Goal: Task Accomplishment & Management: Manage account settings

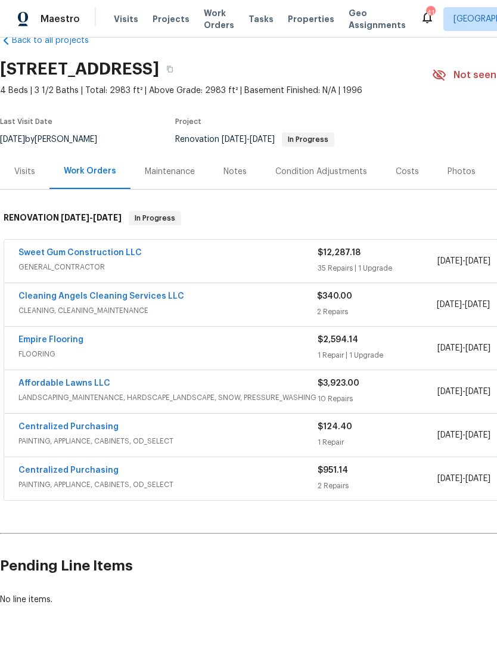
scroll to position [27, 0]
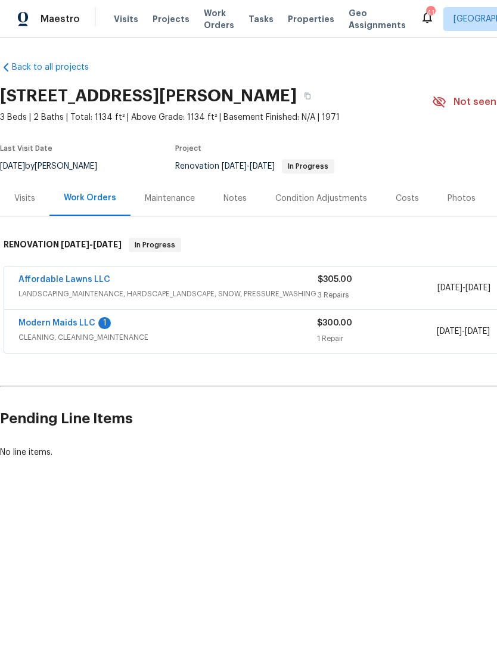
click at [44, 325] on link "Modern Maids LLC" at bounding box center [56, 323] width 77 height 8
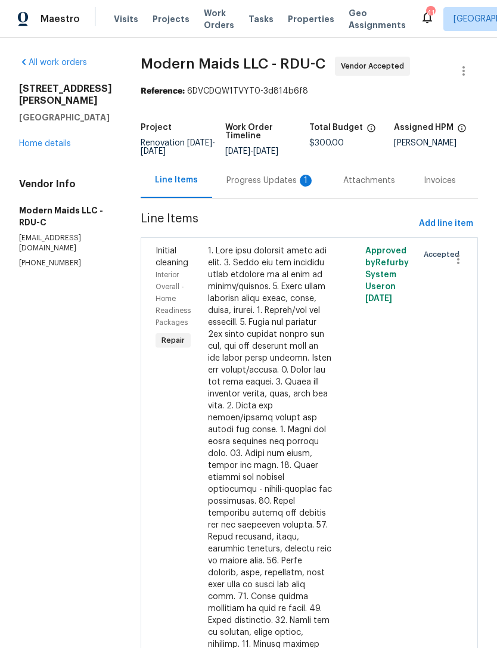
click at [277, 187] on div "Progress Updates 1" at bounding box center [271, 181] width 88 height 12
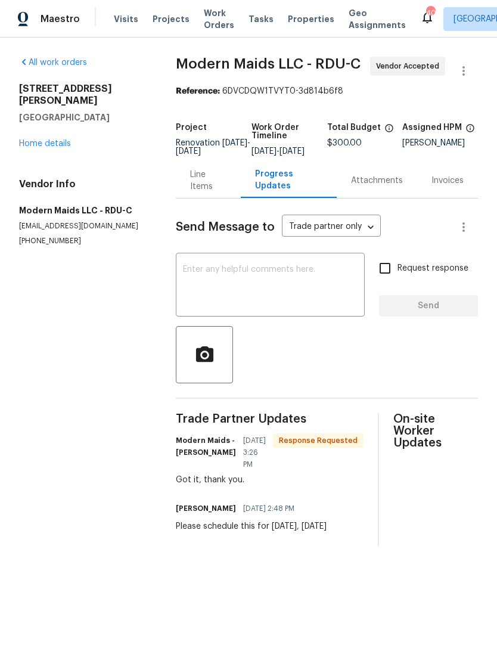
click at [336, 299] on textarea at bounding box center [270, 286] width 175 height 42
click at [77, 325] on section "All work orders 2120 Patterson Rd Durham, NC 27704 Home details Vendor Info Mod…" at bounding box center [83, 302] width 128 height 490
click at [41, 139] on link "Home details" at bounding box center [45, 143] width 52 height 8
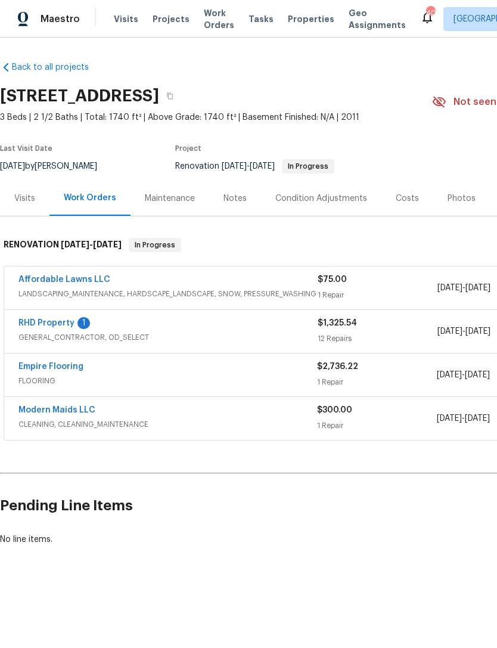
click at [46, 278] on link "Affordable Lawns LLC" at bounding box center [64, 279] width 92 height 8
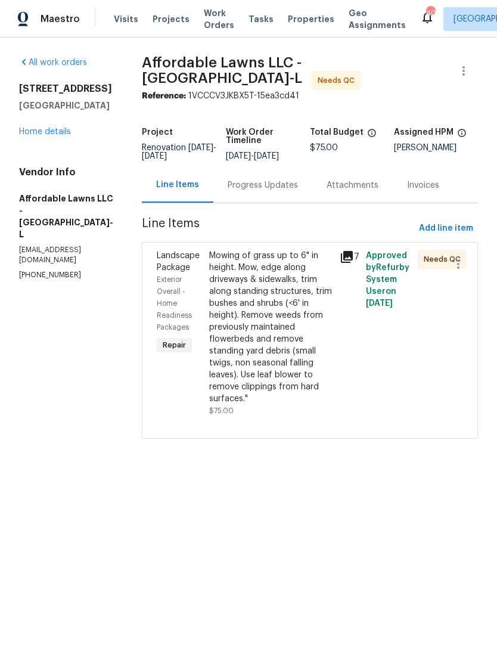
click at [296, 338] on div "Mowing of grass up to 6" in height. Mow, edge along driveways & sidewalks, trim…" at bounding box center [270, 327] width 123 height 155
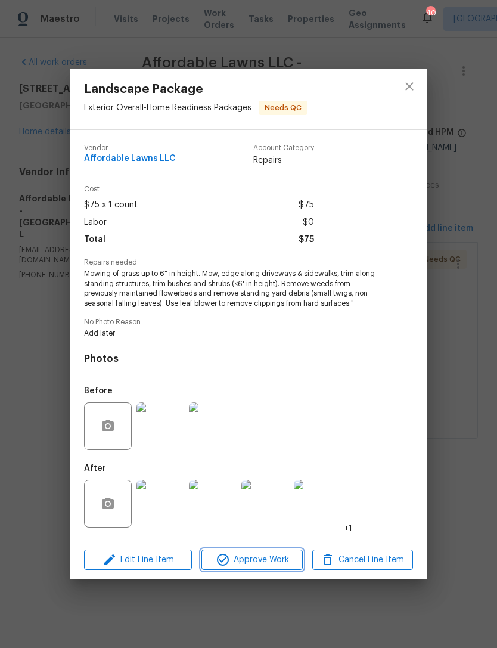
click at [257, 567] on span "Approve Work" at bounding box center [252, 560] width 94 height 15
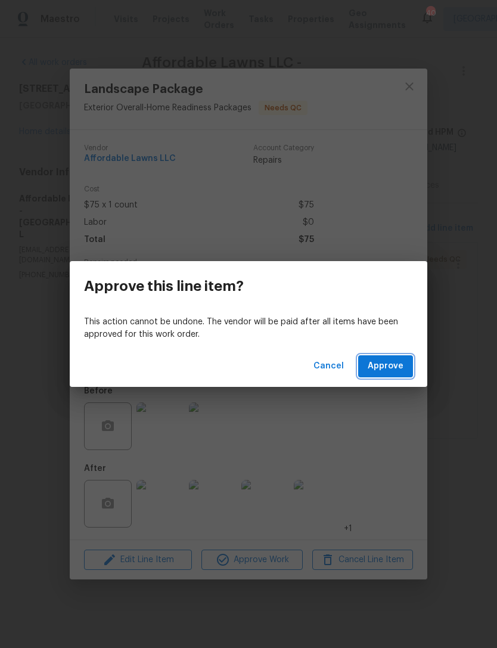
click at [396, 367] on span "Approve" at bounding box center [386, 366] width 36 height 15
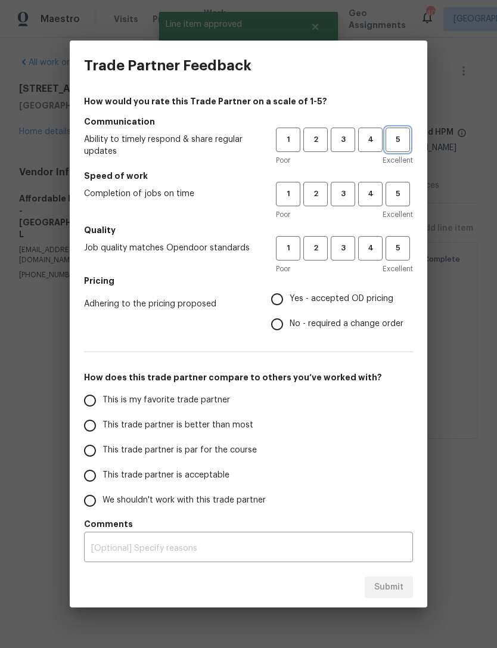
click at [404, 146] on span "5" at bounding box center [398, 140] width 22 height 14
click at [410, 194] on button "5" at bounding box center [398, 194] width 24 height 24
click at [402, 244] on span "5" at bounding box center [398, 248] width 22 height 14
click at [370, 299] on span "Yes - accepted OD pricing" at bounding box center [342, 299] width 104 height 13
click at [290, 299] on input "Yes - accepted OD pricing" at bounding box center [277, 299] width 25 height 25
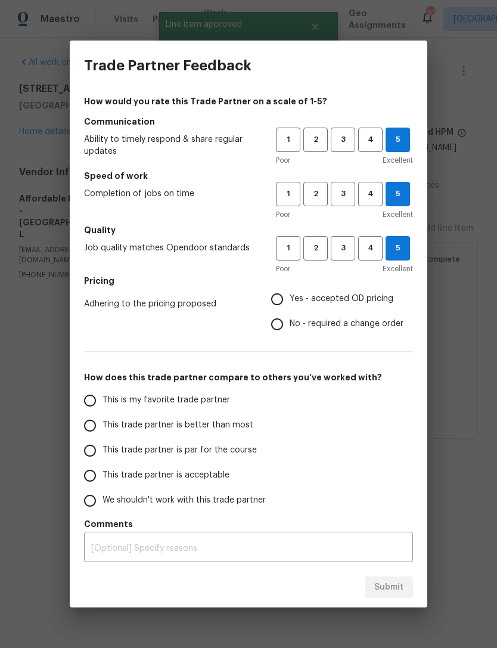
radio input "true"
click at [187, 405] on span "This is my favorite trade partner" at bounding box center [167, 400] width 128 height 13
click at [103, 405] on input "This is my favorite trade partner" at bounding box center [89, 400] width 25 height 25
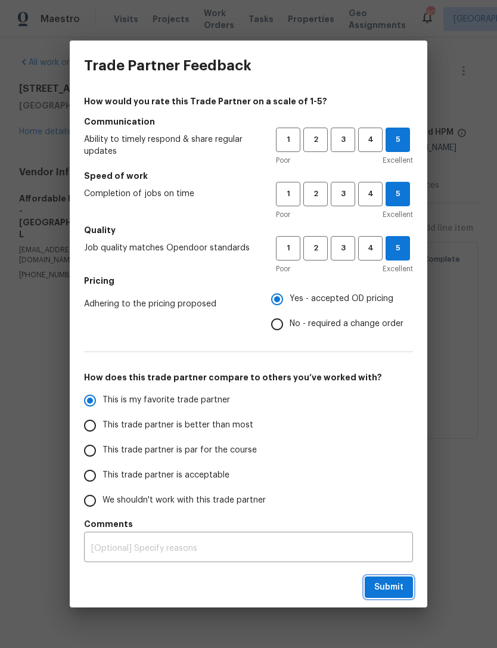
click at [398, 591] on span "Submit" at bounding box center [388, 587] width 29 height 15
radio input "true"
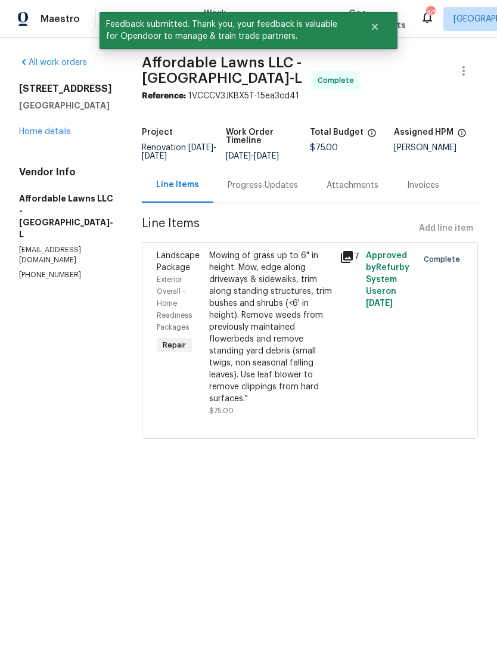
click at [33, 132] on link "Home details" at bounding box center [45, 132] width 52 height 8
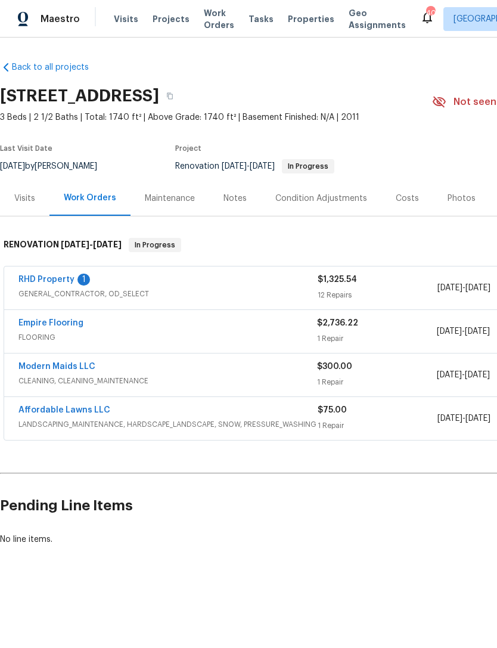
click at [35, 276] on link "RHD Property" at bounding box center [46, 279] width 56 height 8
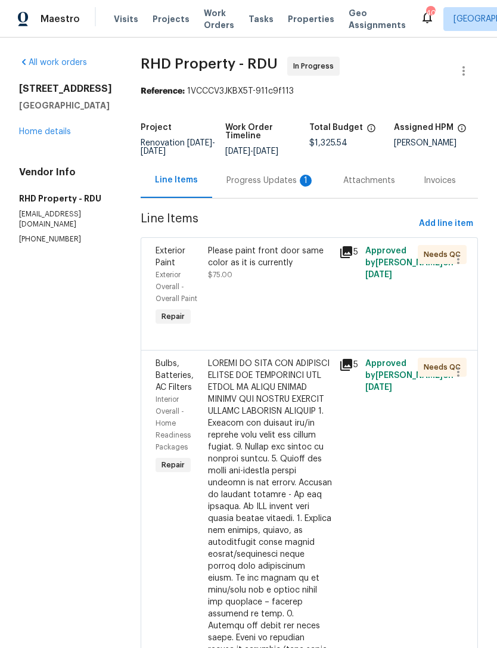
click at [262, 187] on div "Progress Updates 1" at bounding box center [271, 181] width 88 height 12
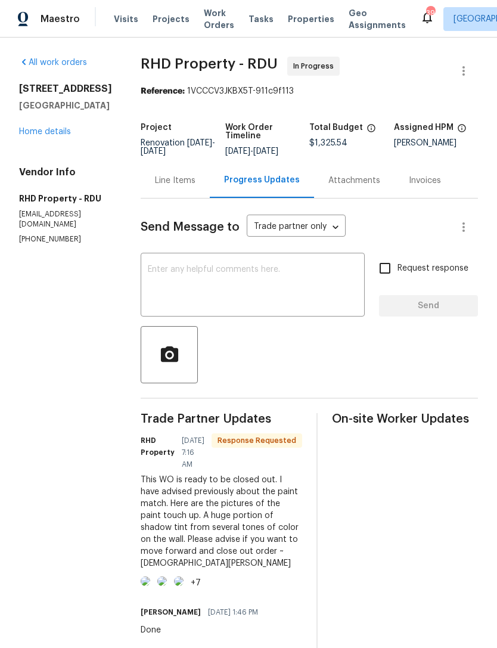
click at [285, 291] on textarea at bounding box center [253, 286] width 210 height 42
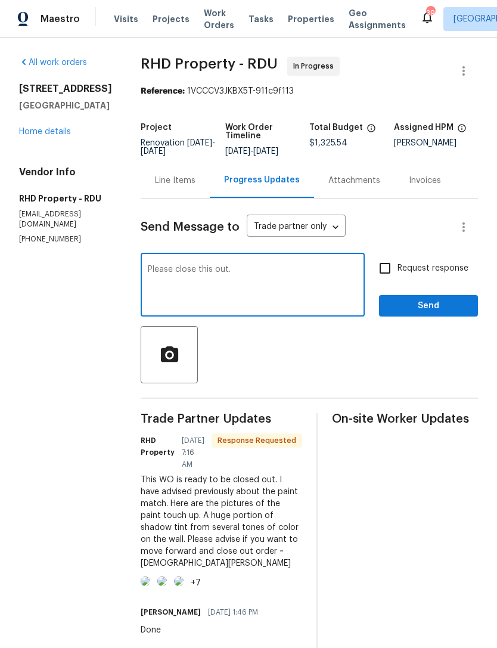
type textarea "Please close this out."
click at [435, 313] on span "Send" at bounding box center [429, 306] width 80 height 15
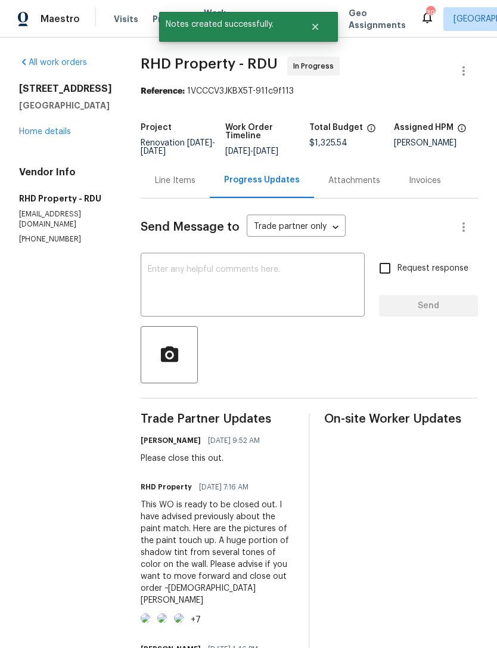
click at [31, 124] on div "1218 Golden Eagle Dr Durham, NC 27704 Home details" at bounding box center [65, 110] width 93 height 55
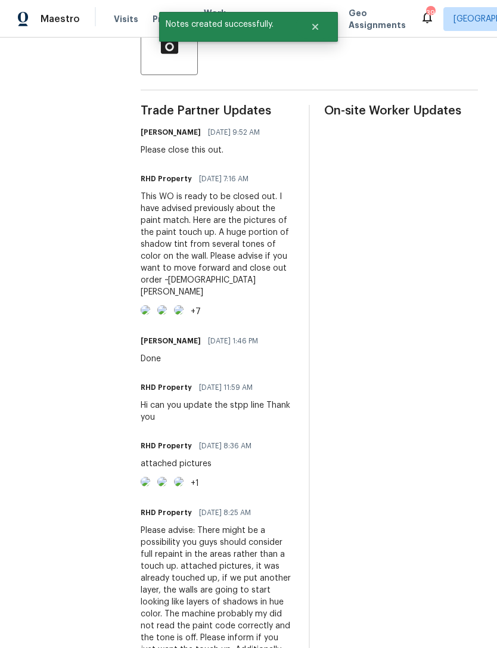
scroll to position [168, 0]
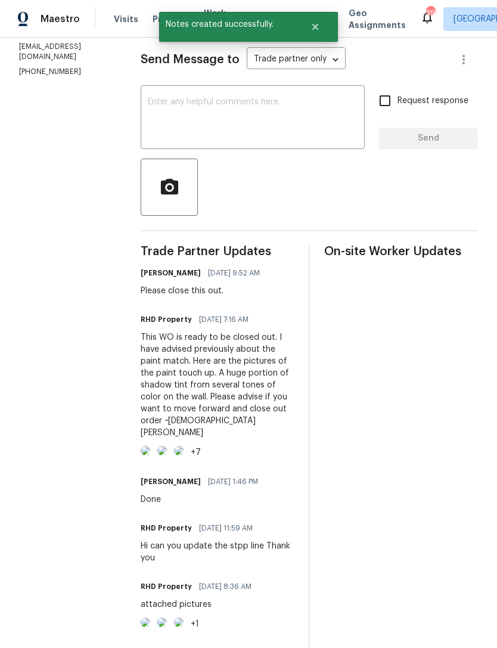
click at [150, 449] on img at bounding box center [146, 451] width 10 height 10
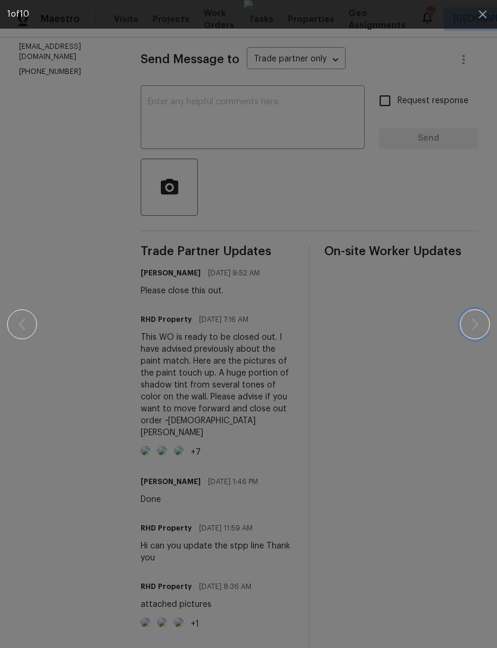
click at [481, 320] on icon "button" at bounding box center [475, 324] width 14 height 14
click at [476, 318] on icon "button" at bounding box center [475, 324] width 14 height 14
click at [472, 320] on icon "button" at bounding box center [475, 324] width 14 height 14
click at [473, 320] on icon "button" at bounding box center [475, 324] width 7 height 12
click at [474, 328] on icon "button" at bounding box center [475, 324] width 7 height 12
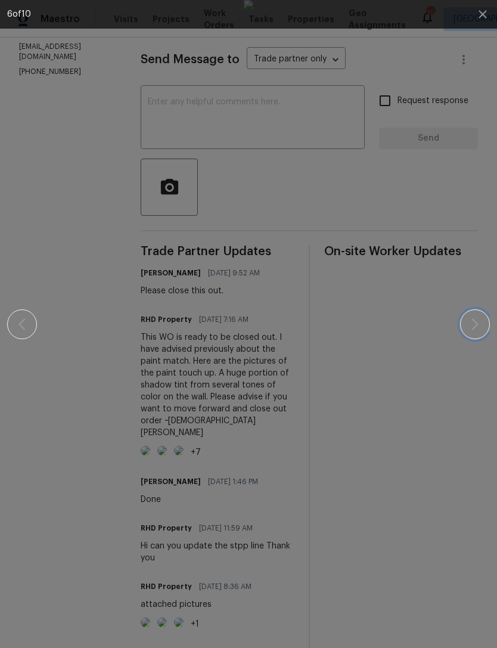
click at [471, 325] on icon "button" at bounding box center [475, 324] width 14 height 14
click at [475, 320] on icon "button" at bounding box center [475, 324] width 14 height 14
click at [477, 315] on button "button" at bounding box center [475, 324] width 30 height 30
click at [479, 325] on icon "button" at bounding box center [475, 324] width 14 height 14
click at [474, 324] on icon "button" at bounding box center [475, 324] width 14 height 14
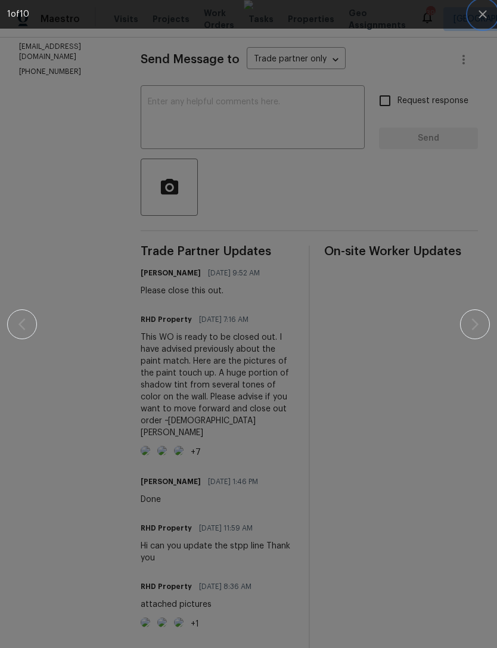
click at [476, 15] on icon "button" at bounding box center [483, 14] width 14 height 14
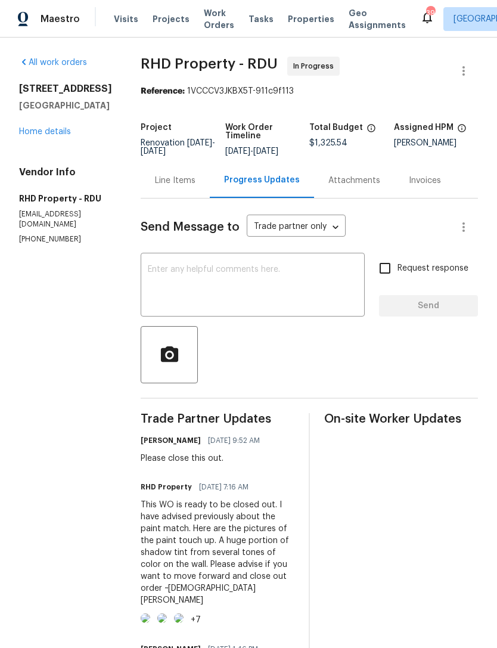
scroll to position [0, 0]
click at [44, 131] on link "Home details" at bounding box center [45, 132] width 52 height 8
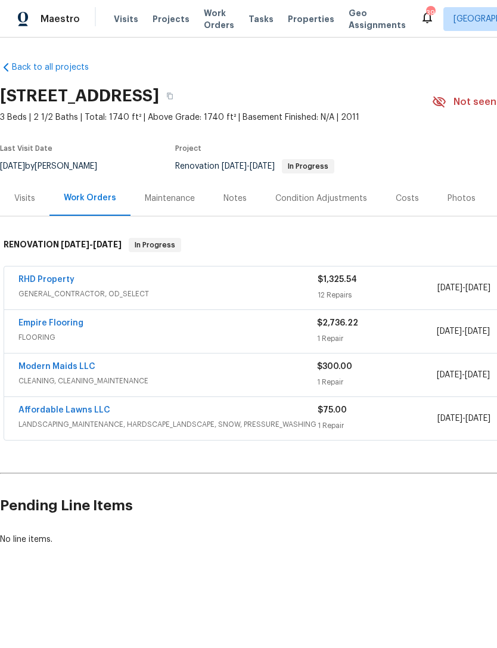
click at [230, 200] on div "Notes" at bounding box center [235, 199] width 23 height 12
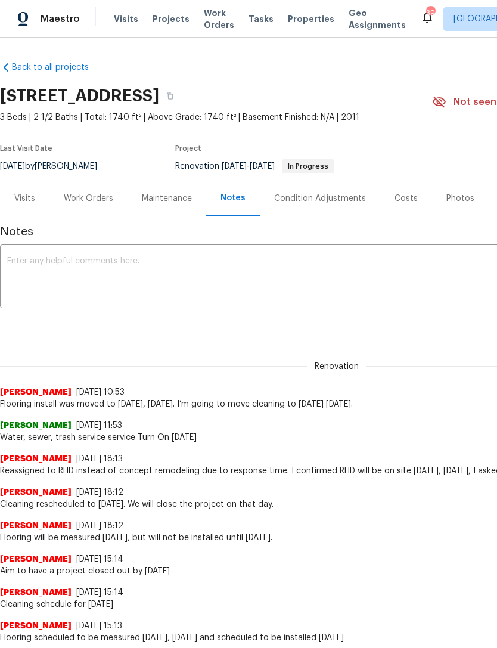
click at [104, 193] on div "Work Orders" at bounding box center [88, 199] width 49 height 12
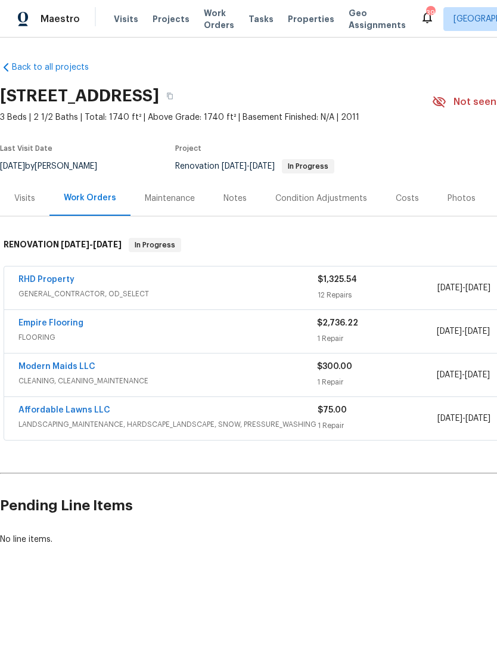
click at [46, 280] on link "RHD Property" at bounding box center [46, 279] width 56 height 8
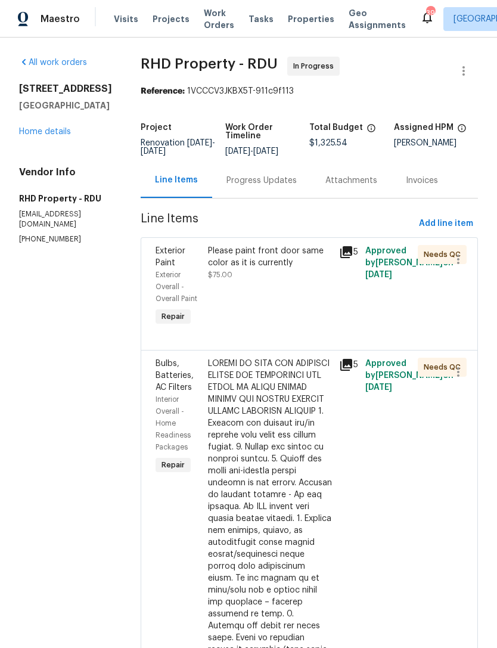
click at [280, 181] on div "Progress Updates" at bounding box center [261, 180] width 99 height 35
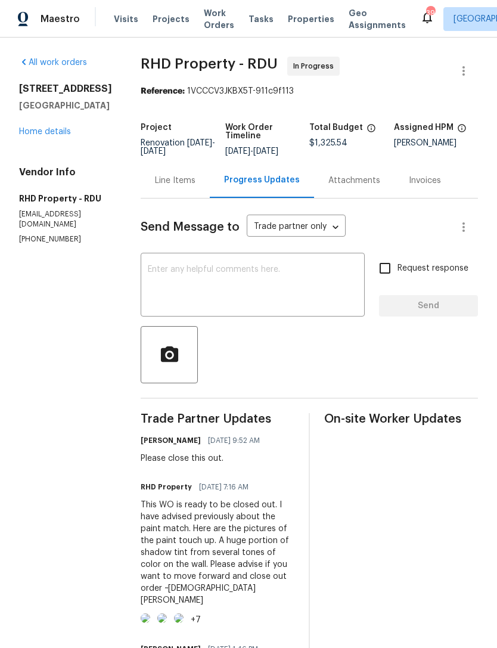
click at [289, 293] on textarea at bounding box center [253, 286] width 210 height 42
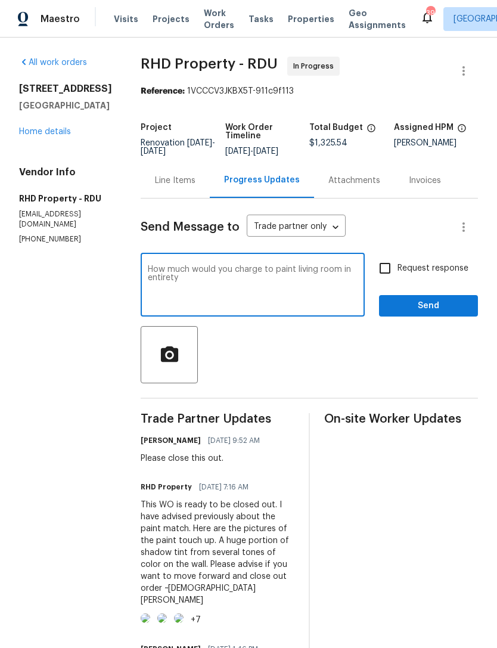
type textarea "How much would you charge to paint living room in entirety"
click at [385, 278] on input "Request response" at bounding box center [385, 268] width 25 height 25
checkbox input "true"
click at [435, 299] on div "Request response Send" at bounding box center [428, 286] width 99 height 61
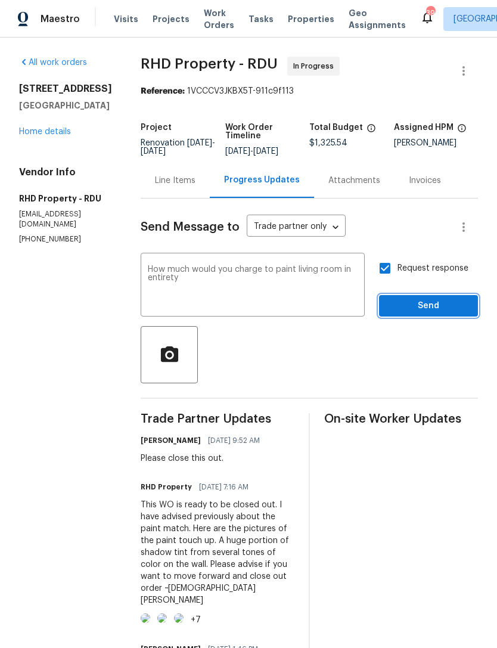
click at [441, 313] on span "Send" at bounding box center [429, 306] width 80 height 15
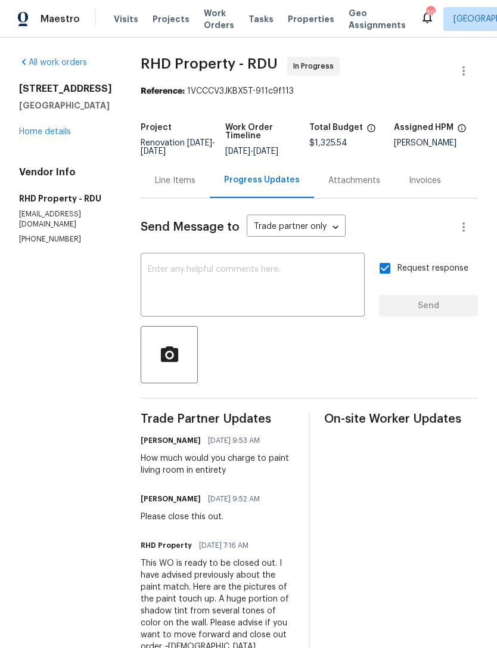
click at [179, 198] on div "Line Items" at bounding box center [175, 180] width 69 height 35
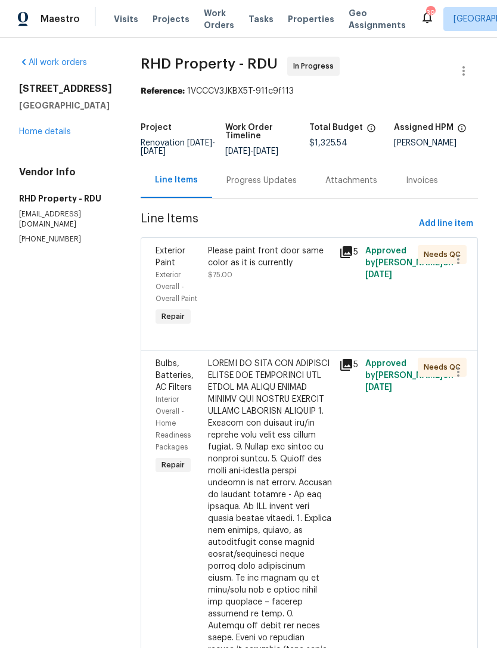
click at [59, 128] on link "Home details" at bounding box center [45, 132] width 52 height 8
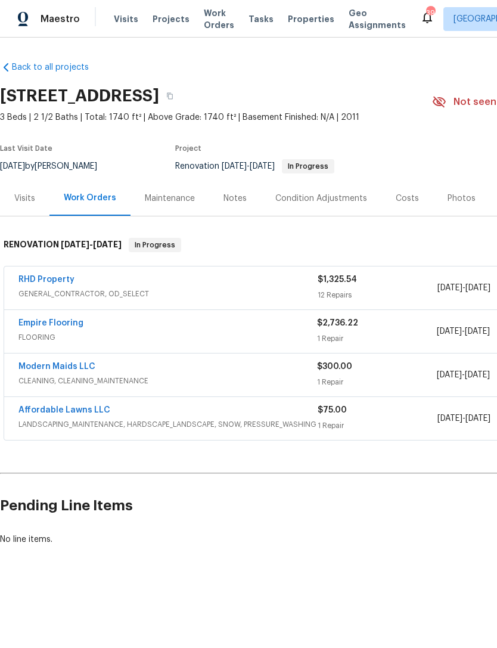
click at [226, 194] on div "Notes" at bounding box center [235, 199] width 23 height 12
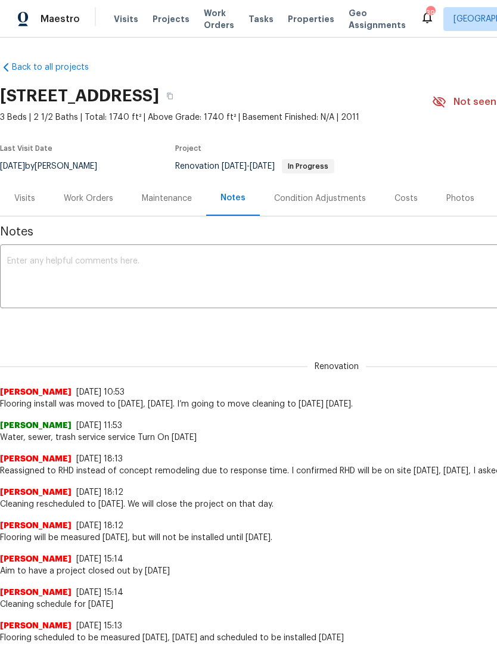
click at [55, 262] on textarea at bounding box center [336, 278] width 659 height 42
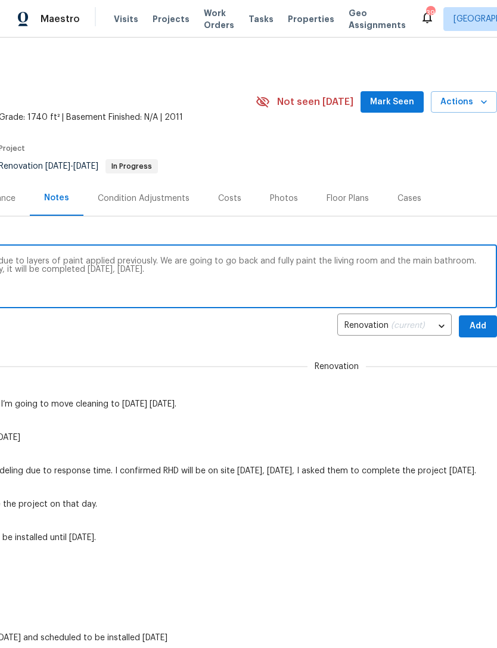
scroll to position [0, 176]
type textarea "Touchup paint came out looking splotchy due to layers of paint applied previous…"
click at [474, 323] on span "Add" at bounding box center [478, 326] width 19 height 15
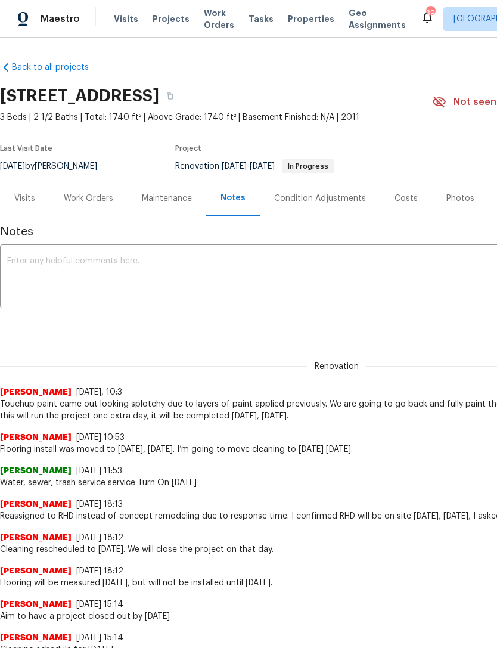
scroll to position [0, 0]
click at [94, 194] on div "Work Orders" at bounding box center [88, 199] width 49 height 12
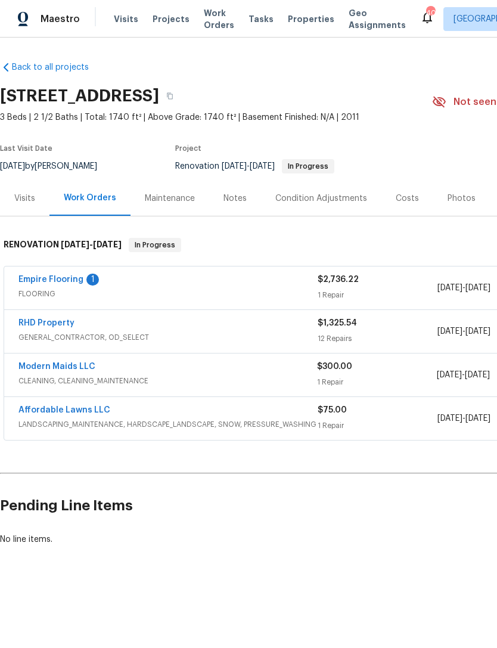
click at [38, 281] on link "Empire Flooring" at bounding box center [50, 279] width 65 height 8
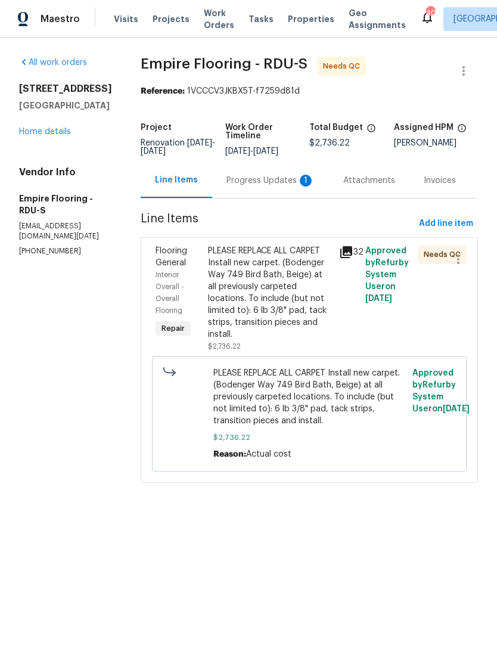
click at [244, 187] on div "Progress Updates 1" at bounding box center [271, 181] width 88 height 12
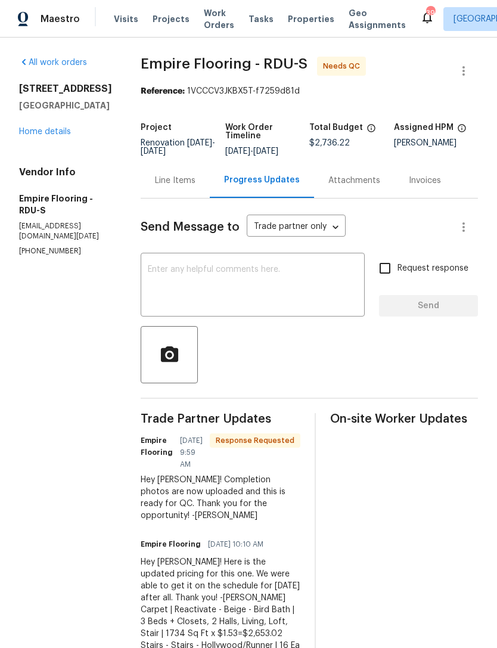
click at [190, 187] on div "Line Items" at bounding box center [175, 181] width 41 height 12
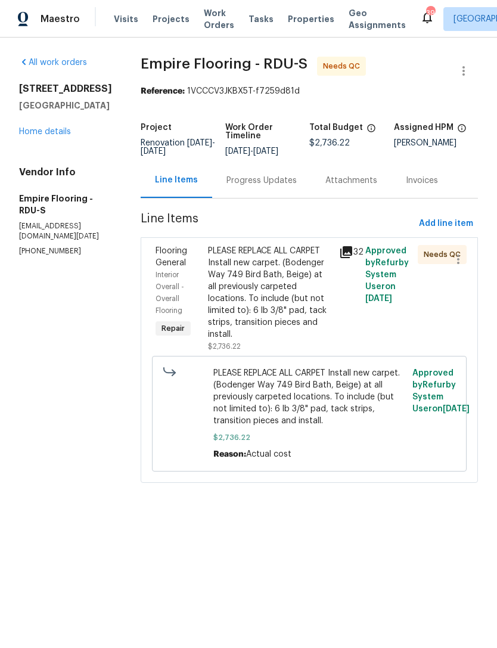
click at [294, 299] on div "PLEASE REPLACE ALL CARPET Install new carpet. (Bodenger Way 749 Bird Bath, Beig…" at bounding box center [270, 292] width 124 height 95
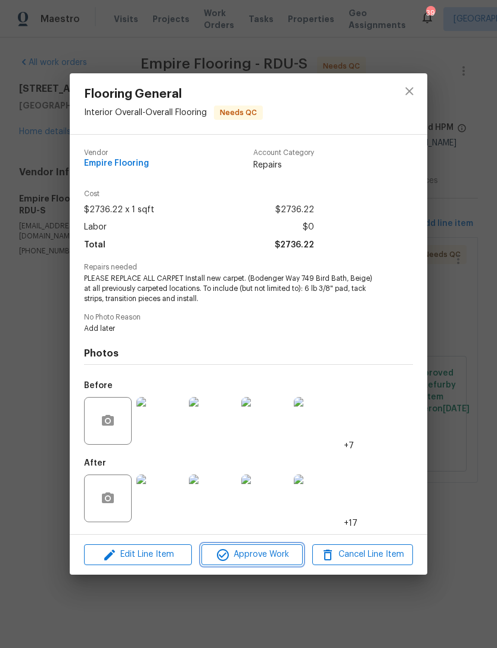
click at [262, 556] on span "Approve Work" at bounding box center [252, 554] width 94 height 15
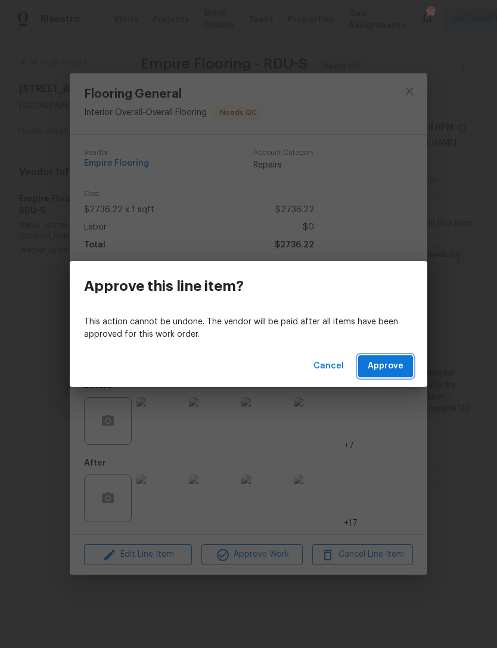
click at [388, 362] on span "Approve" at bounding box center [386, 366] width 36 height 15
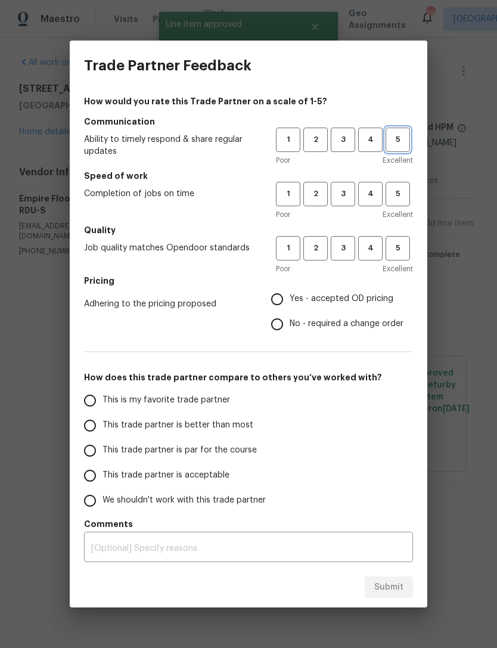
click at [402, 139] on span "5" at bounding box center [398, 140] width 22 height 14
click at [400, 185] on button "5" at bounding box center [398, 194] width 24 height 24
click at [407, 250] on span "5" at bounding box center [398, 248] width 22 height 14
click at [358, 295] on span "Yes - accepted OD pricing" at bounding box center [342, 299] width 104 height 13
click at [290, 295] on input "Yes - accepted OD pricing" at bounding box center [277, 299] width 25 height 25
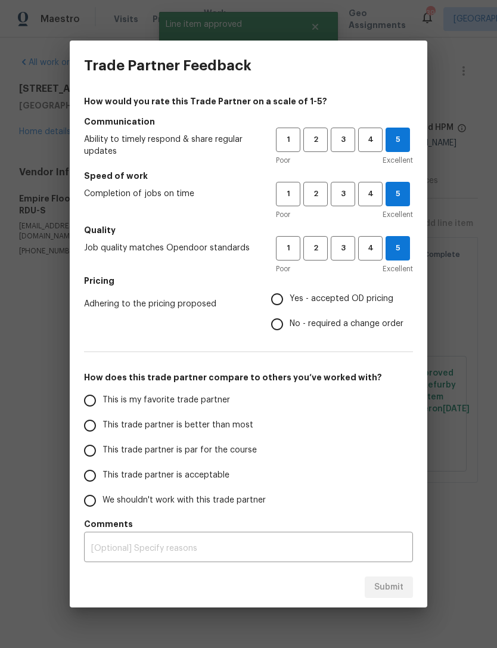
radio input "true"
click at [204, 401] on span "This is my favorite trade partner" at bounding box center [167, 400] width 128 height 13
click at [103, 401] on input "This is my favorite trade partner" at bounding box center [89, 400] width 25 height 25
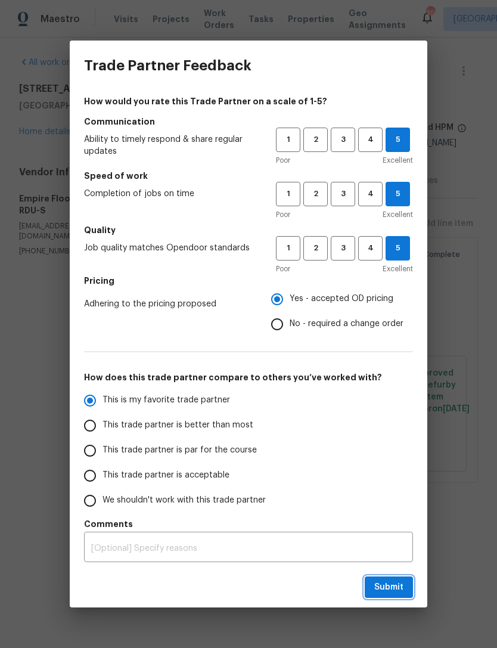
click at [398, 579] on button "Submit" at bounding box center [389, 587] width 48 height 22
radio input "true"
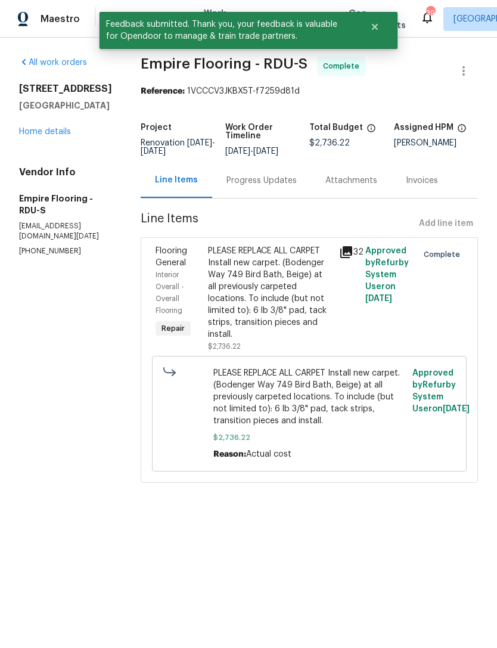
click at [46, 135] on link "Home details" at bounding box center [45, 132] width 52 height 8
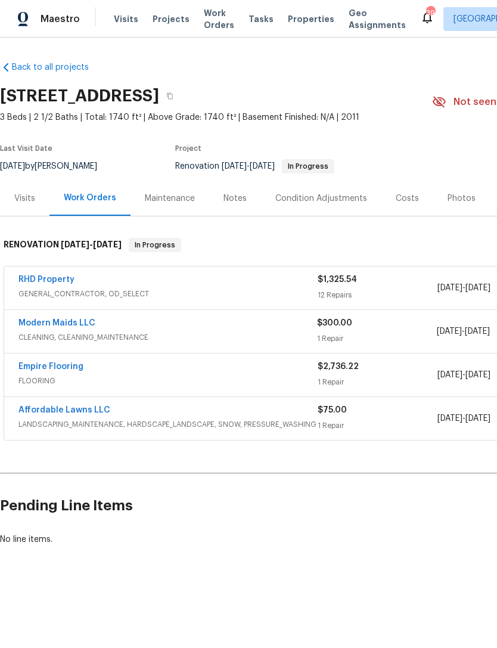
click at [60, 325] on link "Modern Maids LLC" at bounding box center [56, 323] width 77 height 8
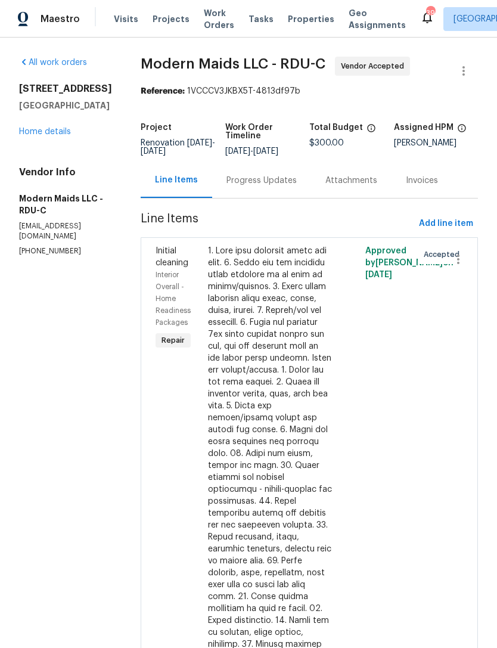
click at [289, 187] on div "Progress Updates" at bounding box center [262, 181] width 70 height 12
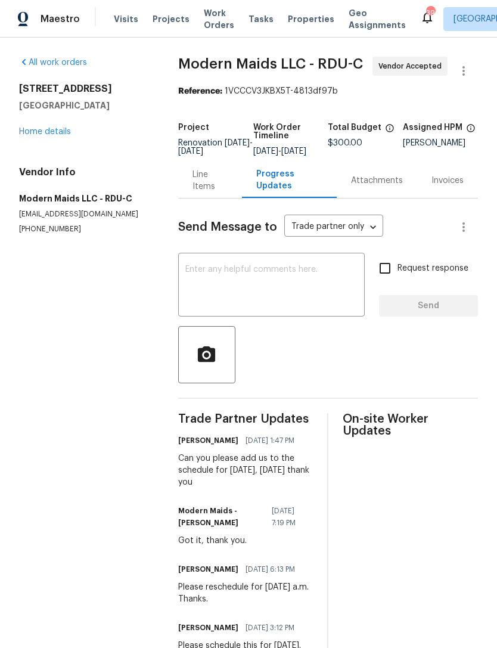
click at [303, 283] on textarea at bounding box center [271, 286] width 172 height 42
click at [282, 290] on textarea at bounding box center [271, 286] width 172 height 42
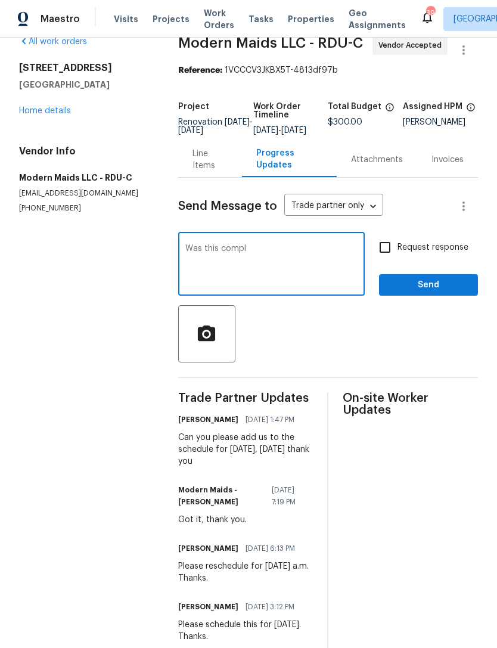
scroll to position [20, 0]
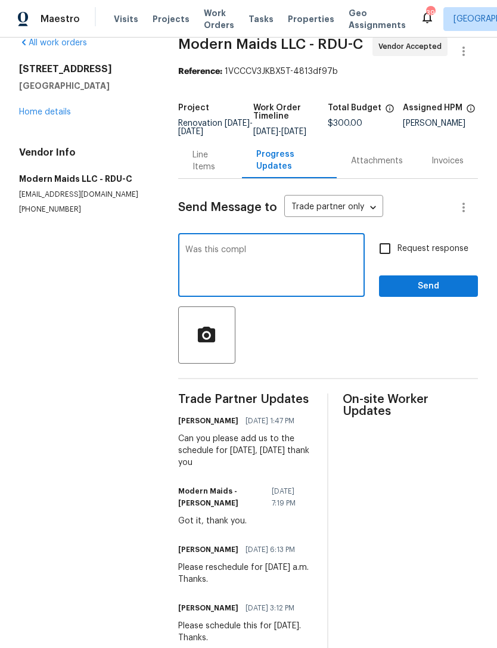
click at [279, 261] on textarea "Was this compl" at bounding box center [271, 267] width 172 height 42
click at [278, 261] on textarea "Was this compl" at bounding box center [271, 267] width 172 height 42
click at [277, 260] on textarea "Was this compl" at bounding box center [271, 267] width 172 height 42
type textarea "Was this compl"
click at [213, 250] on div "Was this compl x ​" at bounding box center [271, 266] width 187 height 61
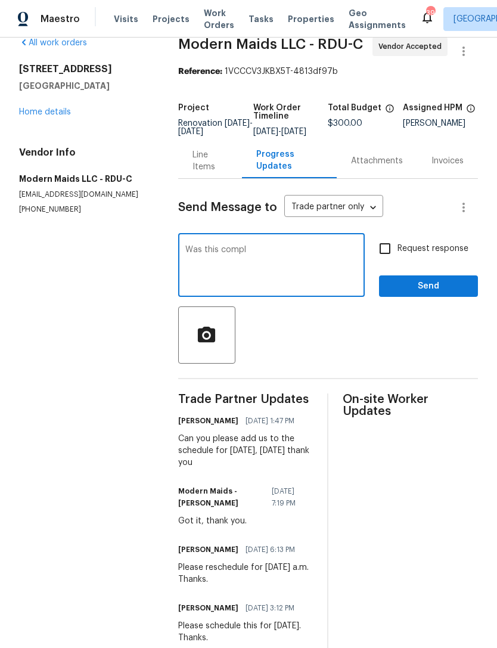
click at [212, 250] on div "Was this compl x ​" at bounding box center [271, 266] width 187 height 61
click at [212, 255] on textarea "Was this compl" at bounding box center [271, 267] width 172 height 42
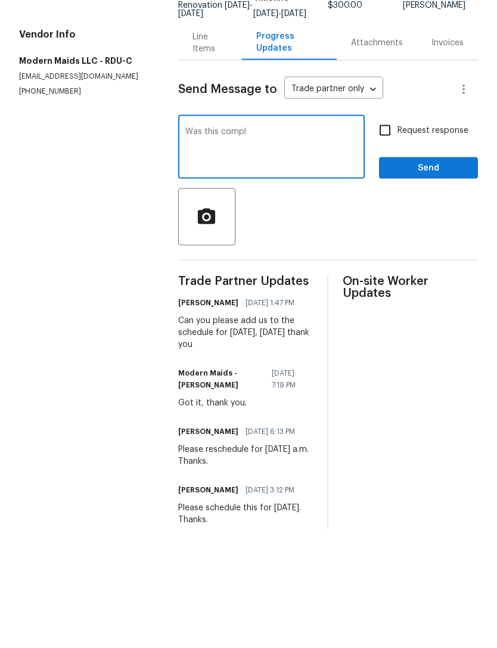
scroll to position [38, 0]
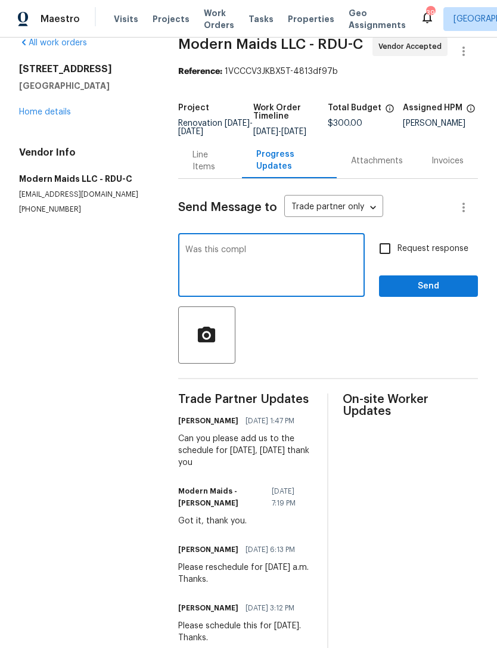
click at [252, 246] on textarea "Was this compl" at bounding box center [271, 267] width 172 height 42
click at [228, 246] on textarea "Was this compl" at bounding box center [271, 267] width 172 height 42
type textarea "Change of plans GC needed extra time. Please schedule this for Wednesday 10/10 …"
click at [391, 236] on input "Request response" at bounding box center [385, 248] width 25 height 25
checkbox input "true"
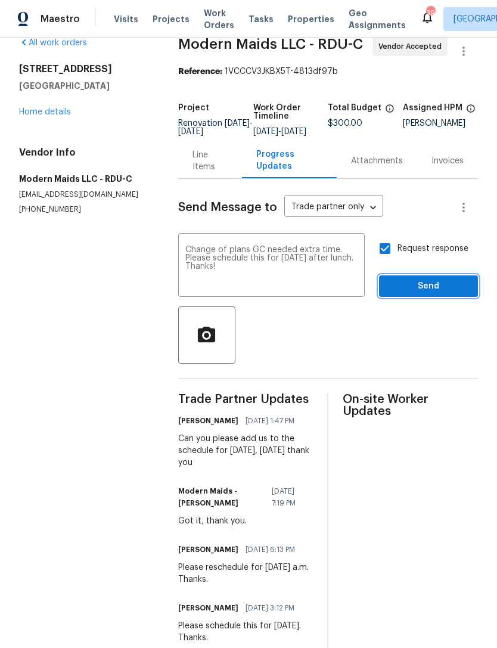
click at [409, 279] on span "Send" at bounding box center [429, 286] width 80 height 15
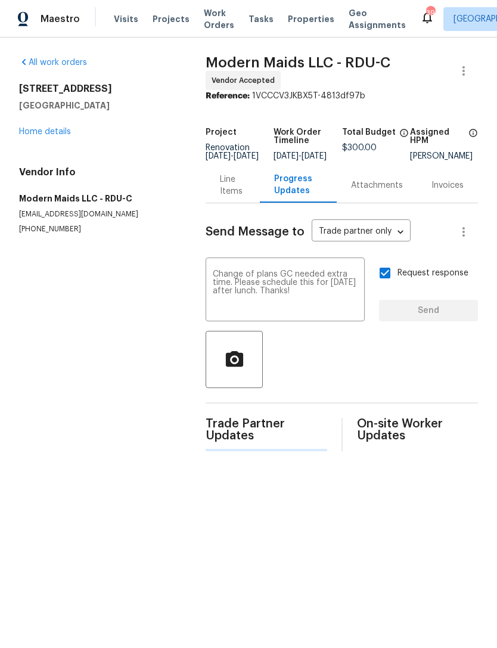
scroll to position [0, 0]
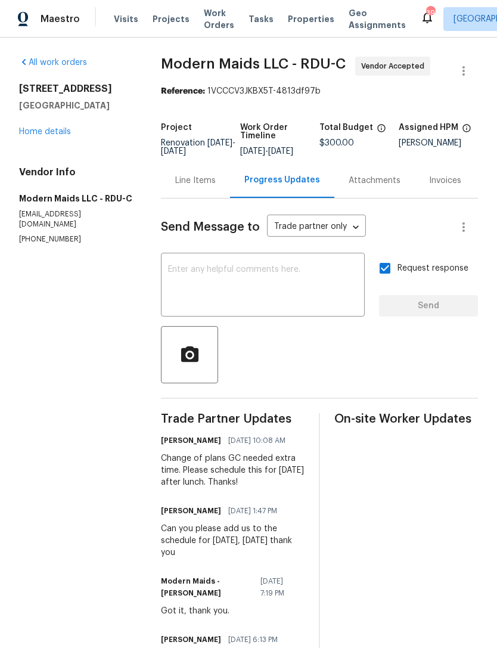
click at [295, 304] on textarea at bounding box center [263, 286] width 190 height 42
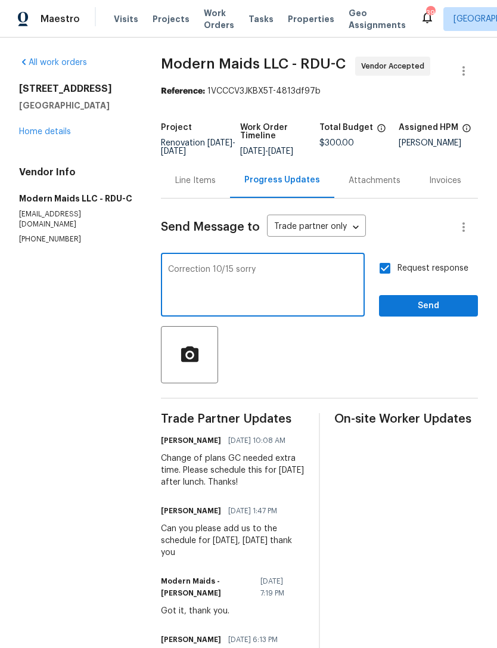
type textarea "Correction 10/15 sorry"
click at [417, 312] on span "Send" at bounding box center [429, 306] width 80 height 15
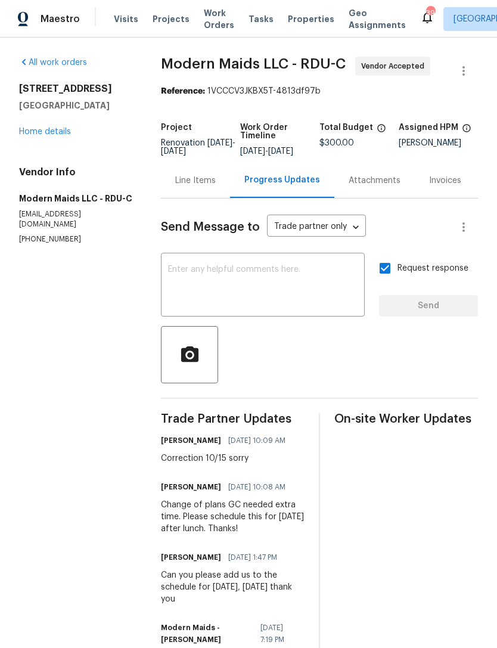
click at [39, 135] on link "Home details" at bounding box center [45, 132] width 52 height 8
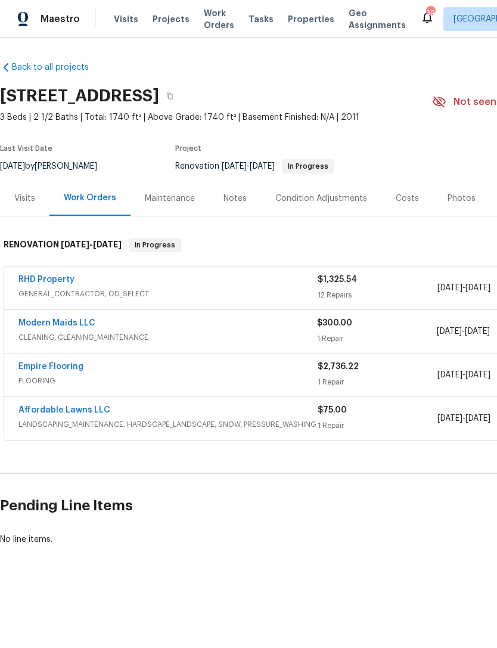
click at [39, 281] on link "RHD Property" at bounding box center [46, 279] width 56 height 8
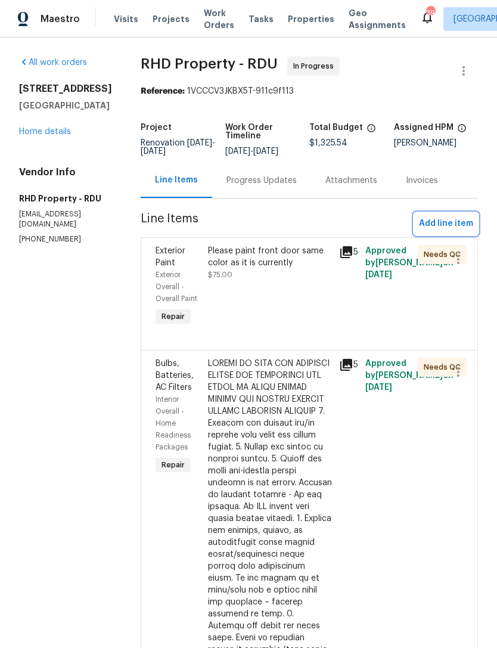
click at [455, 229] on span "Add line item" at bounding box center [446, 223] width 54 height 15
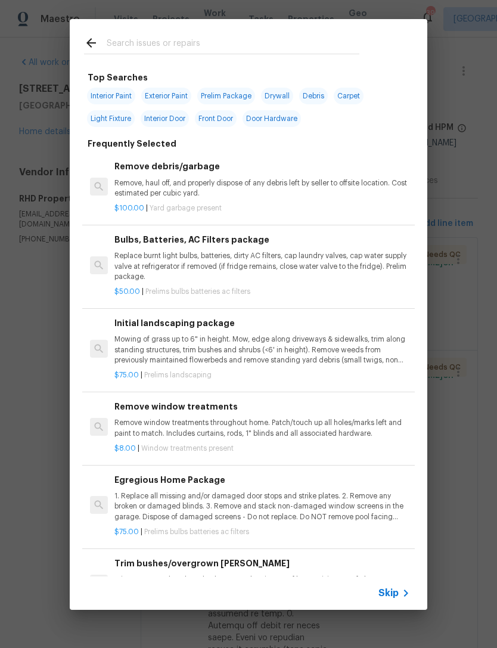
click at [116, 99] on span "Interior Paint" at bounding box center [111, 96] width 48 height 17
type input "Interior Paint"
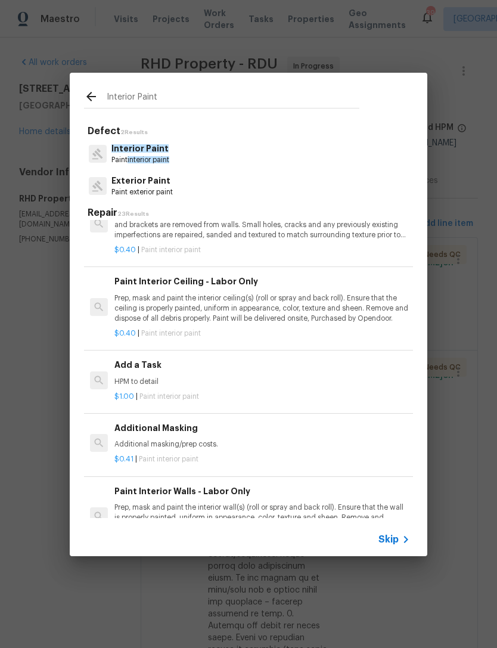
scroll to position [414, 0]
click at [287, 364] on h6 "Add a Task" at bounding box center [262, 364] width 296 height 13
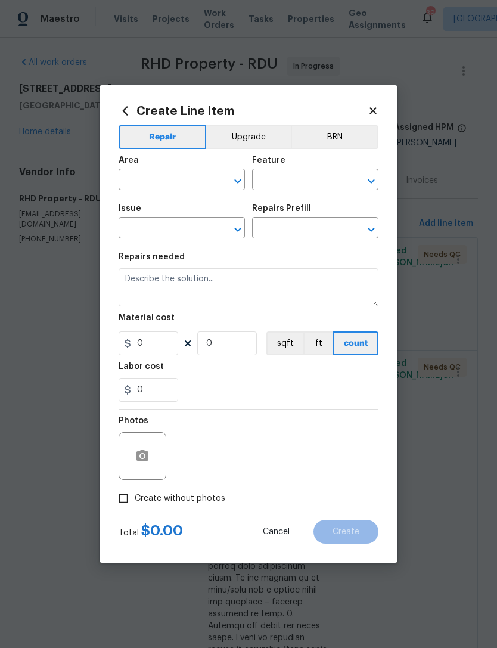
type input "Overall Paint"
type input "Interior Paint"
type input "Add a Task $1.00"
type textarea "HPM to detail"
type input "1"
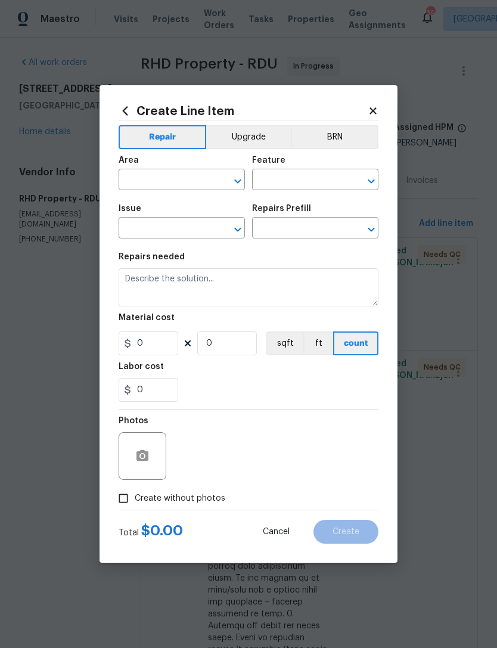
type input "1"
click at [291, 355] on button "sqft" at bounding box center [284, 343] width 37 height 24
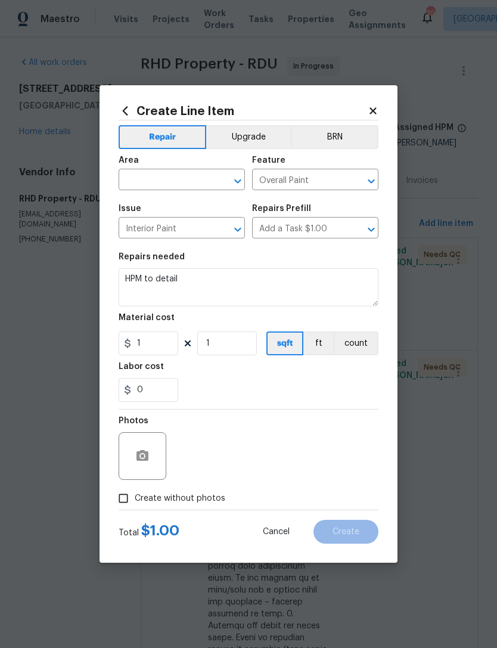
click at [183, 178] on input "text" at bounding box center [165, 181] width 93 height 18
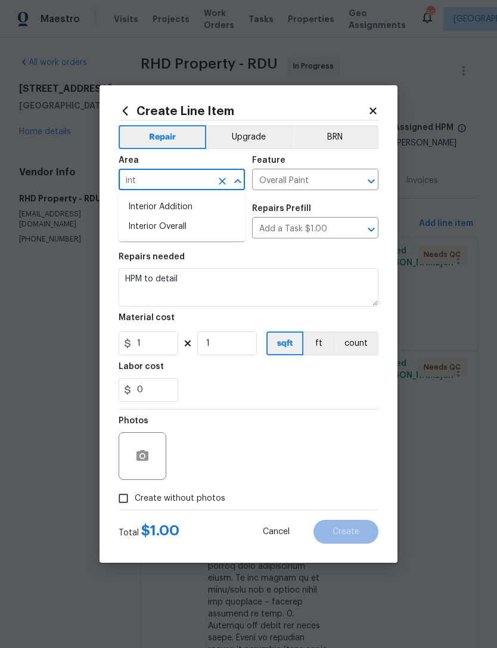
click at [198, 229] on li "Interior Overall" at bounding box center [182, 227] width 126 height 20
type input "Interior Overall"
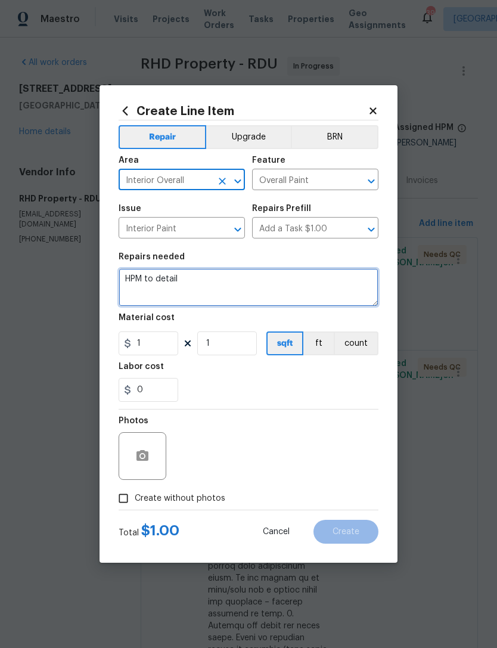
click at [199, 281] on textarea "HPM to detail" at bounding box center [249, 287] width 260 height 38
type textarea "H"
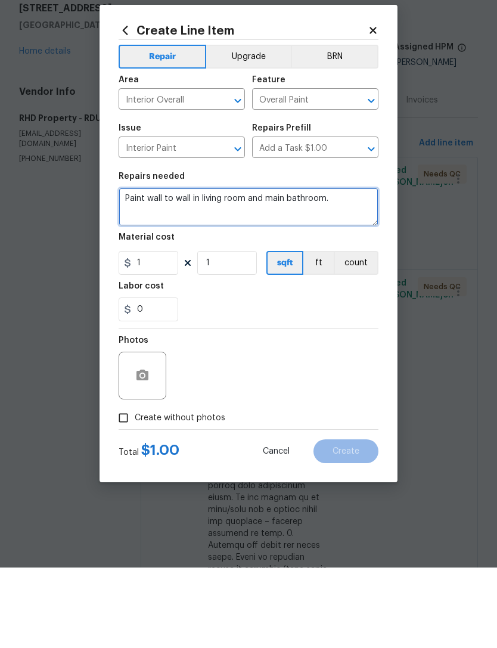
type textarea "Paint wall to wall in living room and main bathroom."
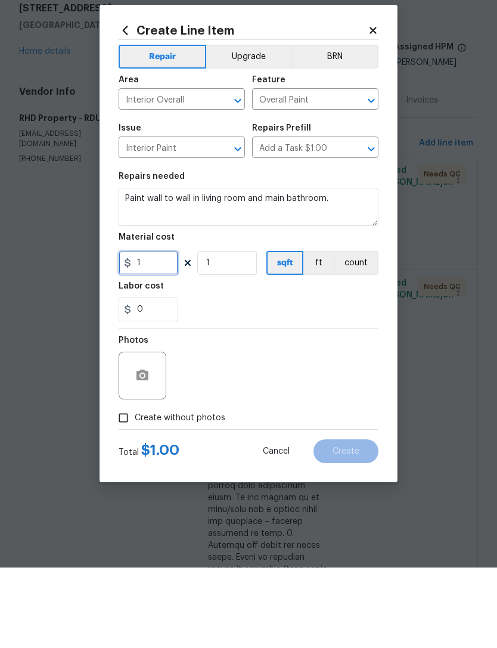
click at [160, 331] on input "1" at bounding box center [149, 343] width 60 height 24
type input "700"
click at [352, 378] on div "0" at bounding box center [249, 390] width 260 height 24
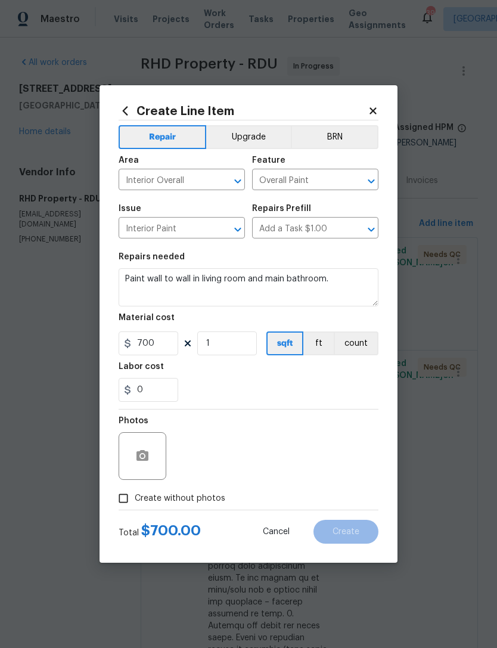
scroll to position [0, 0]
click at [126, 500] on input "Create without photos" at bounding box center [123, 498] width 23 height 23
checkbox input "true"
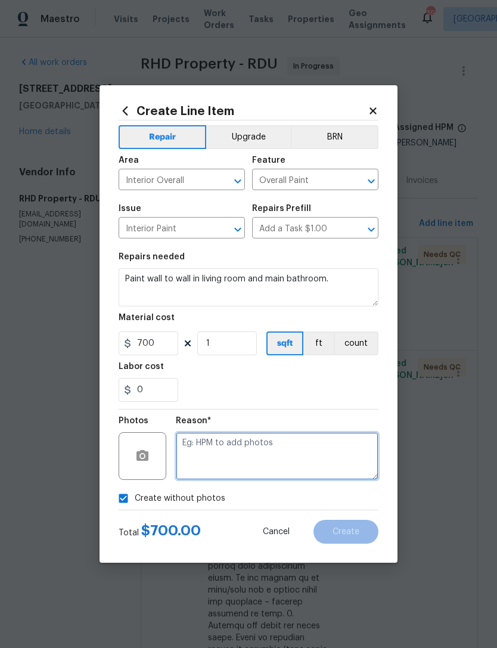
click at [337, 460] on textarea at bounding box center [277, 456] width 203 height 48
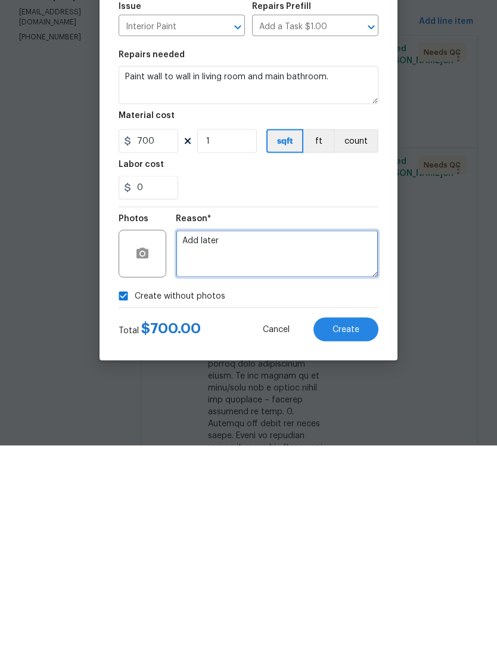
type textarea "Add later"
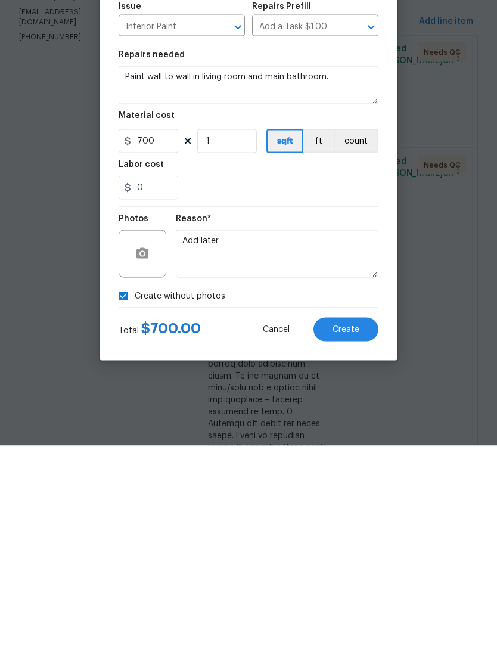
click at [352, 528] on span "Create" at bounding box center [346, 532] width 27 height 9
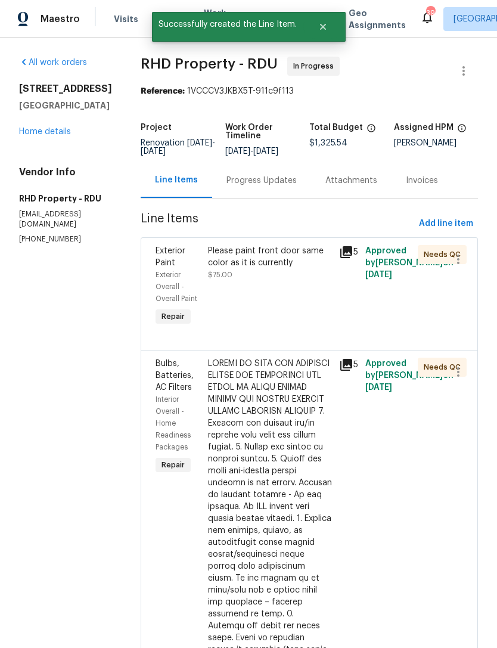
scroll to position [0, 0]
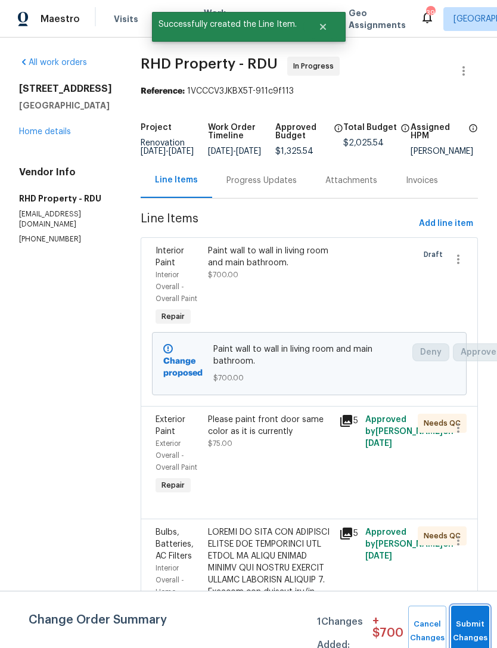
click at [470, 622] on button "Submit Changes" at bounding box center [470, 631] width 38 height 51
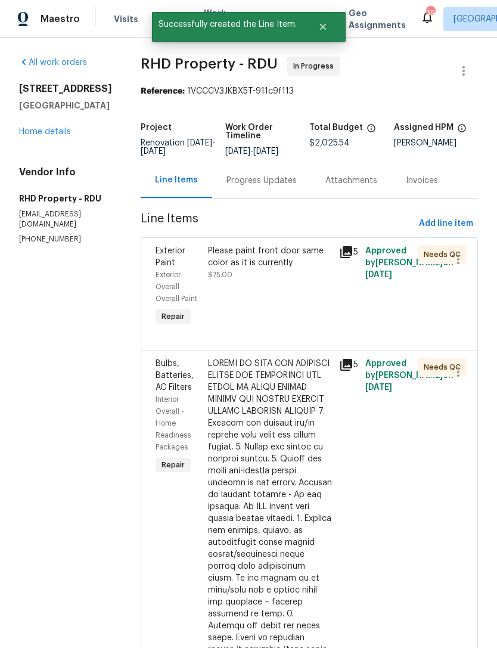
click at [297, 187] on div "Progress Updates" at bounding box center [262, 181] width 70 height 12
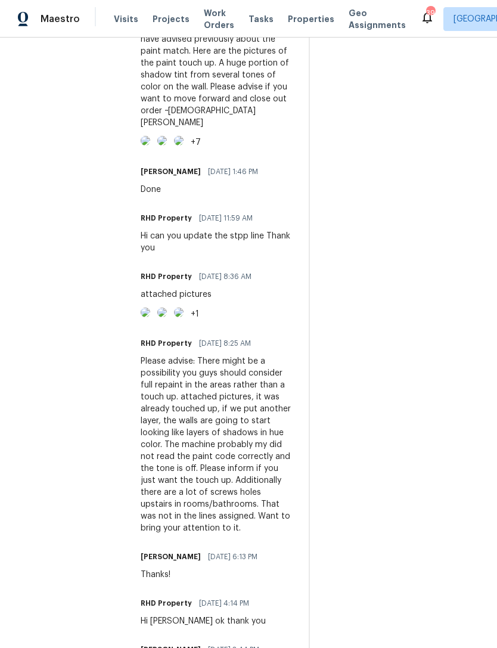
scroll to position [536, 0]
click at [150, 145] on img at bounding box center [146, 140] width 10 height 10
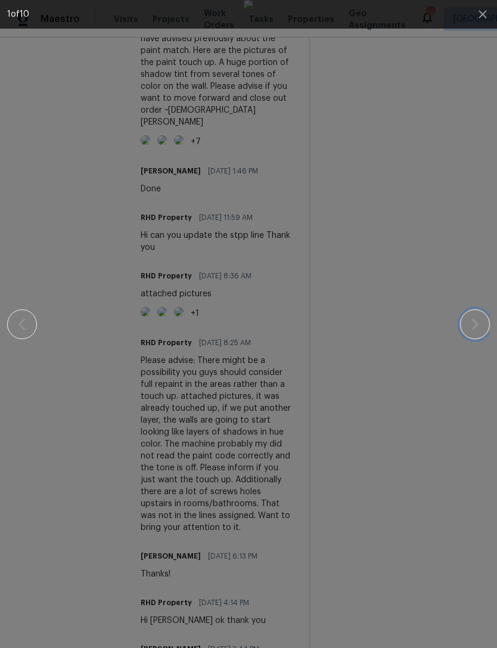
click at [473, 327] on icon "button" at bounding box center [475, 324] width 14 height 14
click at [474, 328] on icon "button" at bounding box center [475, 324] width 14 height 14
click at [476, 321] on icon "button" at bounding box center [475, 324] width 14 height 14
click at [474, 318] on icon "button" at bounding box center [475, 324] width 14 height 14
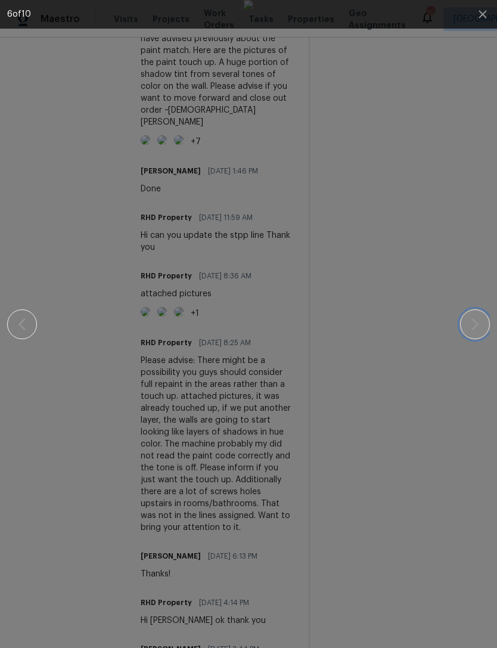
click at [467, 324] on button "button" at bounding box center [475, 324] width 30 height 30
click at [485, 14] on icon "button" at bounding box center [483, 14] width 14 height 14
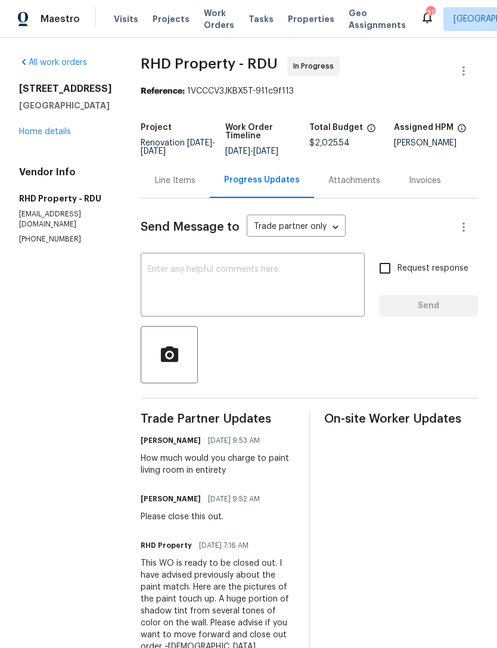
scroll to position [0, 0]
click at [42, 135] on link "Home details" at bounding box center [45, 132] width 52 height 8
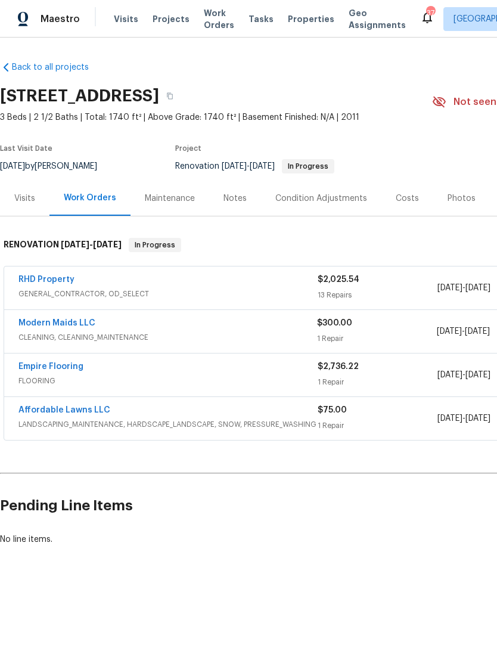
click at [41, 280] on link "RHD Property" at bounding box center [46, 279] width 56 height 8
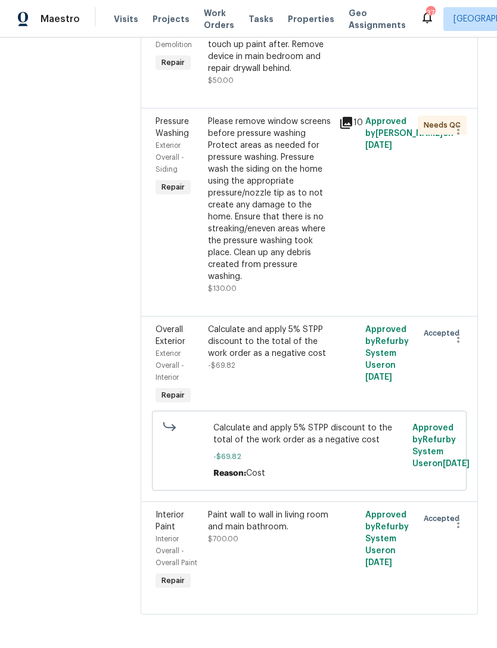
scroll to position [1858, 0]
click at [462, 345] on icon "button" at bounding box center [458, 338] width 14 height 14
click at [460, 361] on li "Cancel" at bounding box center [464, 359] width 46 height 20
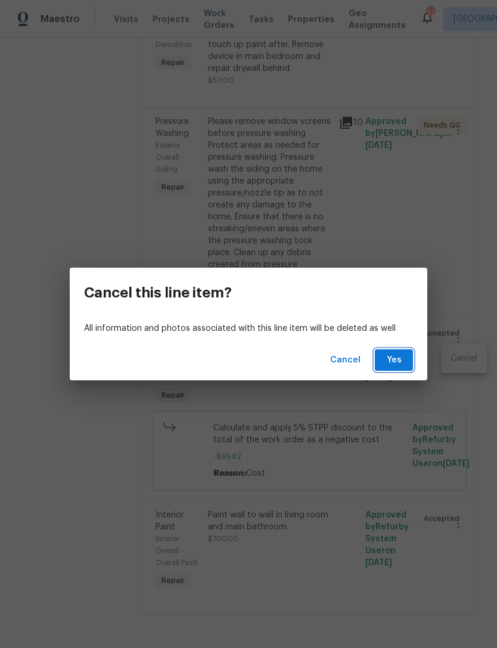
click at [397, 365] on span "Yes" at bounding box center [393, 360] width 19 height 15
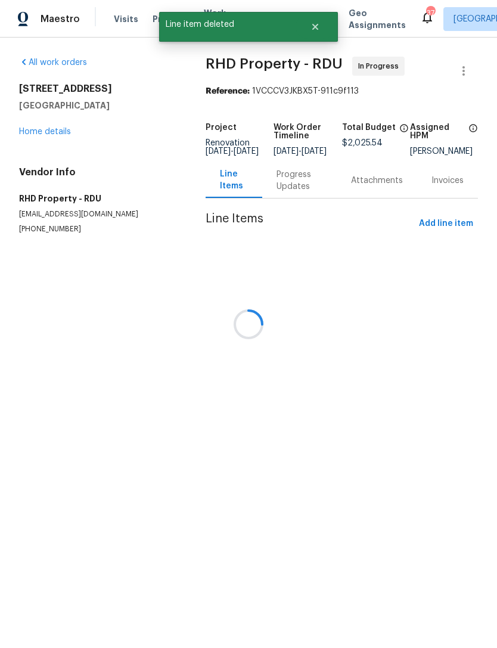
scroll to position [0, 0]
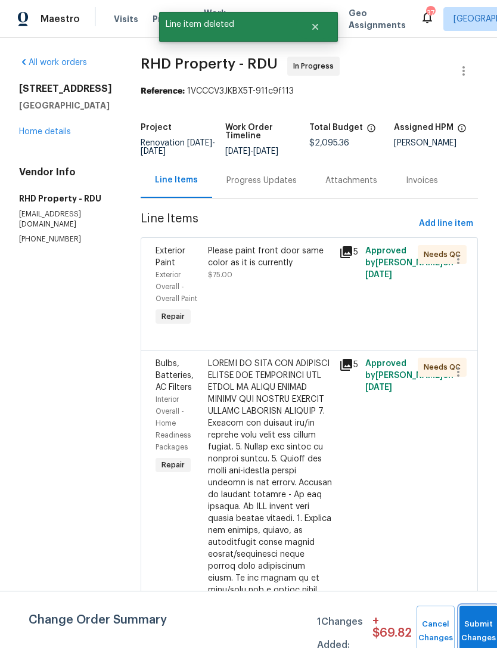
click at [472, 629] on span "Submit Changes" at bounding box center [479, 631] width 26 height 27
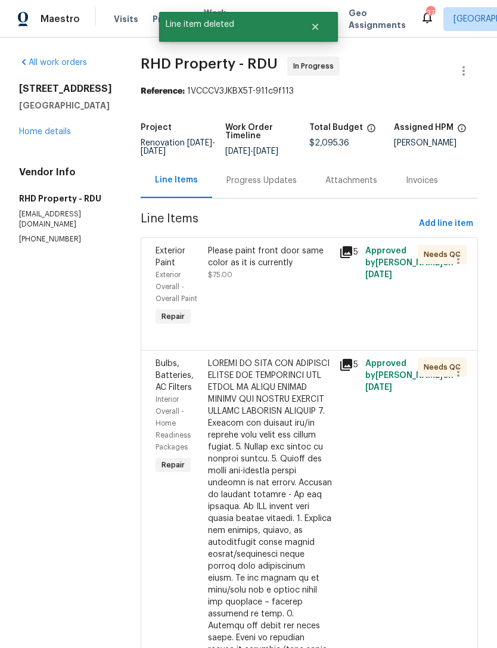
click at [39, 134] on link "Home details" at bounding box center [45, 132] width 52 height 8
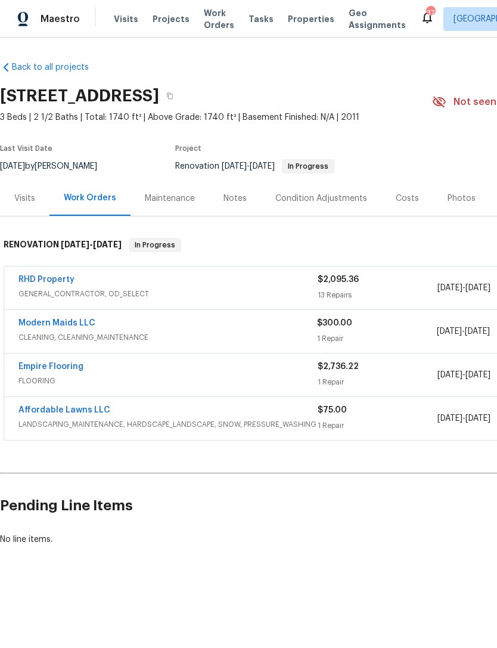
click at [60, 275] on link "RHD Property" at bounding box center [46, 279] width 56 height 8
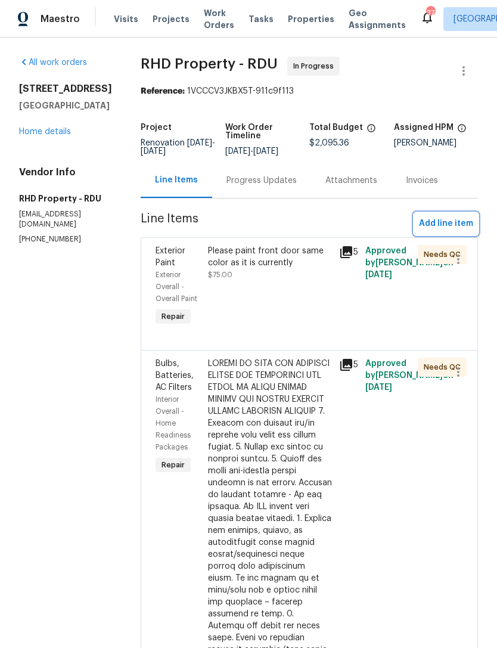
click at [451, 231] on span "Add line item" at bounding box center [446, 223] width 54 height 15
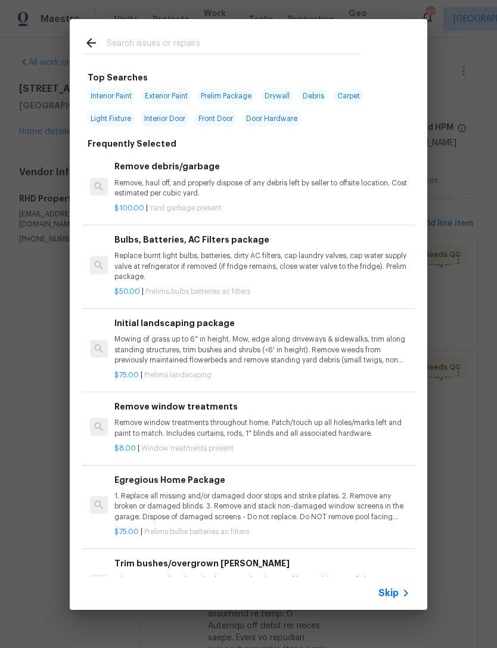
click at [235, 44] on input "text" at bounding box center [233, 45] width 253 height 18
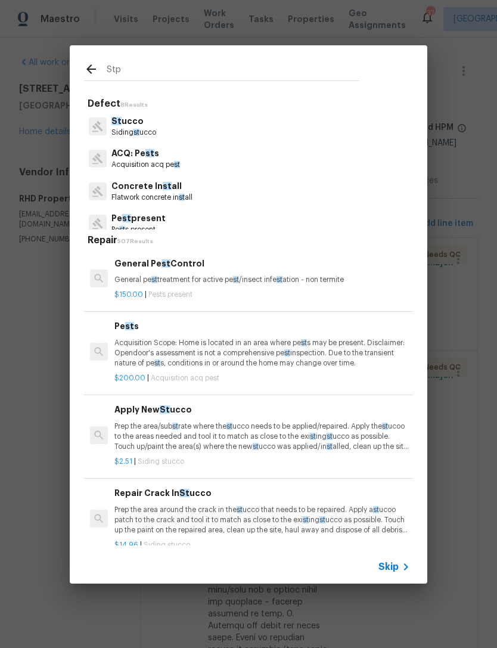
type input "Stpp"
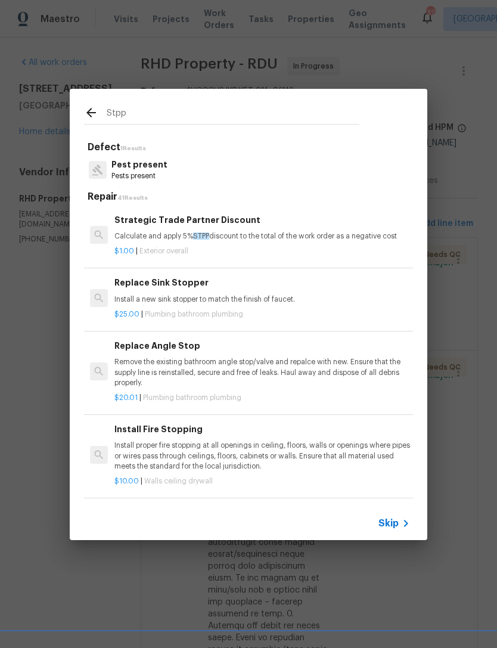
click at [256, 232] on p "Calculate and apply 5% STPP discount to the total of the work order as a negati…" at bounding box center [262, 236] width 296 height 10
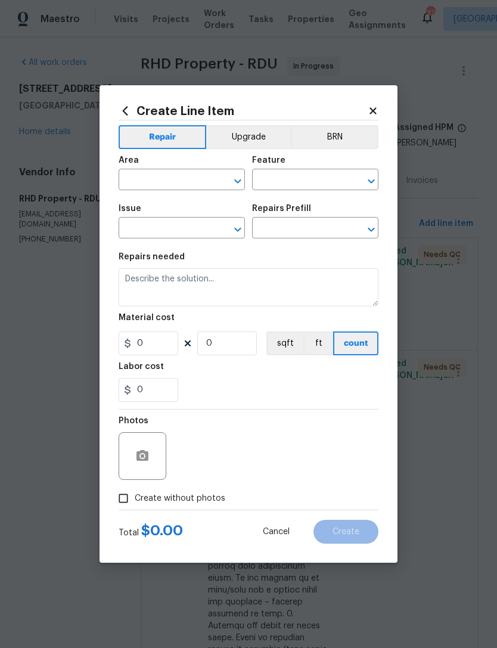
type input "Overall Exterior"
type input "Strategic Trade Partner Discount $1.00"
type textarea "Calculate and apply 5% STPP discount to the total of the work order as a negati…"
type input "1"
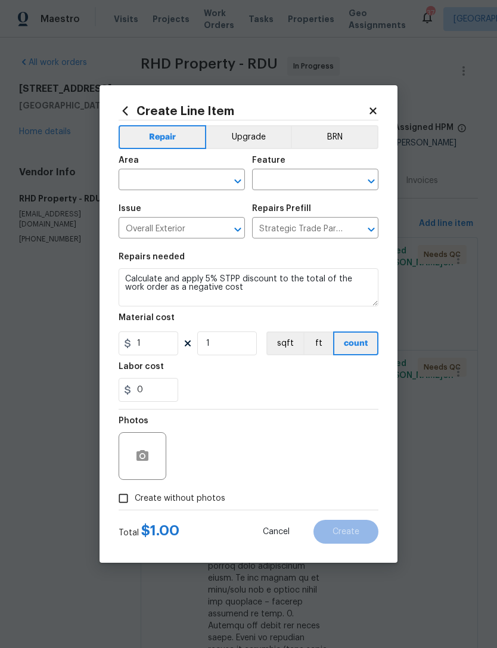
click at [175, 185] on input "text" at bounding box center [165, 181] width 93 height 18
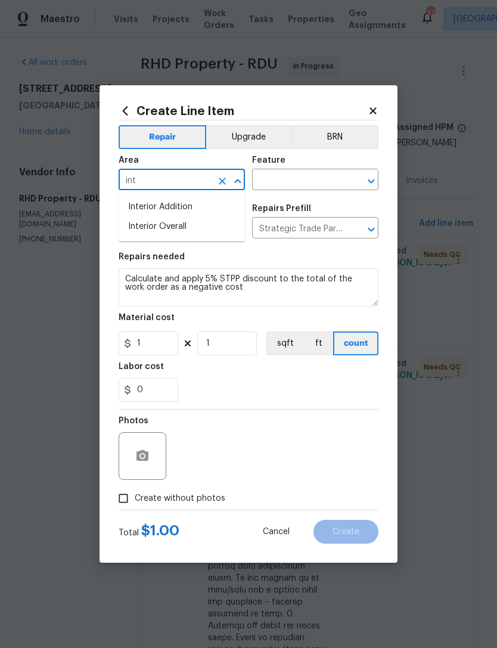
click at [193, 224] on li "Interior Overall" at bounding box center [182, 227] width 126 height 20
type input "Interior Overall"
click at [294, 178] on input "text" at bounding box center [298, 181] width 93 height 18
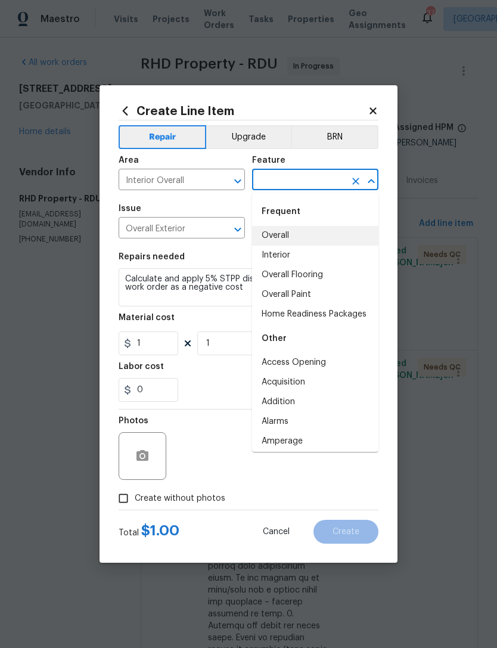
click at [287, 231] on li "Overall" at bounding box center [315, 236] width 126 height 20
type input "Overall"
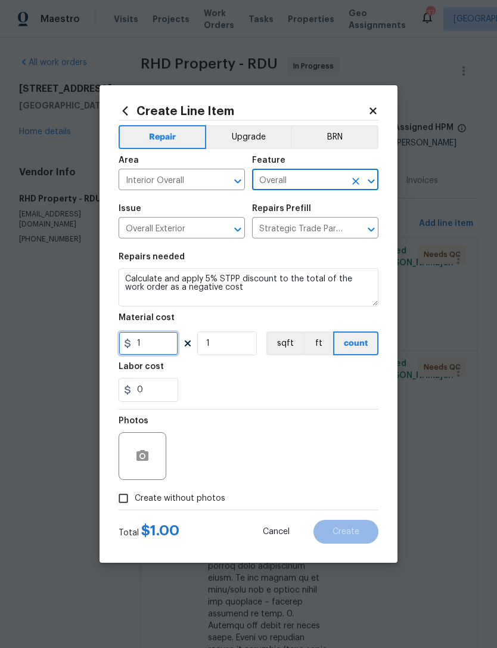
click at [157, 345] on input "1" at bounding box center [149, 343] width 60 height 24
click at [137, 348] on input "104.77" at bounding box center [149, 343] width 60 height 24
type input "-104.77"
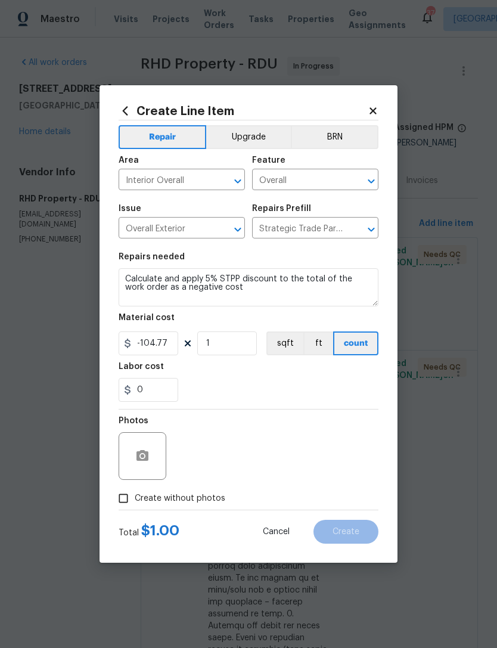
click at [342, 386] on div "0" at bounding box center [249, 390] width 260 height 24
click at [188, 503] on span "Create without photos" at bounding box center [180, 498] width 91 height 13
click at [135, 503] on input "Create without photos" at bounding box center [123, 498] width 23 height 23
checkbox input "true"
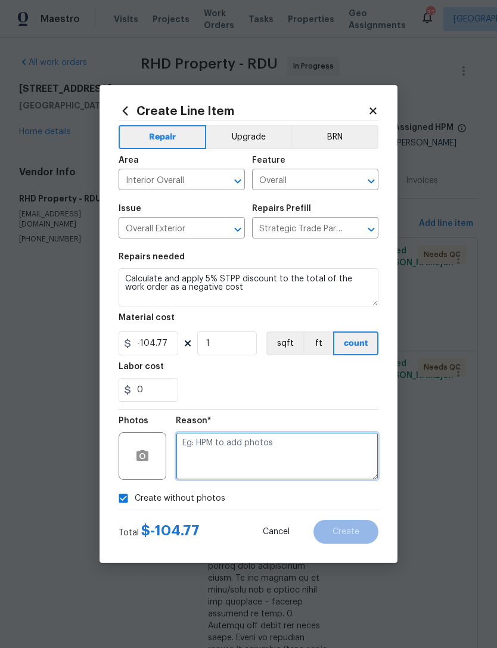
click at [267, 464] on textarea at bounding box center [277, 456] width 203 height 48
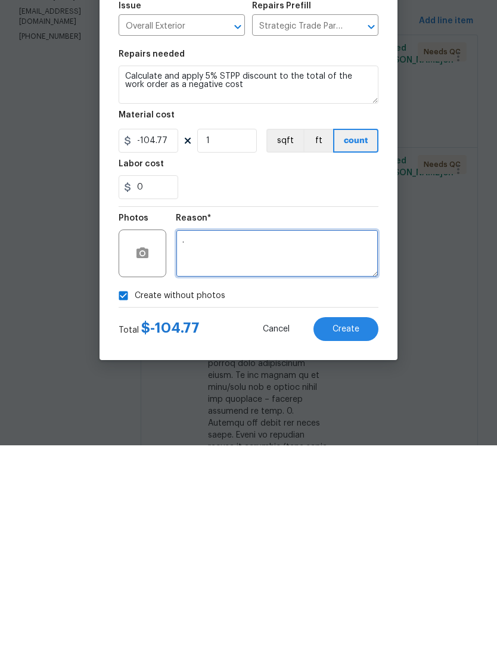
type textarea "."
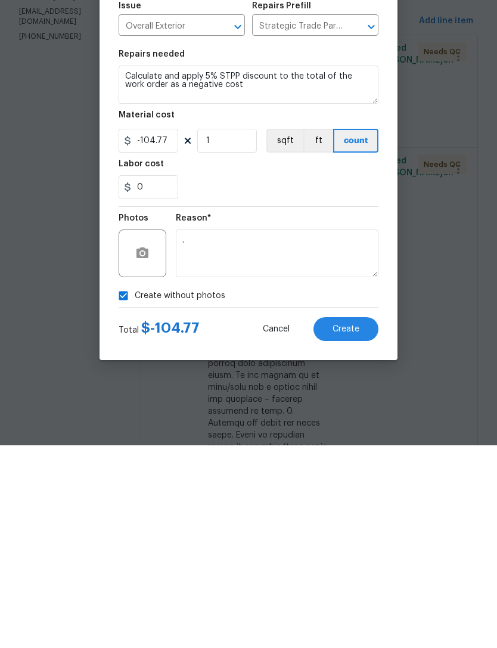
click at [347, 520] on button "Create" at bounding box center [346, 532] width 65 height 24
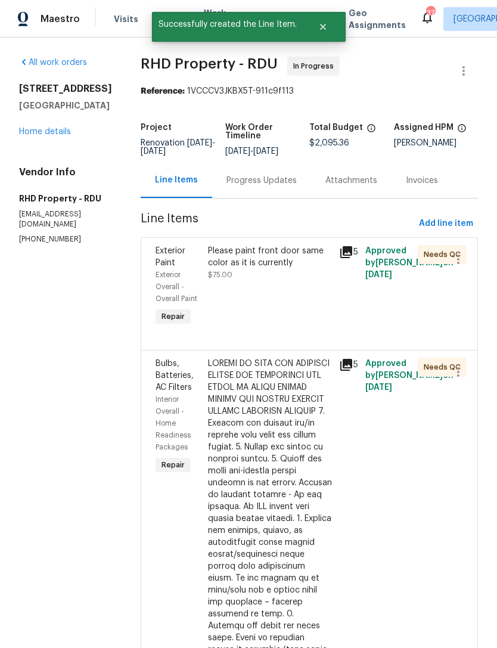
scroll to position [0, 0]
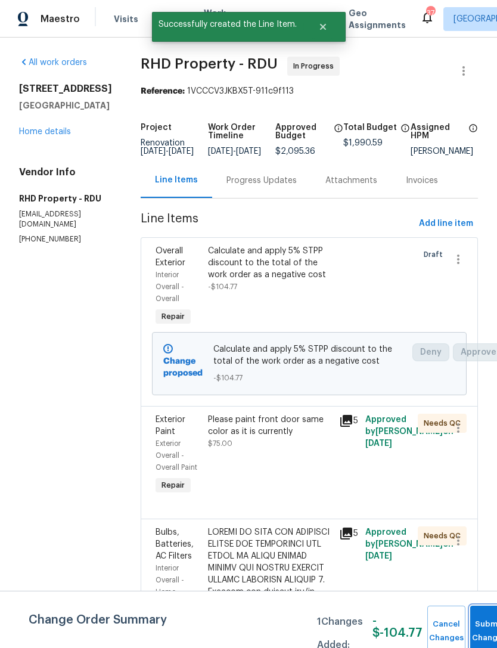
click at [479, 622] on button "Submit Changes" at bounding box center [489, 631] width 38 height 51
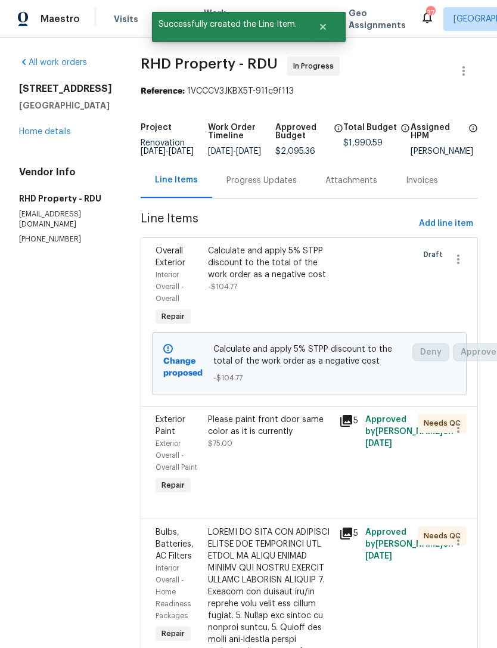
click at [64, 129] on link "Home details" at bounding box center [45, 132] width 52 height 8
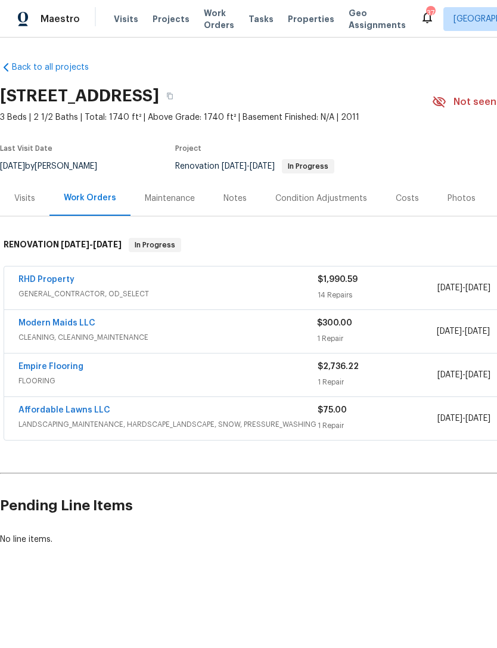
click at [39, 283] on link "RHD Property" at bounding box center [46, 279] width 56 height 8
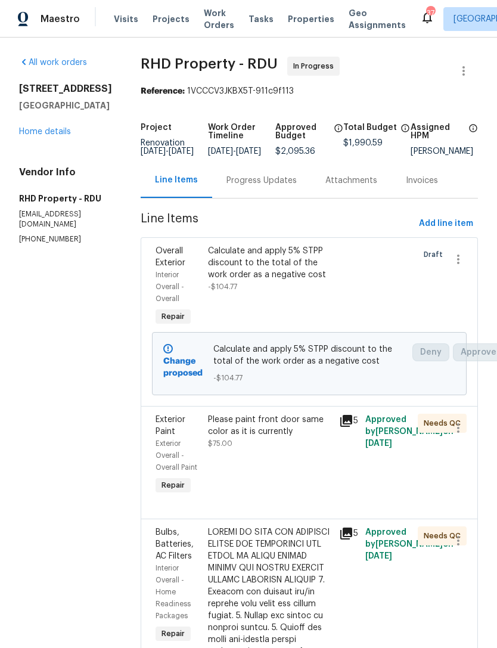
click at [311, 488] on div "Please paint front door same color as it is currently $75.00" at bounding box center [269, 455] width 131 height 91
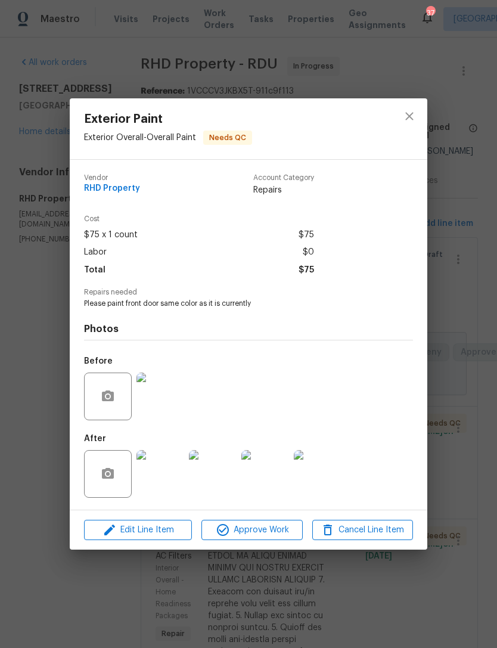
click at [170, 472] on img at bounding box center [161, 474] width 48 height 48
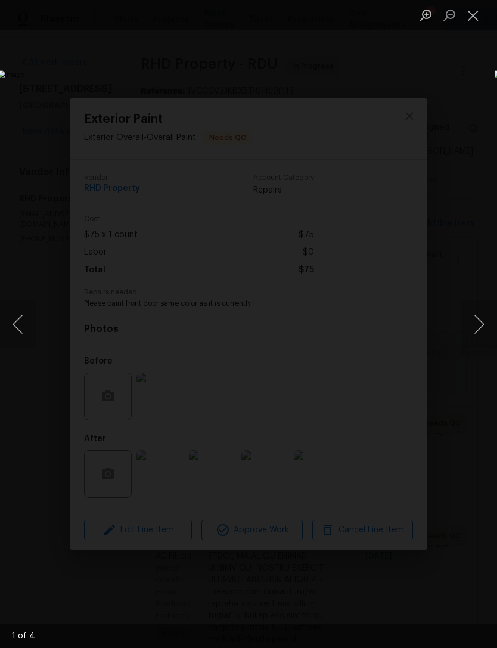
click at [480, 334] on button "Next image" at bounding box center [479, 324] width 36 height 48
click at [479, 327] on button "Next image" at bounding box center [479, 324] width 36 height 48
click at [480, 328] on button "Next image" at bounding box center [479, 324] width 36 height 48
click at [480, 329] on button "Next image" at bounding box center [479, 324] width 36 height 48
click at [480, 330] on button "Next image" at bounding box center [479, 324] width 36 height 48
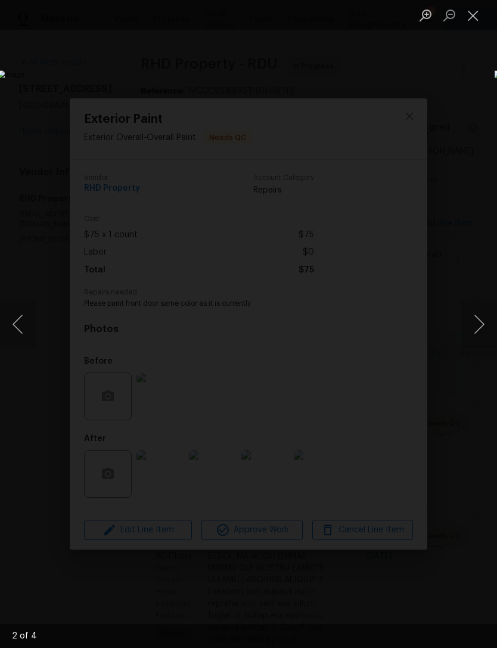
click at [474, 11] on button "Close lightbox" at bounding box center [473, 15] width 24 height 21
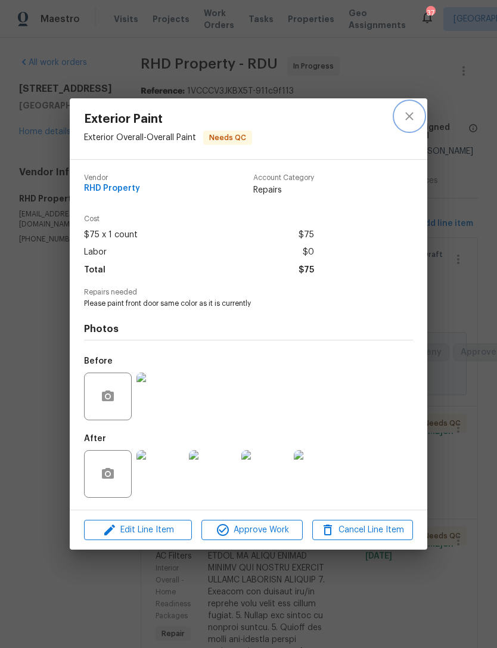
click at [414, 117] on icon "close" at bounding box center [409, 116] width 14 height 14
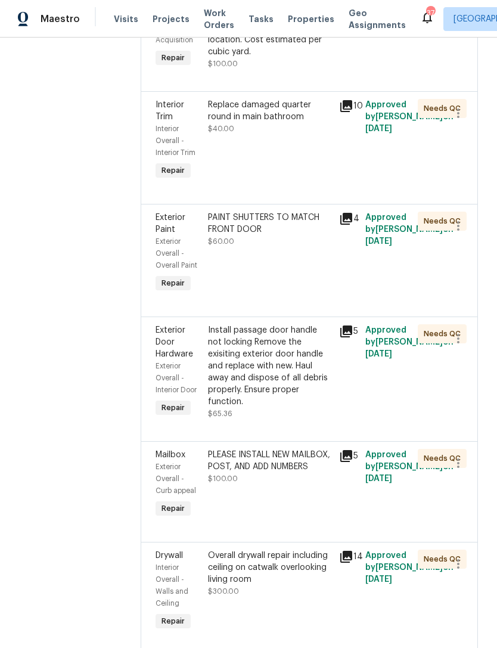
scroll to position [1046, 0]
click at [336, 283] on div "PAINT SHUTTERS TO MATCH FRONT DOOR $60.00" at bounding box center [269, 253] width 131 height 91
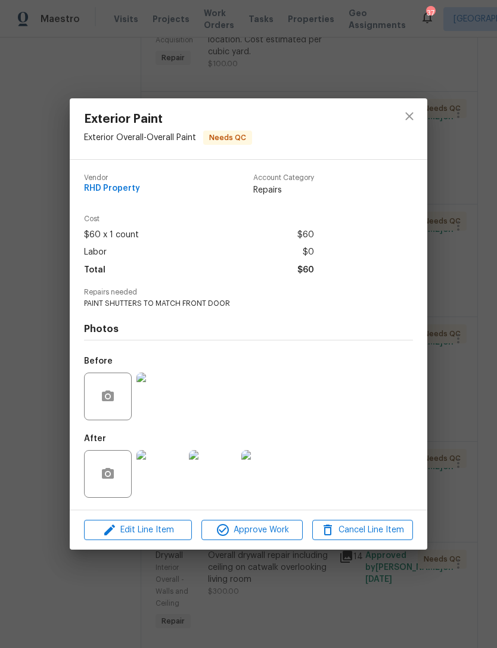
click at [153, 391] on img at bounding box center [161, 397] width 48 height 48
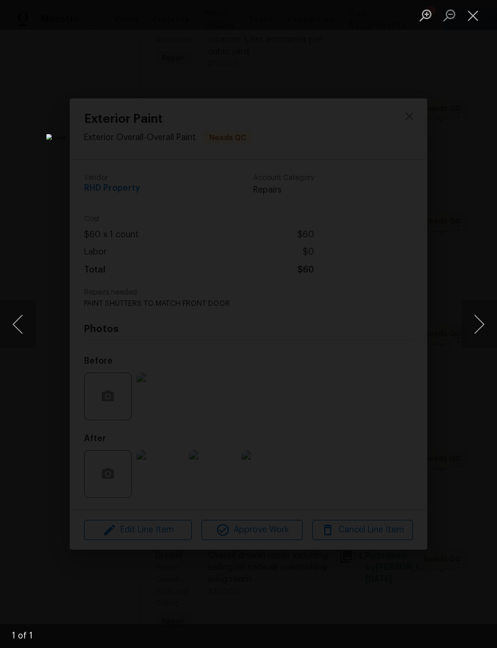
click at [469, 17] on button "Close lightbox" at bounding box center [473, 15] width 24 height 21
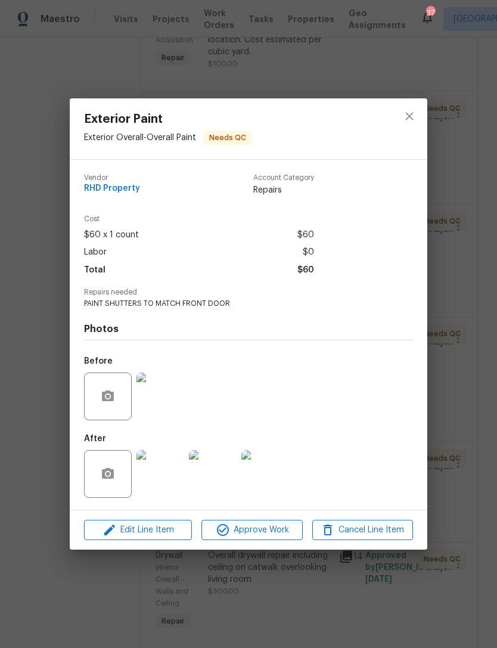
click at [215, 445] on div at bounding box center [213, 474] width 52 height 62
click at [168, 463] on img at bounding box center [161, 474] width 48 height 48
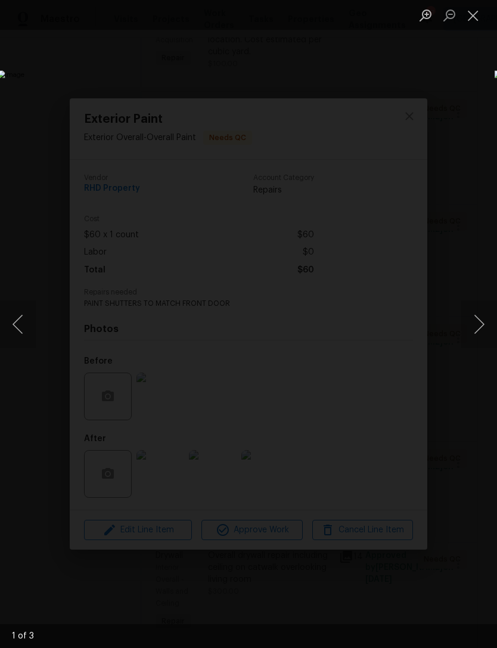
click at [468, 318] on button "Next image" at bounding box center [479, 324] width 36 height 48
click at [483, 15] on button "Close lightbox" at bounding box center [473, 15] width 24 height 21
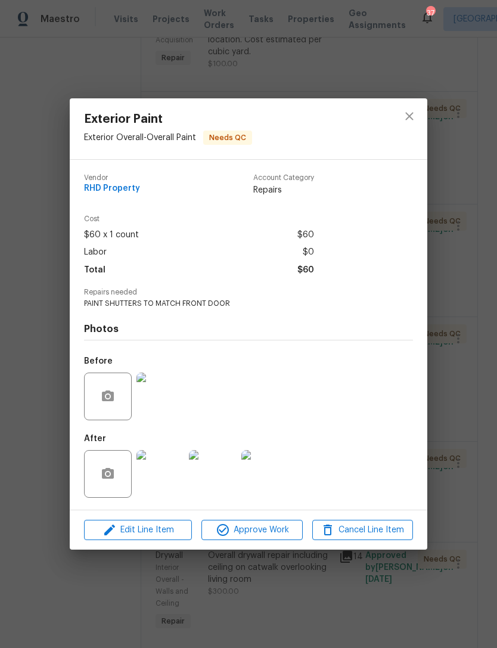
click at [262, 482] on img at bounding box center [265, 474] width 48 height 48
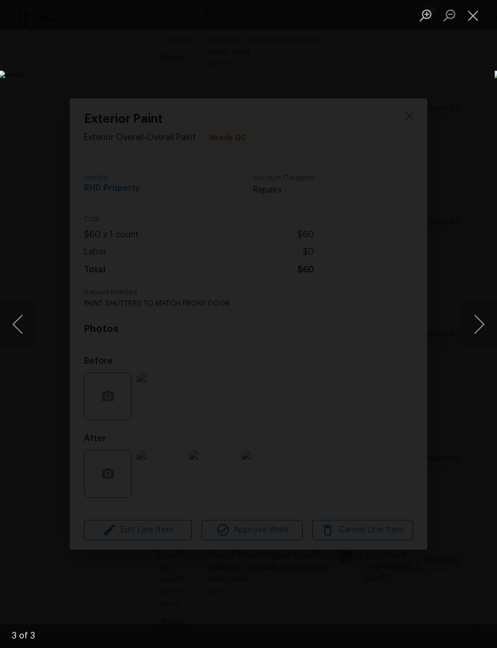
click at [470, 15] on button "Close lightbox" at bounding box center [473, 15] width 24 height 21
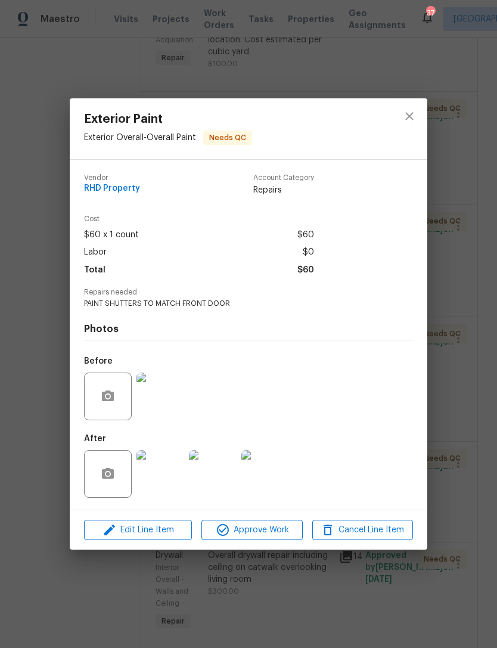
click at [361, 259] on div "Cost $60 x 1 count $60 Labor $0 Total $60" at bounding box center [248, 251] width 329 height 73
click at [414, 110] on icon "close" at bounding box center [409, 116] width 14 height 14
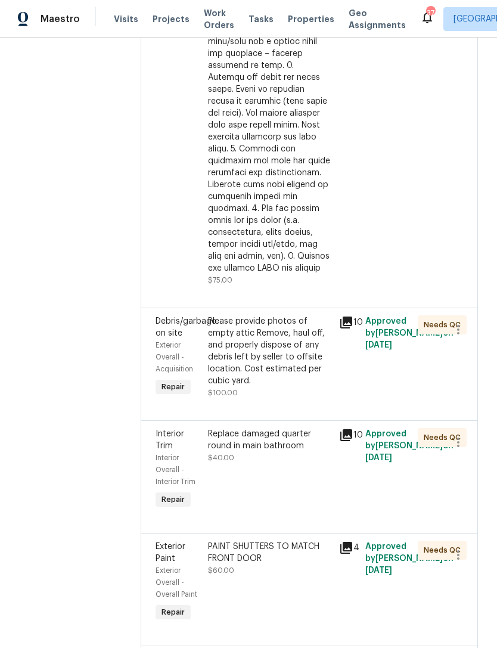
scroll to position [717, 0]
click at [302, 387] on div "Please provide photos of empty attic Remove, haul off, and properly dispose of …" at bounding box center [270, 351] width 124 height 72
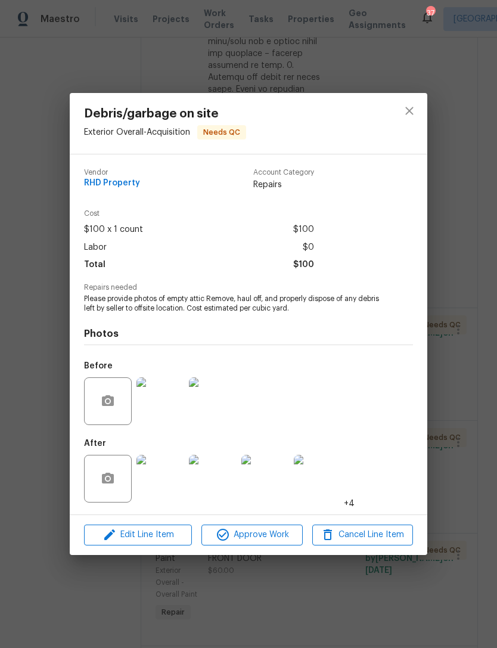
click at [168, 483] on img at bounding box center [161, 479] width 48 height 48
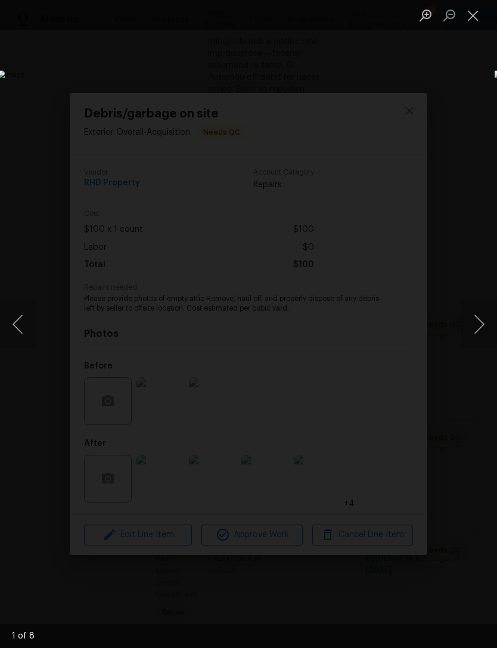
click at [480, 331] on button "Next image" at bounding box center [479, 324] width 36 height 48
click at [479, 329] on button "Next image" at bounding box center [479, 324] width 36 height 48
click at [477, 325] on button "Next image" at bounding box center [479, 324] width 36 height 48
click at [476, 325] on button "Next image" at bounding box center [479, 324] width 36 height 48
click at [20, 317] on button "Previous image" at bounding box center [18, 324] width 36 height 48
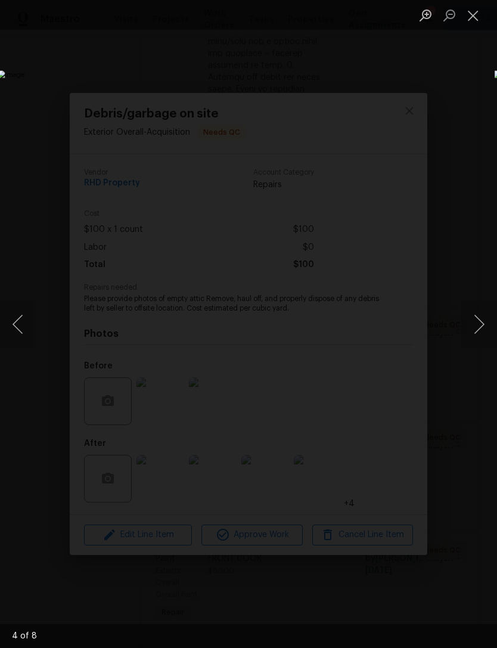
click at [474, 19] on button "Close lightbox" at bounding box center [473, 15] width 24 height 21
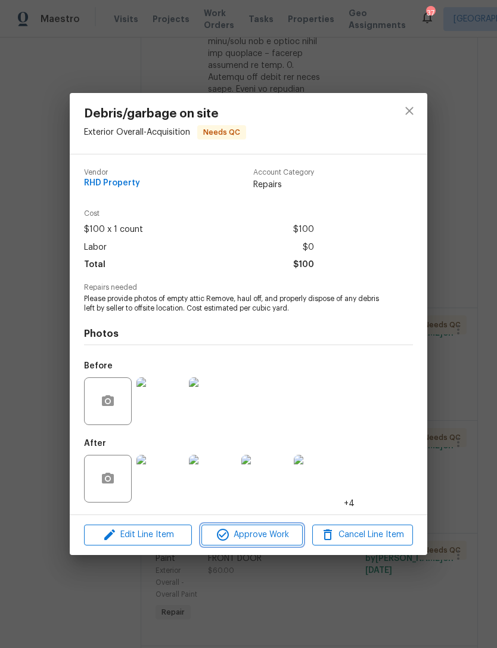
click at [281, 534] on span "Approve Work" at bounding box center [252, 535] width 94 height 15
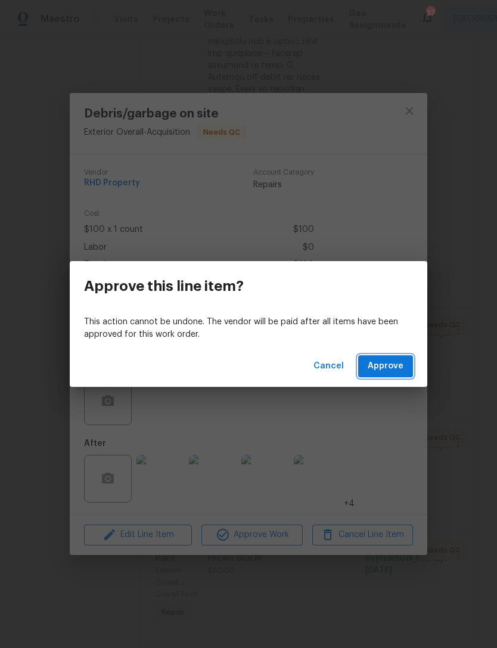
click at [395, 367] on span "Approve" at bounding box center [386, 366] width 36 height 15
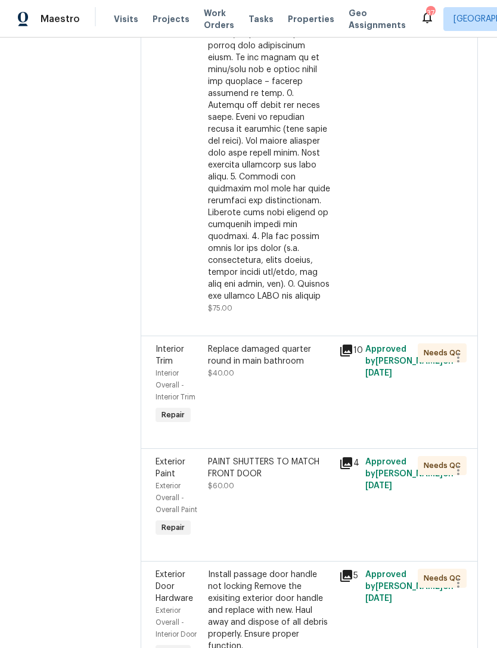
scroll to position [689, 0]
click at [313, 430] on div "Replace damaged quarter round in main bathroom $40.00" at bounding box center [269, 385] width 131 height 91
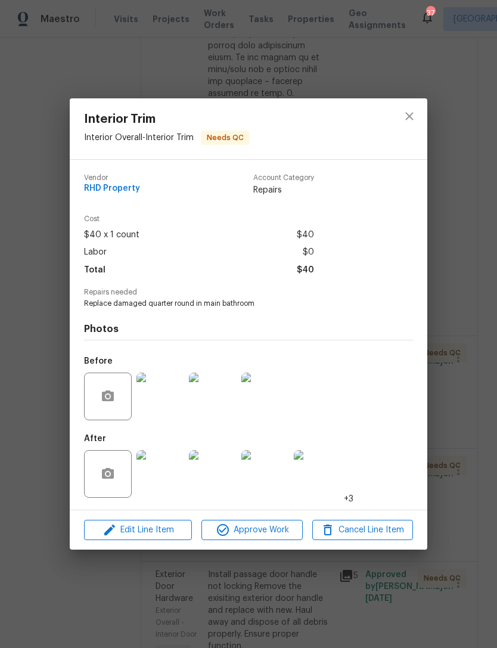
click at [180, 471] on img at bounding box center [161, 474] width 48 height 48
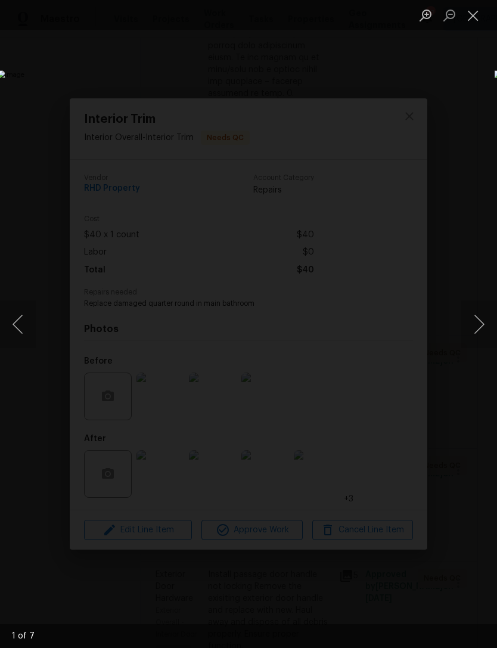
click at [480, 324] on button "Next image" at bounding box center [479, 324] width 36 height 48
click at [478, 324] on button "Next image" at bounding box center [479, 324] width 36 height 48
click at [479, 323] on button "Next image" at bounding box center [479, 324] width 36 height 48
click at [469, 22] on button "Close lightbox" at bounding box center [473, 15] width 24 height 21
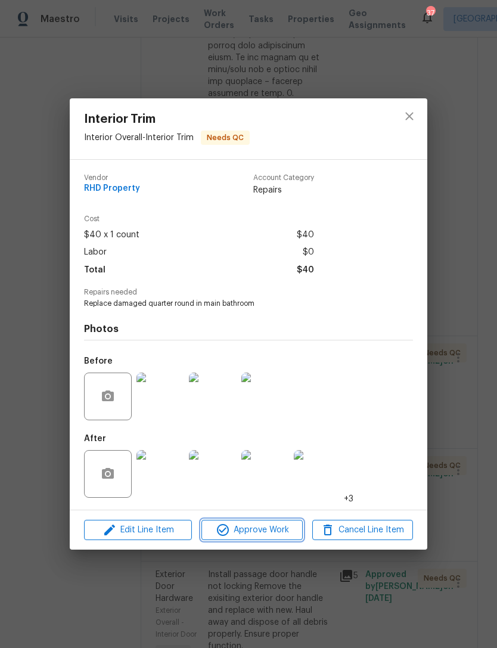
click at [287, 531] on span "Approve Work" at bounding box center [252, 530] width 94 height 15
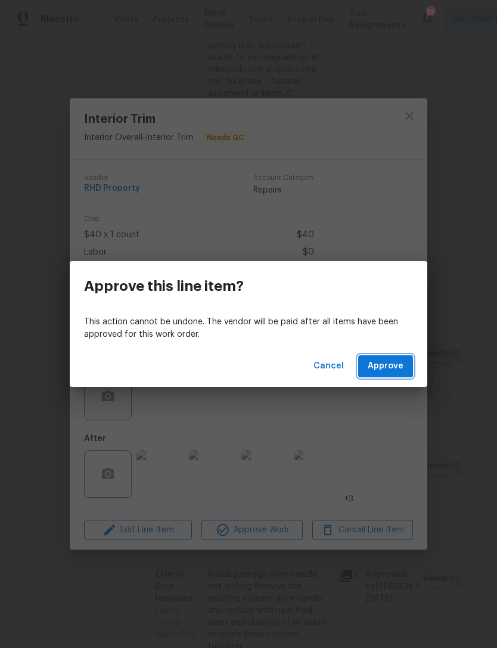
click at [386, 363] on span "Approve" at bounding box center [386, 366] width 36 height 15
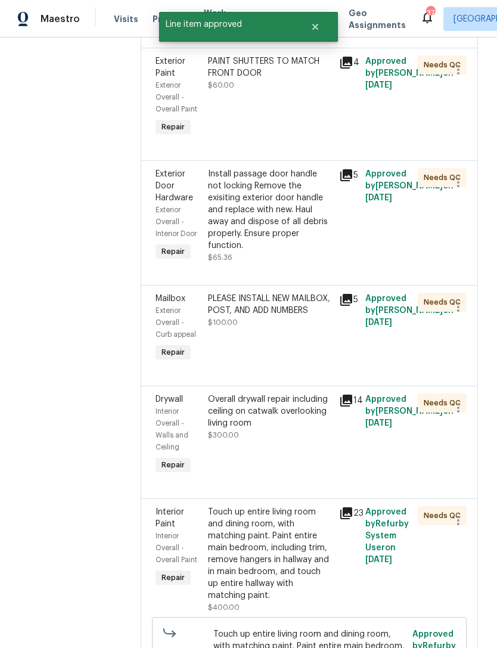
scroll to position [977, 0]
click at [307, 368] on div "PLEASE INSTALL NEW MAILBOX, POST, AND ADD NUMBERS $100.00" at bounding box center [269, 328] width 131 height 79
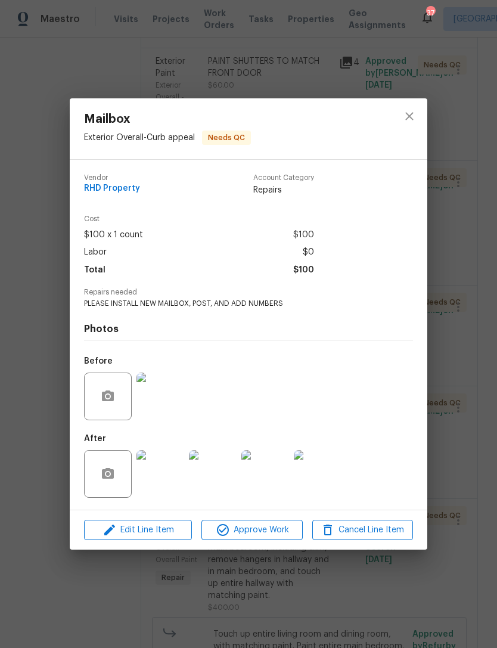
click at [170, 470] on img at bounding box center [161, 474] width 48 height 48
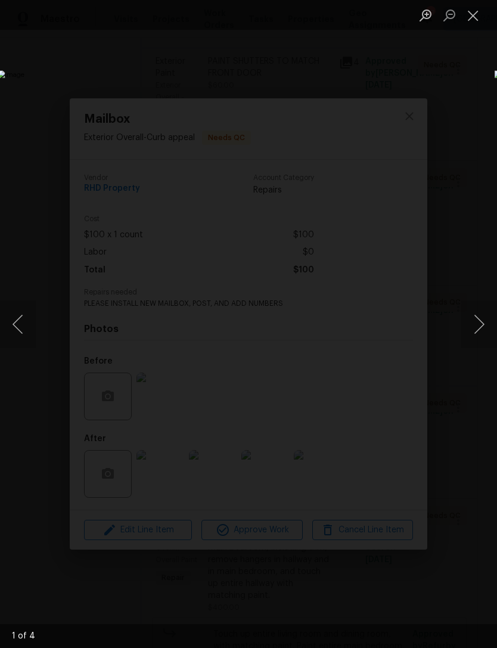
click at [479, 328] on button "Next image" at bounding box center [479, 324] width 36 height 48
click at [479, 327] on button "Next image" at bounding box center [479, 324] width 36 height 48
click at [470, 13] on button "Close lightbox" at bounding box center [473, 15] width 24 height 21
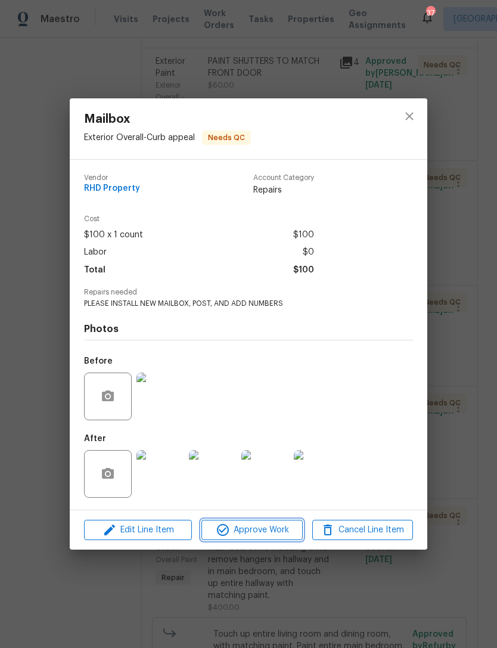
click at [280, 526] on span "Approve Work" at bounding box center [252, 530] width 94 height 15
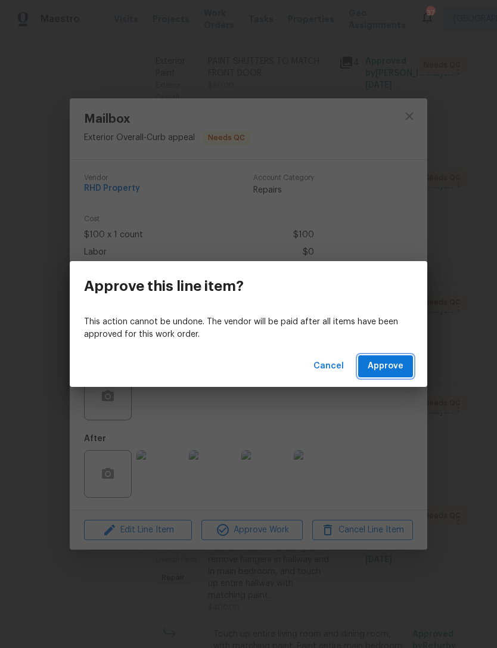
click at [382, 356] on button "Approve" at bounding box center [385, 366] width 55 height 22
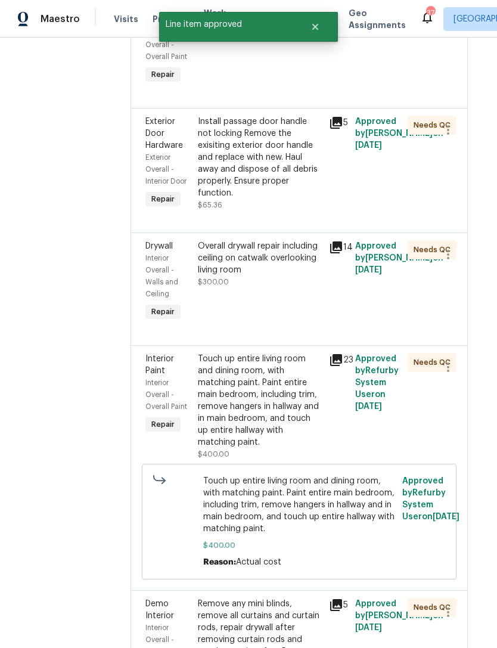
scroll to position [1036, 12]
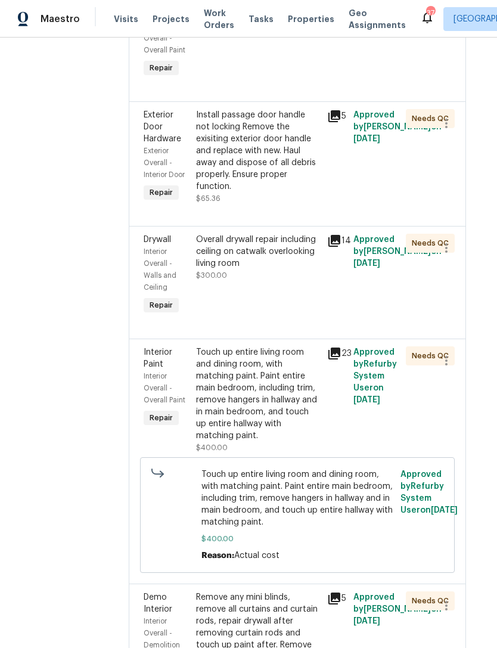
click at [324, 321] on div "Overall drywall repair including ceiling on catwalk overlooking living room $30…" at bounding box center [258, 275] width 131 height 91
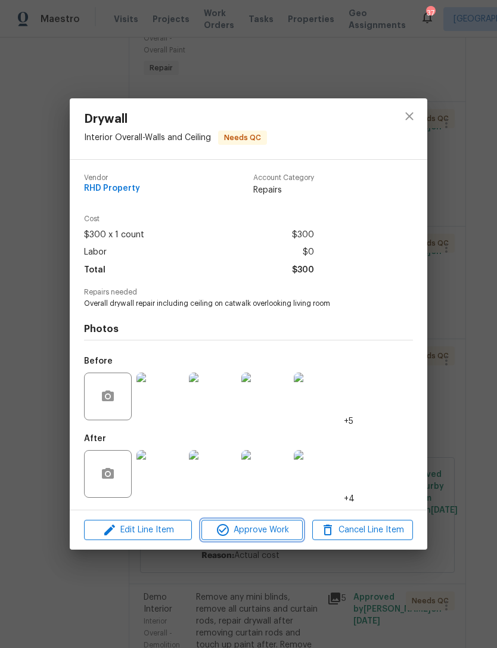
click at [282, 529] on span "Approve Work" at bounding box center [252, 530] width 94 height 15
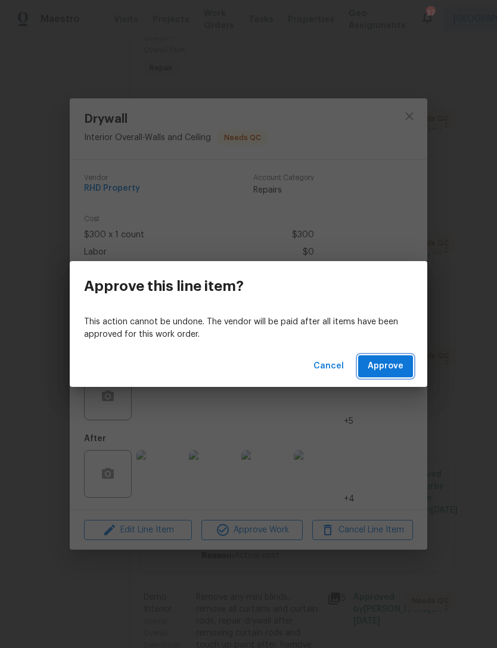
click at [388, 375] on button "Approve" at bounding box center [385, 366] width 55 height 22
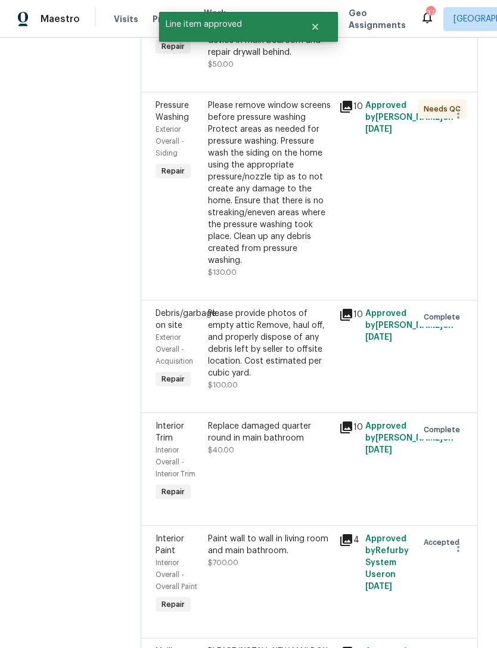
scroll to position [1540, 0]
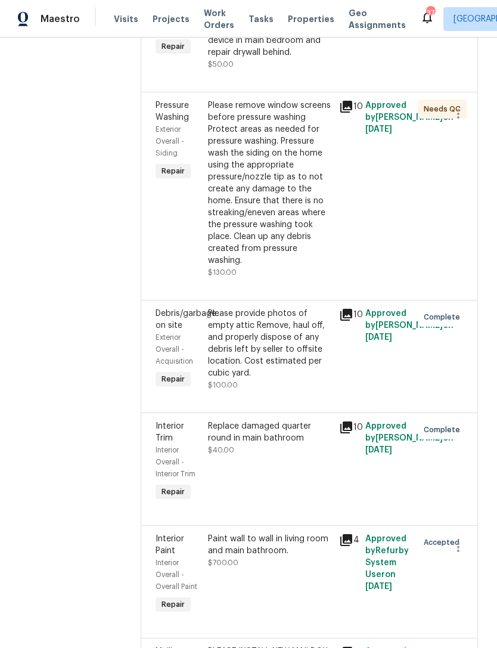
click at [351, 282] on div "10" at bounding box center [349, 189] width 26 height 186
click at [332, 266] on div "Please remove window screens before pressure washing Protect areas as needed fo…" at bounding box center [270, 183] width 124 height 167
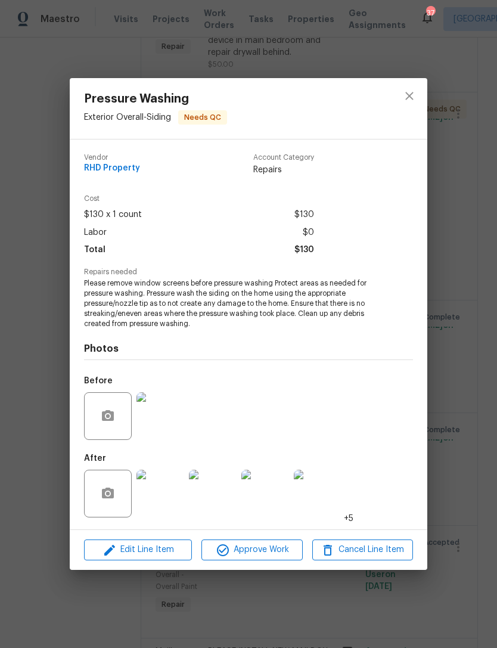
click at [162, 494] on img at bounding box center [161, 494] width 48 height 48
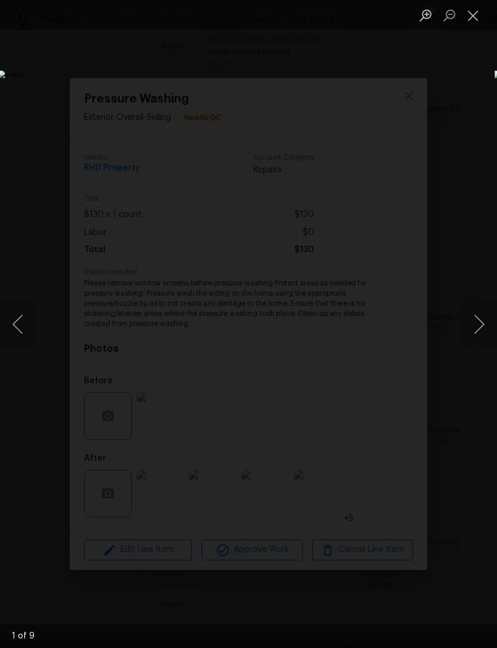
click at [473, 340] on button "Next image" at bounding box center [479, 324] width 36 height 48
click at [475, 339] on button "Next image" at bounding box center [479, 324] width 36 height 48
click at [475, 16] on button "Close lightbox" at bounding box center [473, 15] width 24 height 21
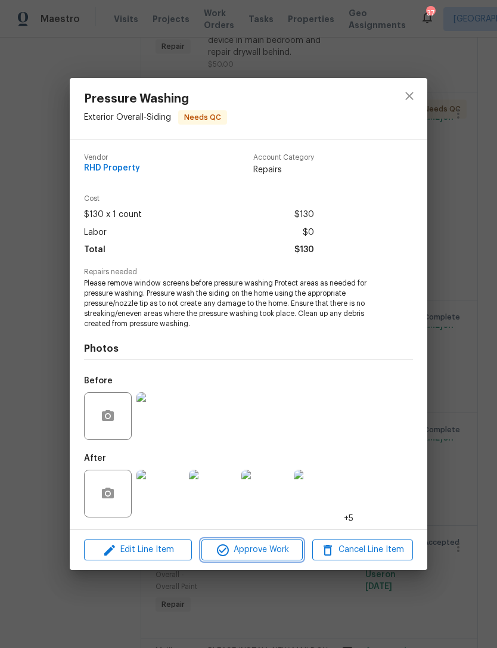
click at [284, 549] on span "Approve Work" at bounding box center [252, 549] width 94 height 15
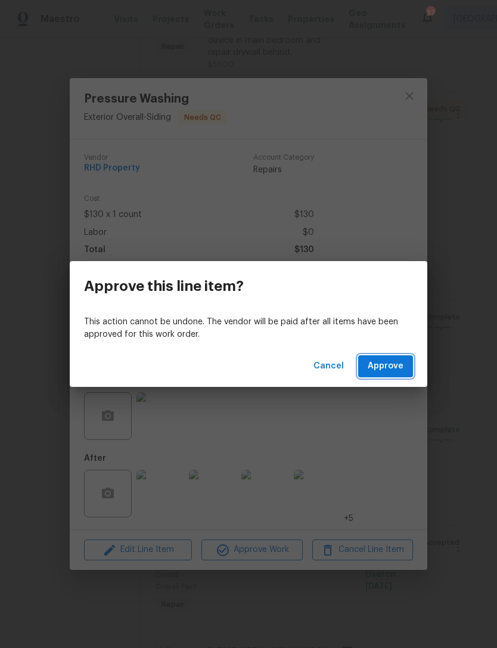
click at [391, 359] on span "Approve" at bounding box center [386, 366] width 36 height 15
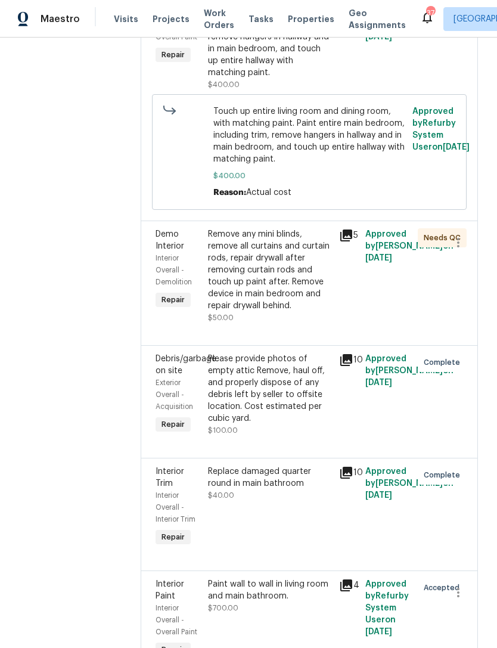
scroll to position [1282, 0]
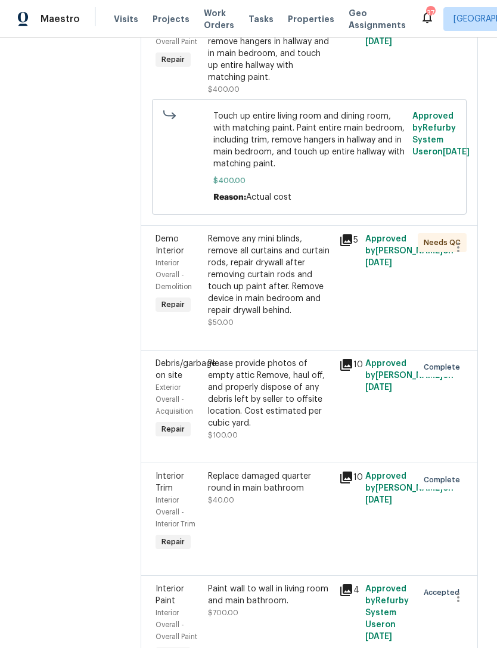
click at [294, 317] on div "Remove any mini blinds, remove all curtains and curtain rods, repair drywall af…" at bounding box center [270, 274] width 124 height 83
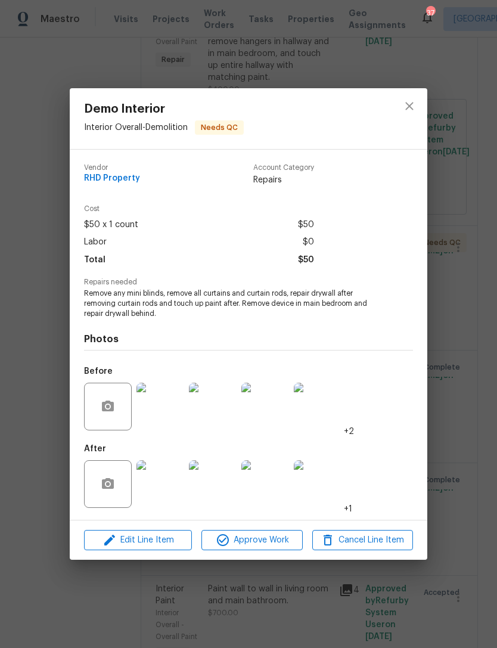
click at [178, 484] on img at bounding box center [161, 484] width 48 height 48
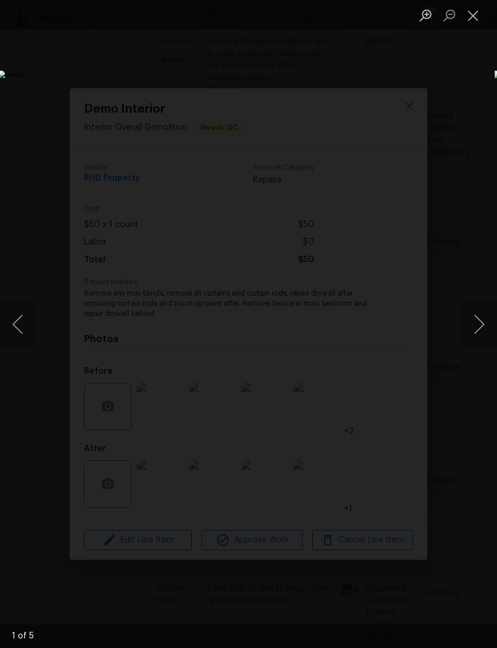
click at [480, 310] on button "Next image" at bounding box center [479, 324] width 36 height 48
click at [480, 312] on button "Next image" at bounding box center [479, 324] width 36 height 48
click at [479, 320] on button "Next image" at bounding box center [479, 324] width 36 height 48
click at [475, 316] on button "Next image" at bounding box center [479, 324] width 36 height 48
click at [476, 314] on button "Next image" at bounding box center [479, 324] width 36 height 48
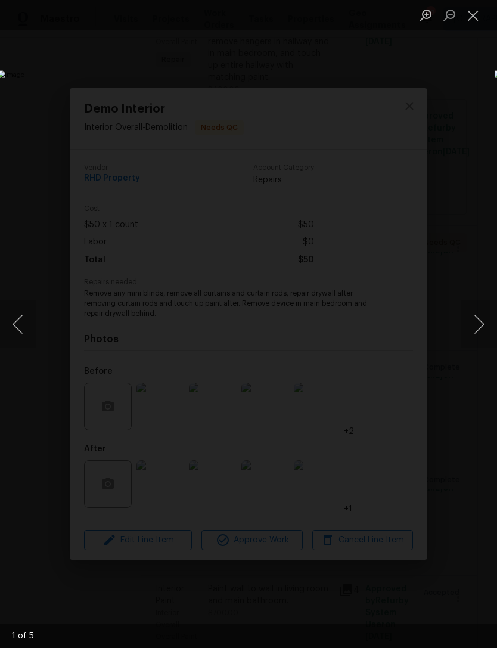
click at [477, 313] on button "Next image" at bounding box center [479, 324] width 36 height 48
click at [476, 313] on button "Next image" at bounding box center [479, 324] width 36 height 48
click at [477, 314] on button "Next image" at bounding box center [479, 324] width 36 height 48
click at [470, 13] on button "Close lightbox" at bounding box center [473, 15] width 24 height 21
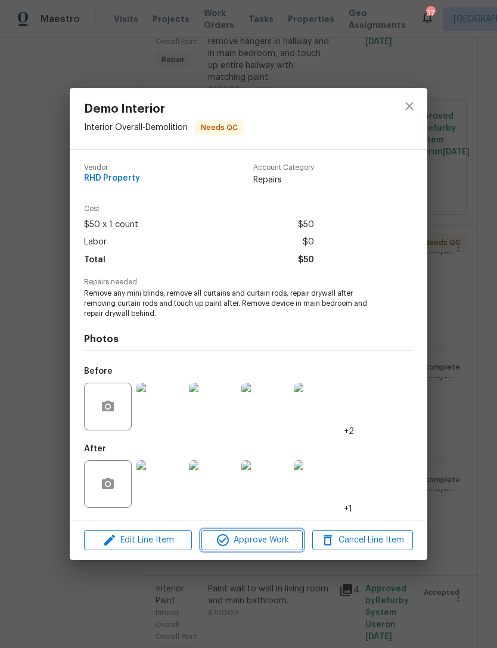
click at [276, 531] on button "Approve Work" at bounding box center [251, 540] width 101 height 21
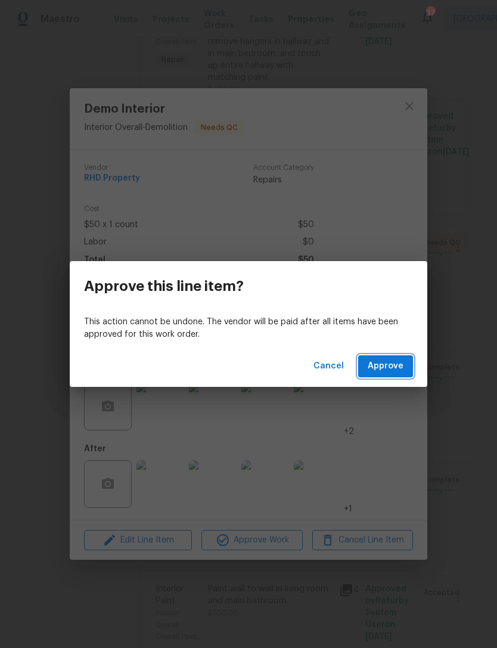
click at [390, 368] on span "Approve" at bounding box center [386, 366] width 36 height 15
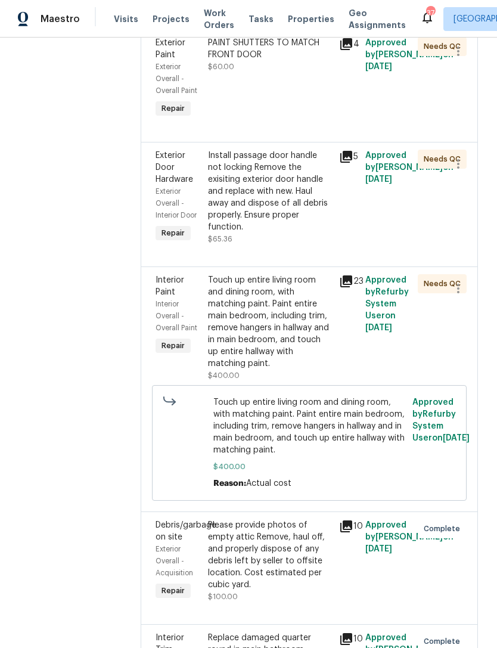
scroll to position [995, 0]
click at [306, 370] on div "Touch up entire living room and dining room, with matching paint. Paint entire …" at bounding box center [270, 322] width 124 height 95
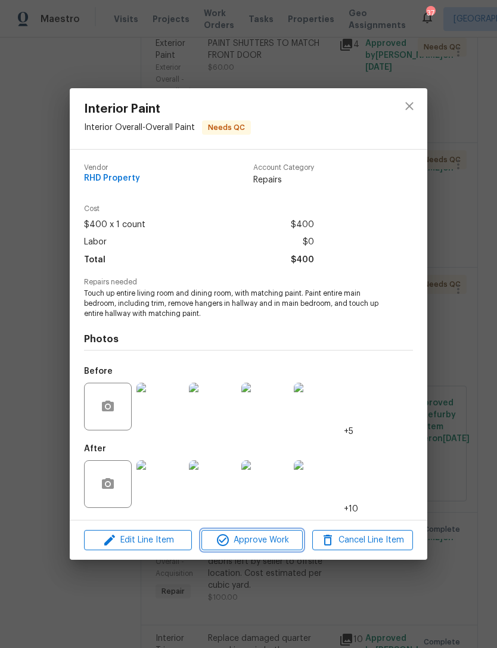
click at [278, 539] on span "Approve Work" at bounding box center [252, 540] width 94 height 15
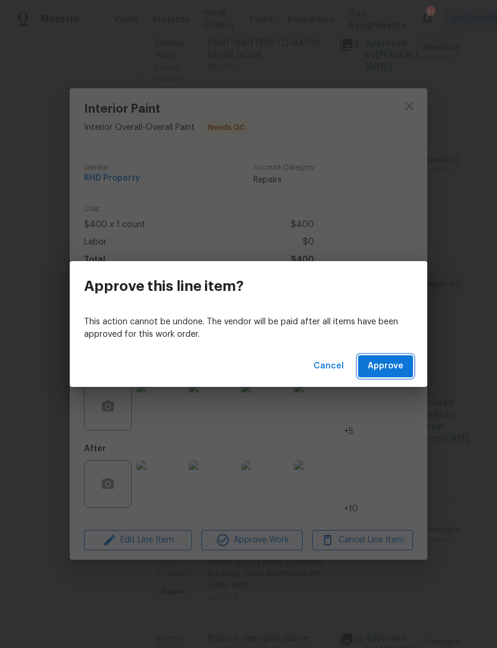
click at [387, 368] on span "Approve" at bounding box center [386, 366] width 36 height 15
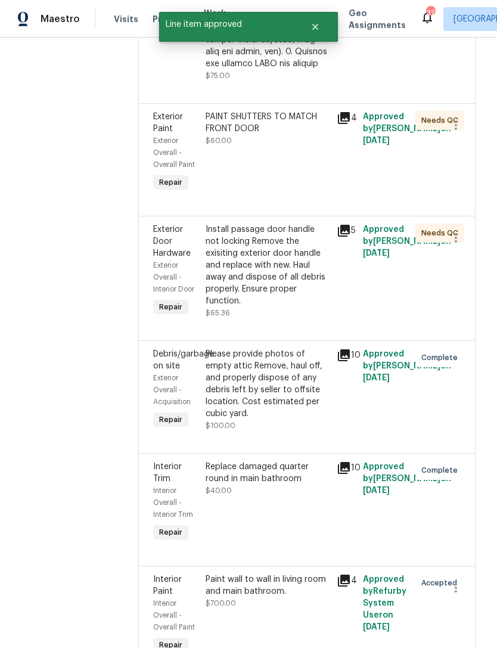
scroll to position [920, 2]
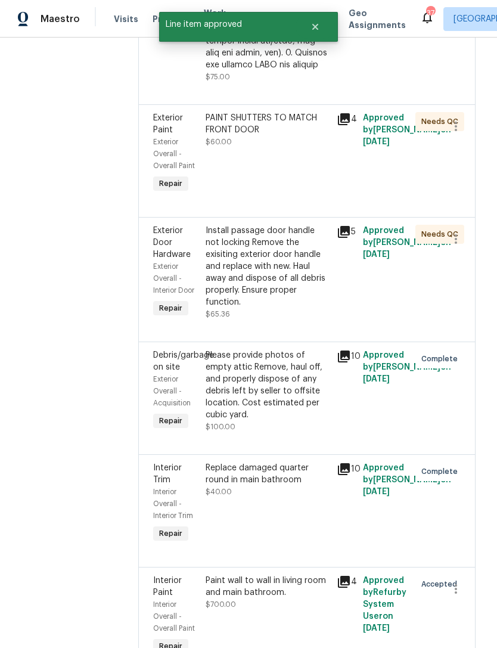
click at [299, 308] on div "Install passage door handle not locking Remove the exisiting exterior door hand…" at bounding box center [268, 266] width 124 height 83
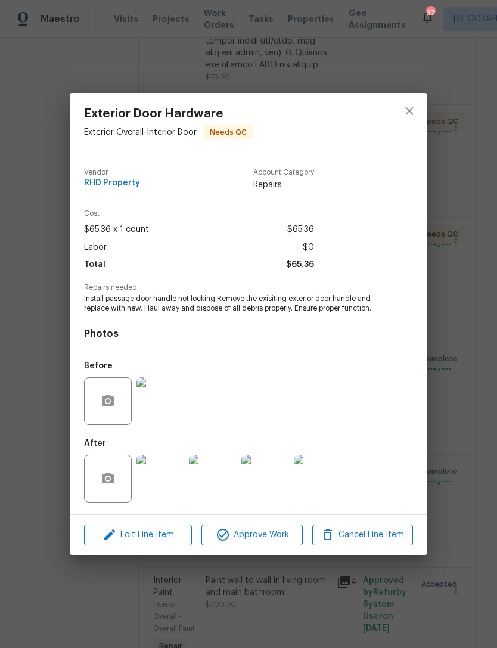
click at [170, 479] on img at bounding box center [161, 479] width 48 height 48
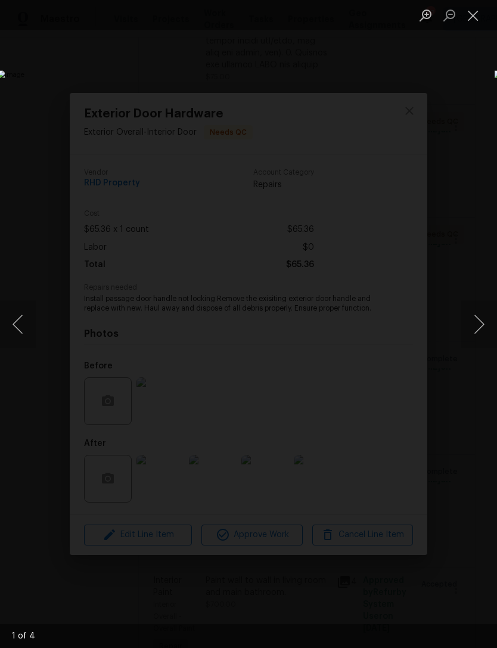
click at [482, 17] on button "Close lightbox" at bounding box center [473, 15] width 24 height 21
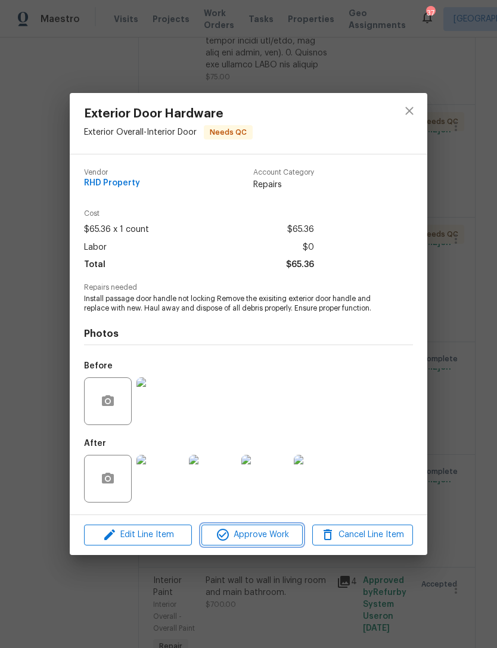
click at [290, 532] on span "Approve Work" at bounding box center [252, 535] width 94 height 15
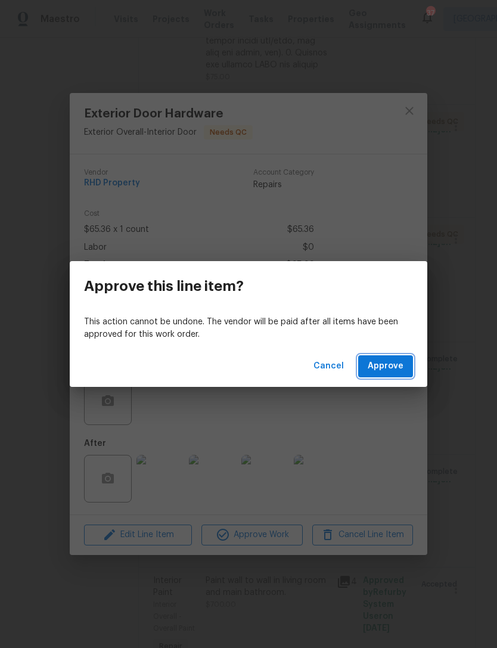
click at [390, 369] on span "Approve" at bounding box center [386, 366] width 36 height 15
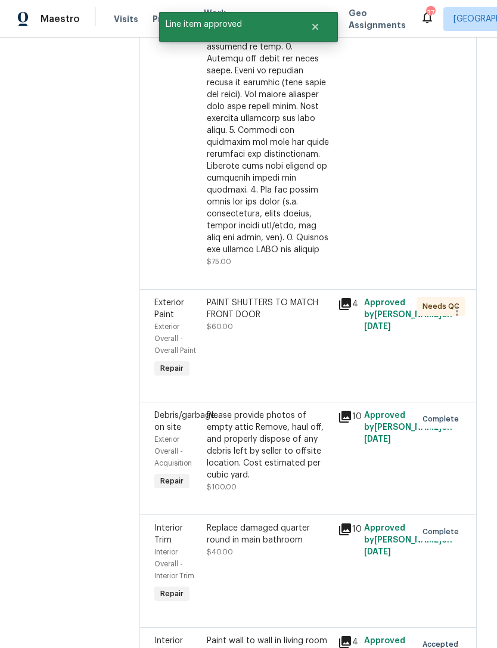
scroll to position [737, 1]
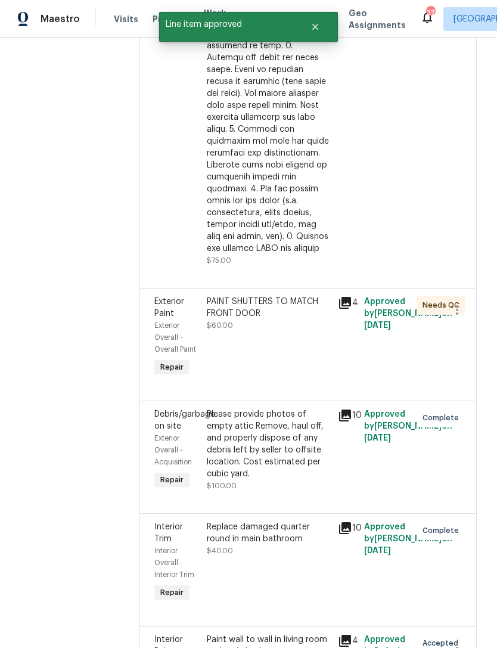
click at [334, 383] on div "PAINT SHUTTERS TO MATCH FRONT DOOR $60.00" at bounding box center [268, 337] width 131 height 91
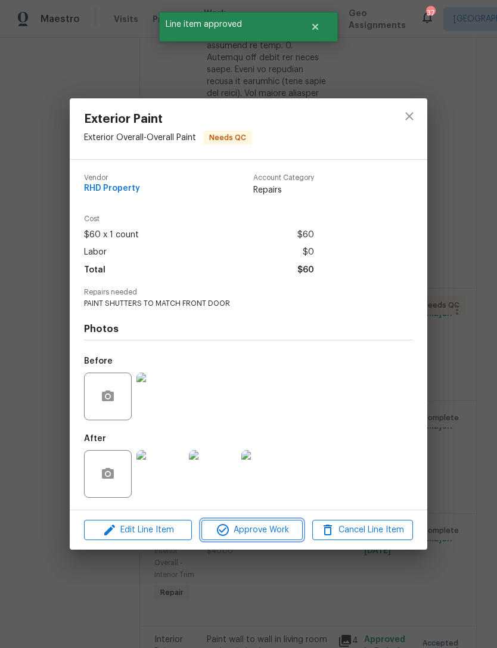
click at [281, 528] on span "Approve Work" at bounding box center [252, 530] width 94 height 15
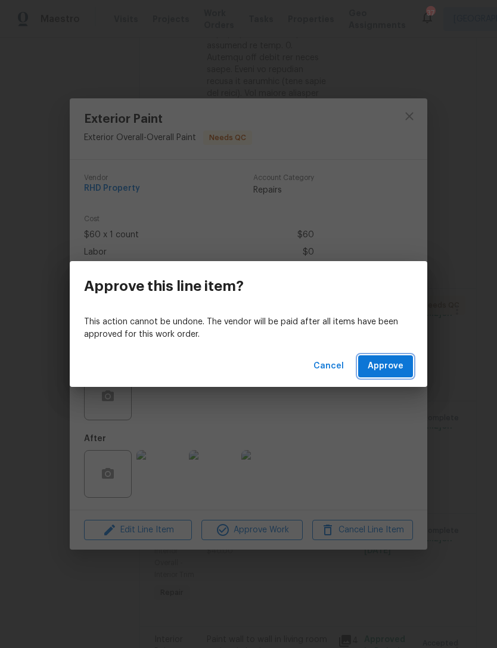
click at [383, 368] on span "Approve" at bounding box center [386, 366] width 36 height 15
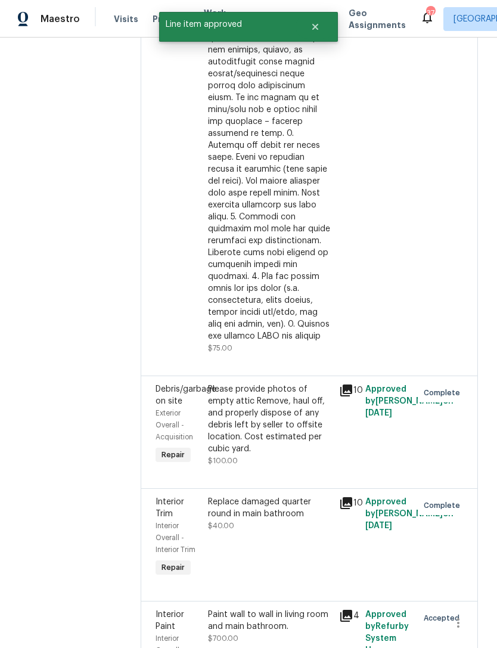
scroll to position [649, 0]
click at [438, 308] on div "Needs QC" at bounding box center [427, 116] width 26 height 484
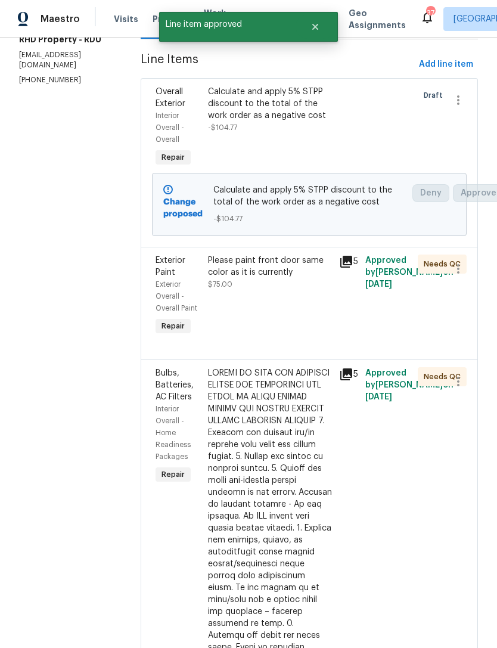
scroll to position [159, 0]
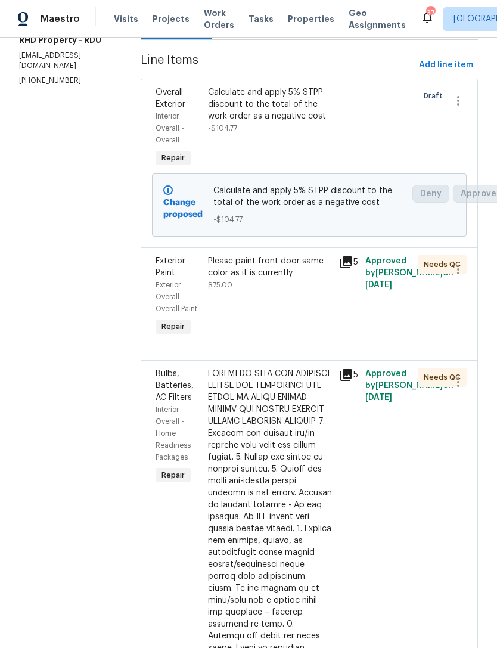
click at [336, 327] on div "Please paint front door same color as it is currently $75.00" at bounding box center [269, 297] width 131 height 91
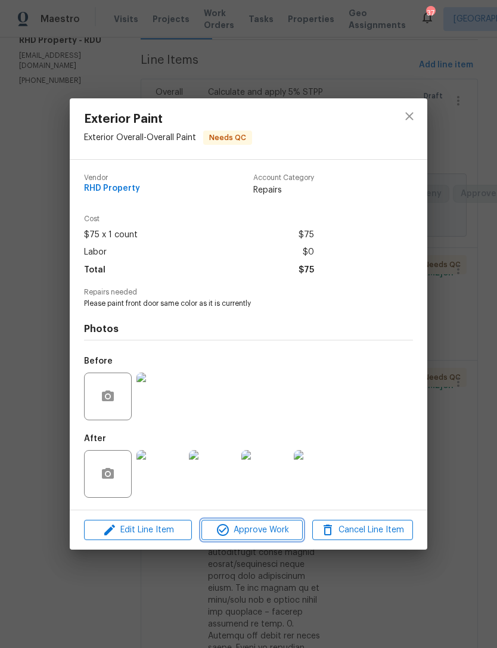
click at [289, 527] on span "Approve Work" at bounding box center [252, 530] width 94 height 15
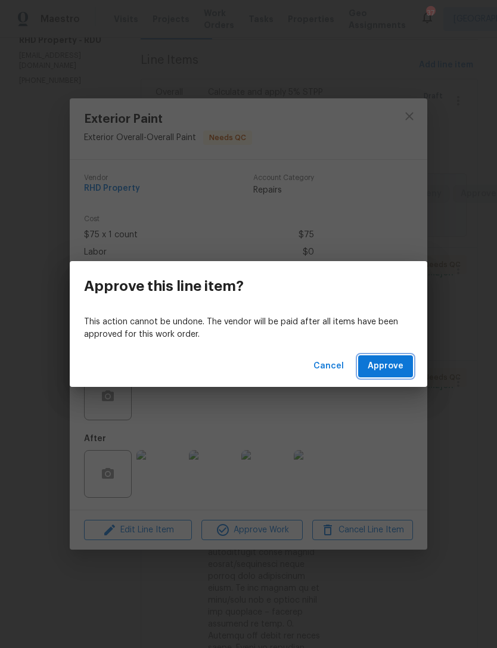
click at [392, 370] on span "Approve" at bounding box center [386, 366] width 36 height 15
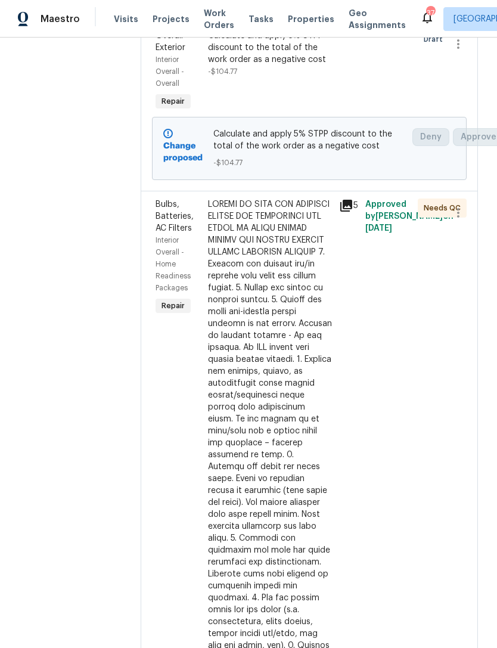
scroll to position [216, 0]
click at [314, 469] on div at bounding box center [270, 430] width 124 height 465
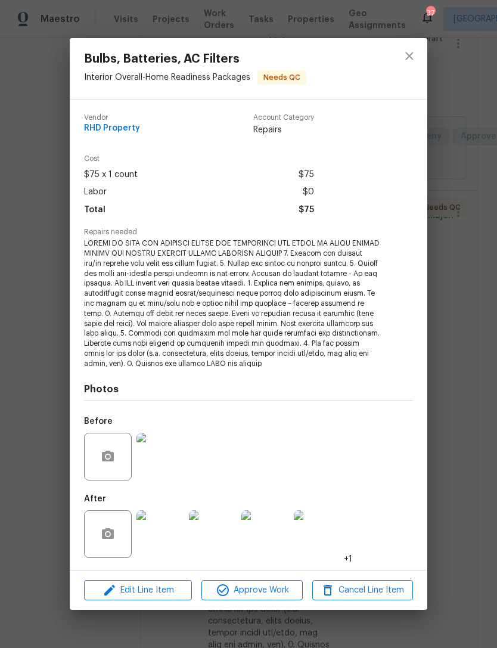
click at [171, 528] on img at bounding box center [161, 534] width 48 height 48
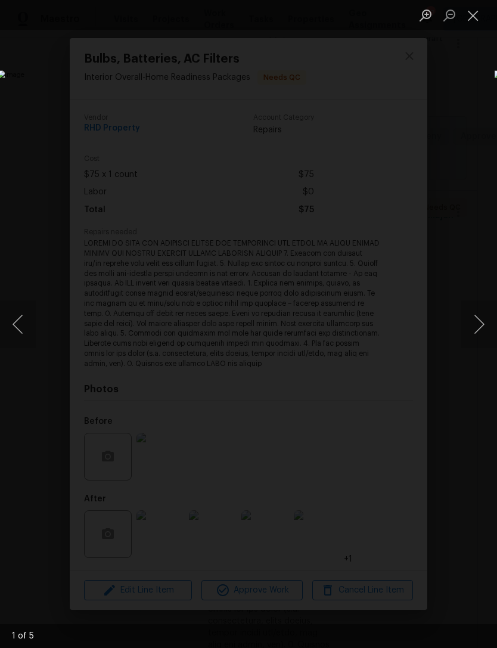
click at [470, 331] on button "Next image" at bounding box center [479, 324] width 36 height 48
click at [478, 323] on button "Next image" at bounding box center [479, 324] width 36 height 48
click at [18, 333] on button "Previous image" at bounding box center [18, 324] width 36 height 48
click at [478, 320] on button "Next image" at bounding box center [479, 324] width 36 height 48
click at [479, 318] on button "Next image" at bounding box center [479, 324] width 36 height 48
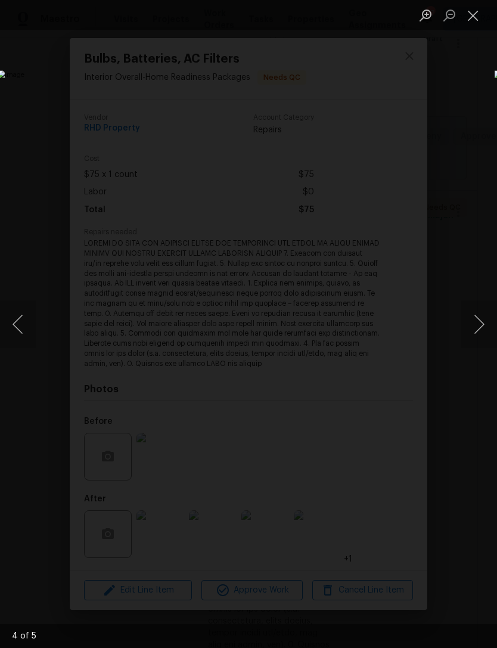
click at [474, 321] on button "Next image" at bounding box center [479, 324] width 36 height 48
click at [472, 323] on button "Next image" at bounding box center [479, 324] width 36 height 48
click at [476, 320] on button "Next image" at bounding box center [479, 324] width 36 height 48
click at [464, 24] on button "Close lightbox" at bounding box center [473, 15] width 24 height 21
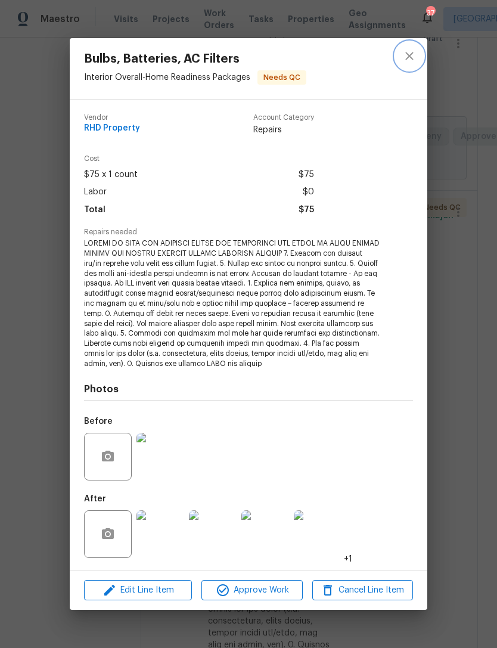
click at [410, 57] on icon "close" at bounding box center [409, 56] width 14 height 14
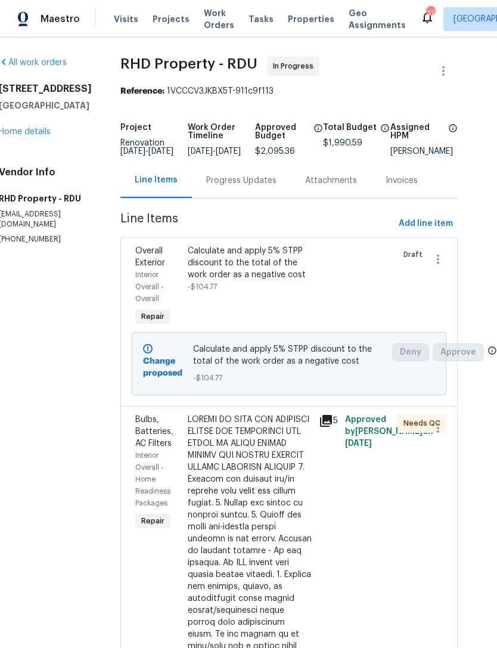
scroll to position [0, 20]
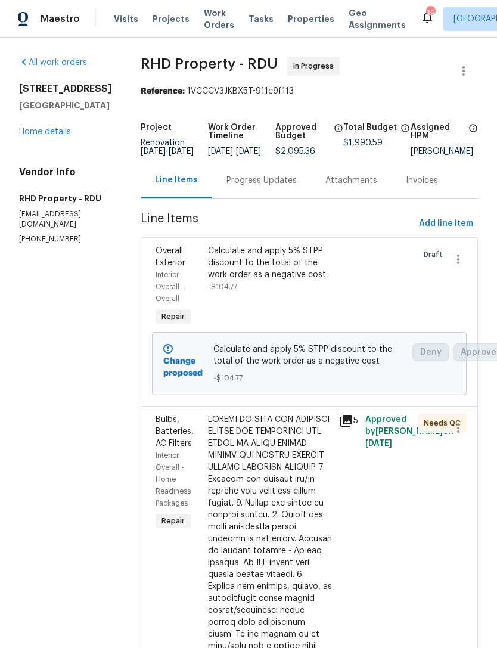
click at [38, 129] on link "Home details" at bounding box center [45, 132] width 52 height 8
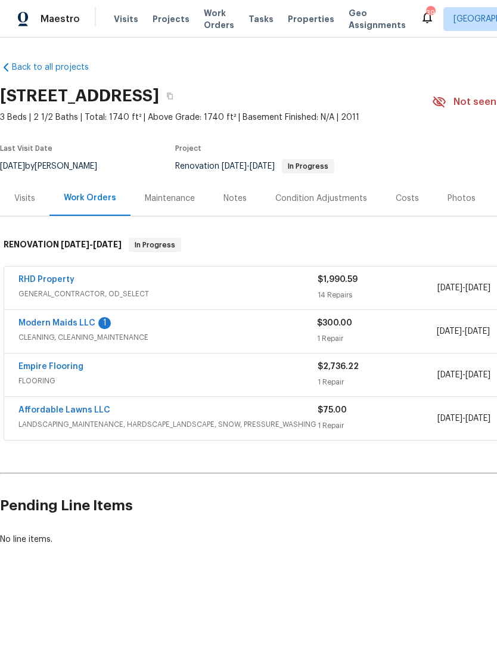
click at [47, 325] on link "Modern Maids LLC" at bounding box center [56, 323] width 77 height 8
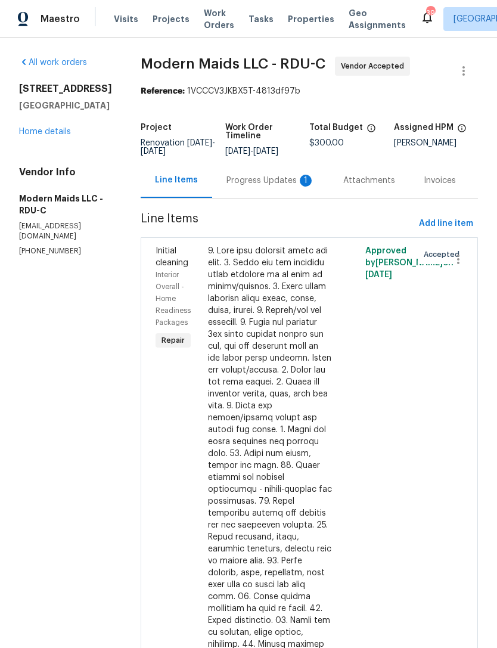
click at [305, 185] on div "Progress Updates 1" at bounding box center [271, 181] width 88 height 12
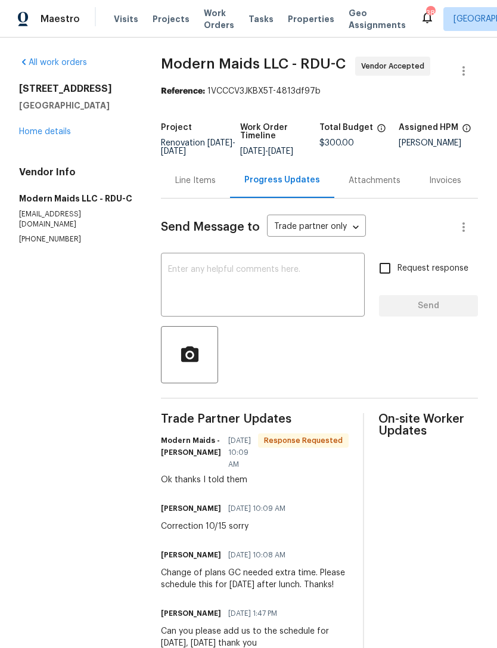
click at [334, 299] on textarea at bounding box center [263, 286] width 190 height 42
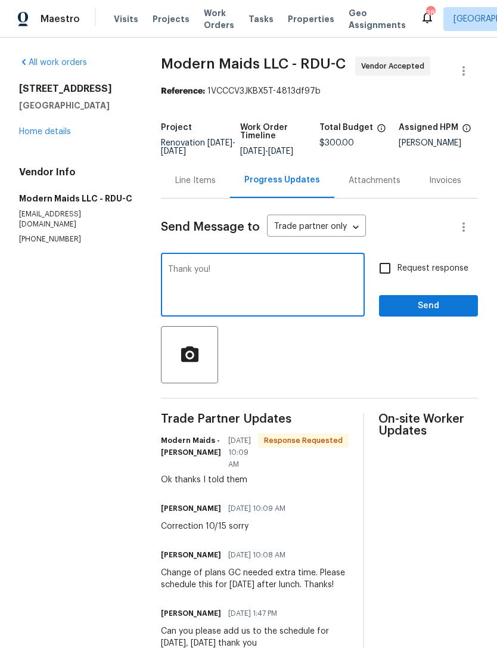
type textarea "Thank you!"
click at [444, 297] on div "Request response Send" at bounding box center [428, 286] width 99 height 61
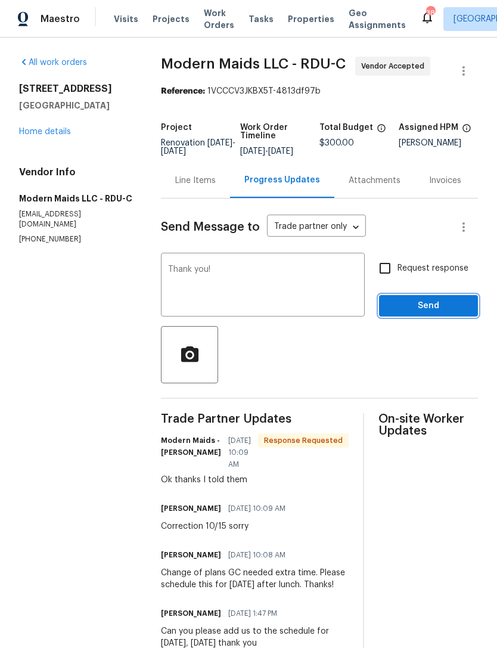
click at [445, 314] on span "Send" at bounding box center [429, 306] width 80 height 15
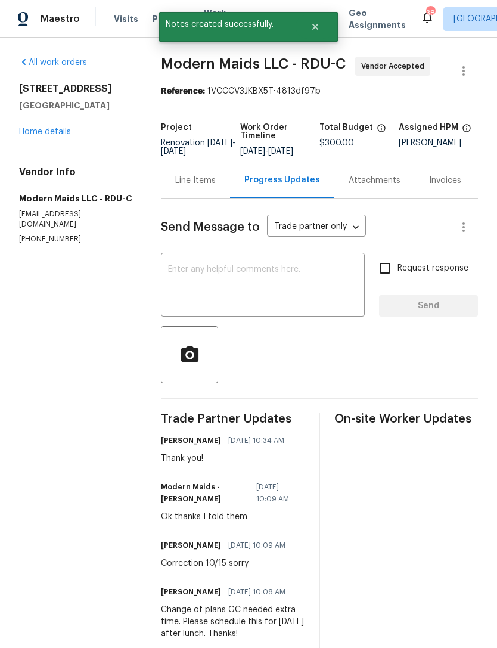
click at [34, 135] on link "Home details" at bounding box center [45, 132] width 52 height 8
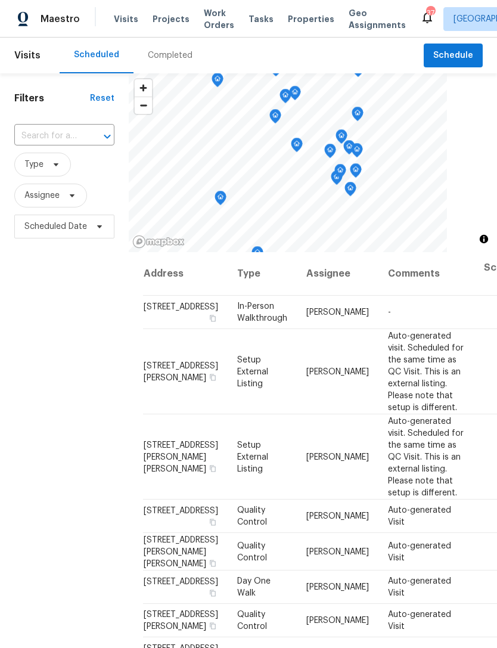
click at [41, 142] on input "text" at bounding box center [47, 136] width 67 height 18
click at [41, 173] on li "[STREET_ADDRESS]" at bounding box center [64, 164] width 100 height 20
type input "[STREET_ADDRESS]"
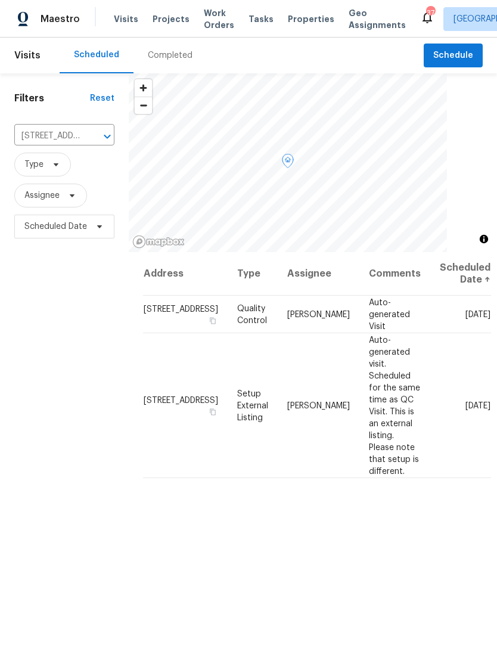
click at [0, 0] on icon at bounding box center [0, 0] width 0 height 0
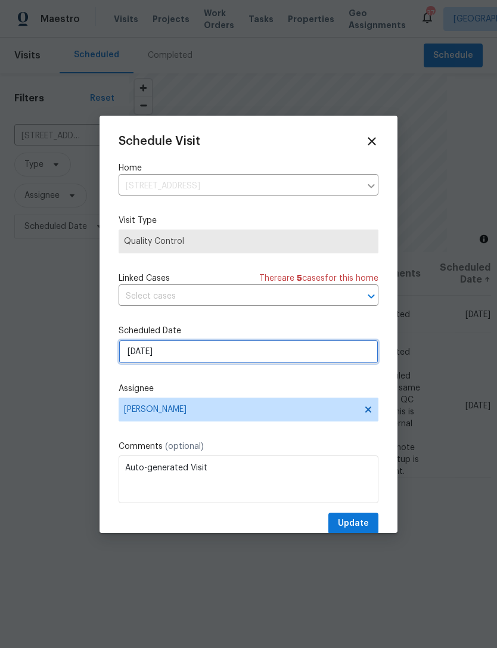
click at [274, 353] on input "[DATE]" at bounding box center [249, 352] width 260 height 24
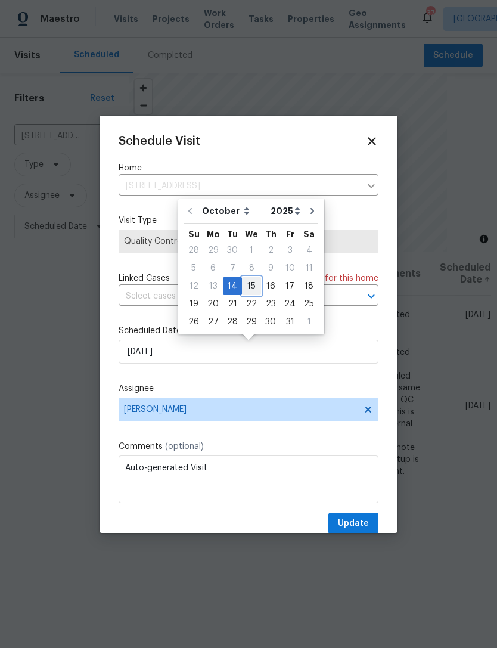
click at [252, 286] on div "15" at bounding box center [251, 286] width 19 height 17
type input "[DATE]"
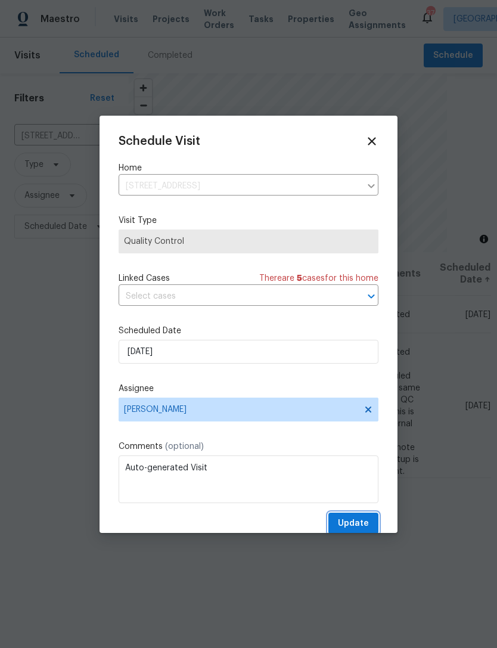
click at [365, 524] on span "Update" at bounding box center [353, 523] width 31 height 15
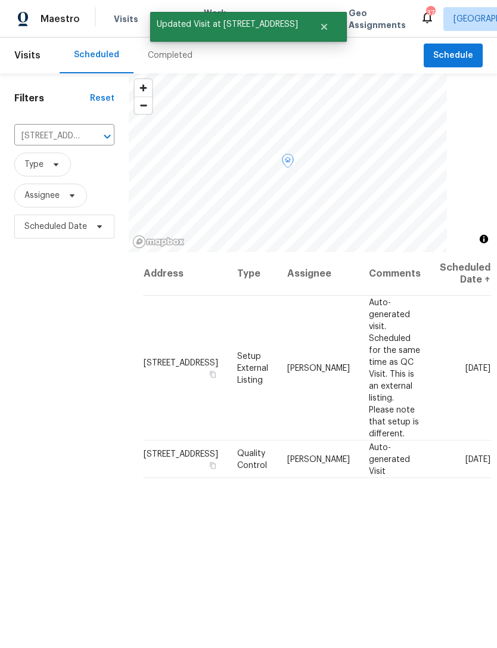
click at [0, 0] on icon at bounding box center [0, 0] width 0 height 0
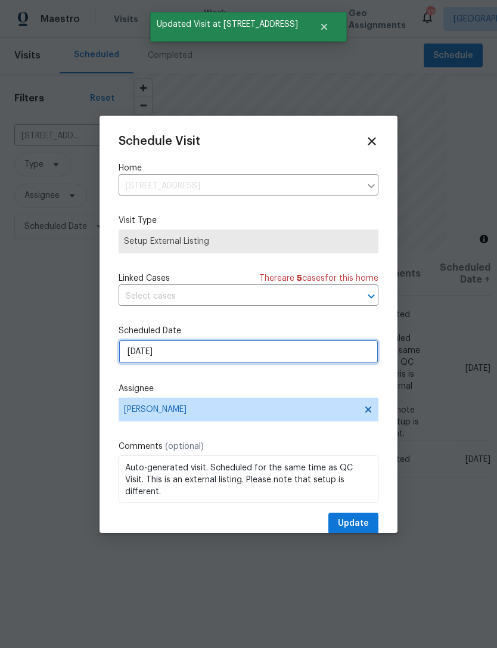
click at [262, 362] on input "[DATE]" at bounding box center [249, 352] width 260 height 24
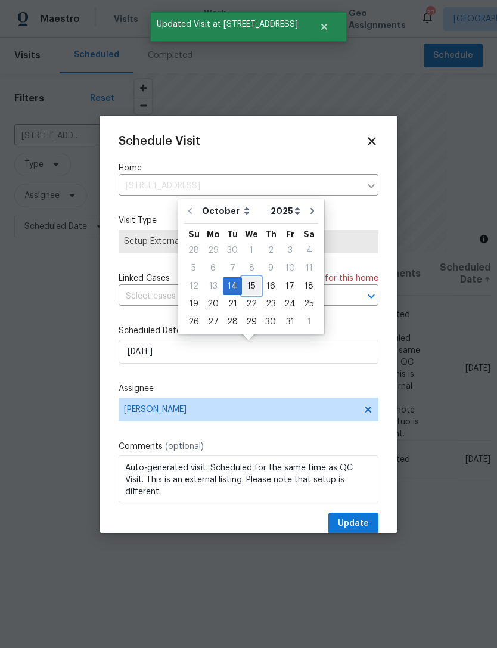
click at [250, 289] on div "15" at bounding box center [251, 286] width 19 height 17
type input "[DATE]"
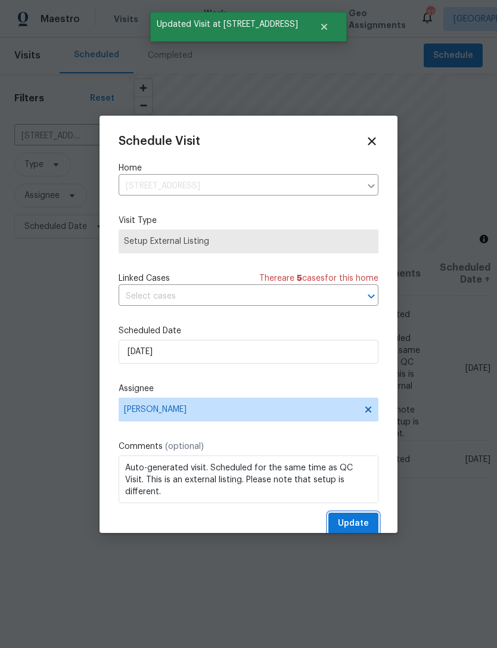
click at [359, 525] on span "Update" at bounding box center [353, 523] width 31 height 15
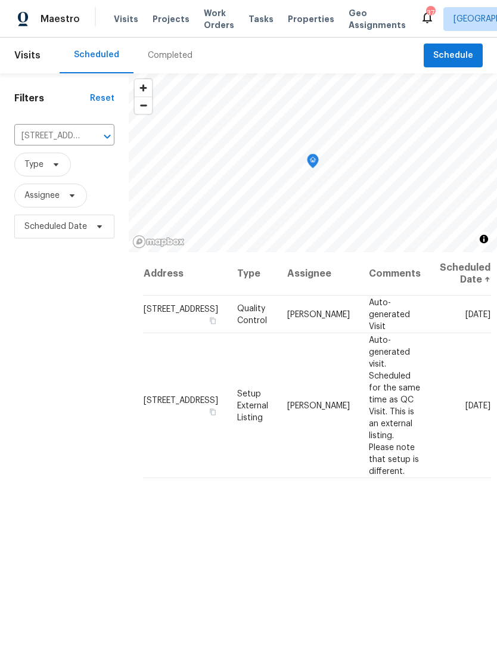
click at [58, 137] on input "1218 Golden Eagle Dr, Durham, NC 27704" at bounding box center [47, 136] width 67 height 18
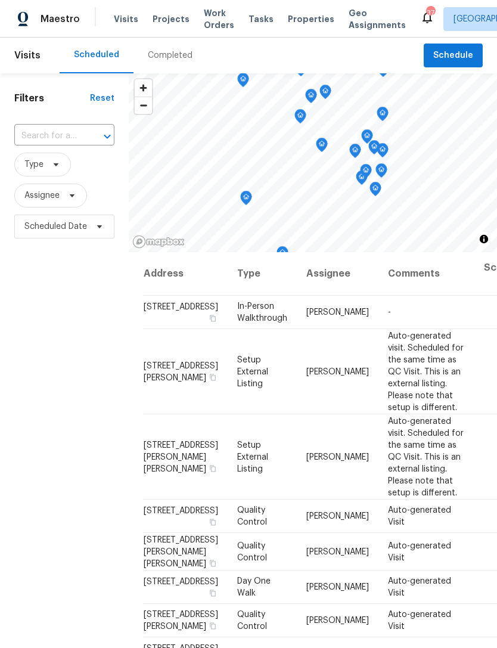
click at [39, 138] on input "text" at bounding box center [47, 136] width 67 height 18
type input "patters"
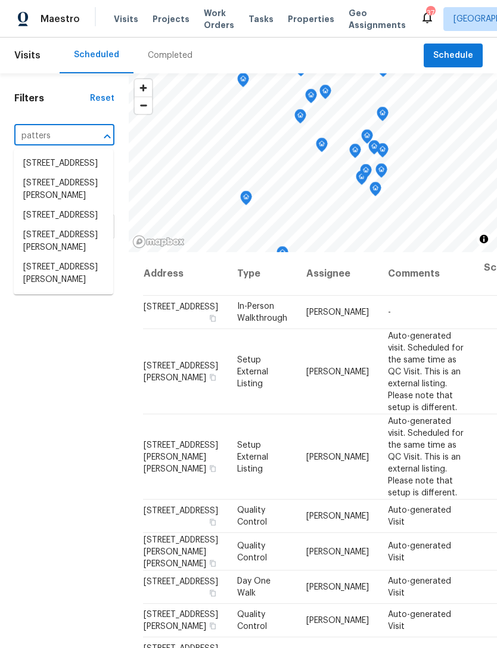
click at [57, 290] on li "2120 Patterson Rd, Durham, NC 27704" at bounding box center [64, 274] width 100 height 32
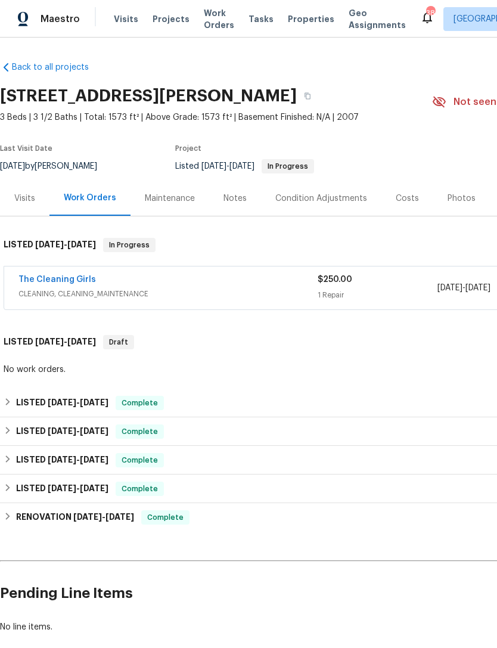
click at [21, 193] on div "Visits" at bounding box center [24, 199] width 21 height 12
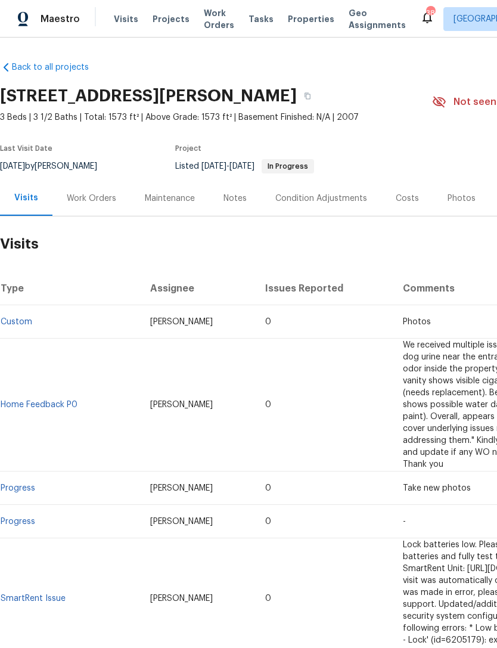
click at [126, 20] on span "Visits" at bounding box center [126, 19] width 24 height 12
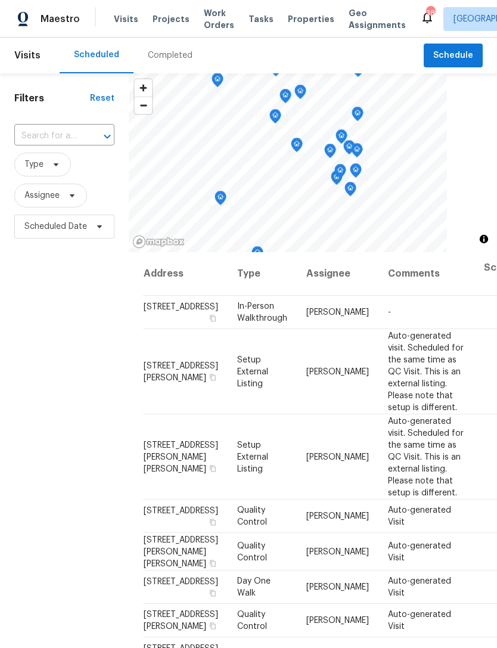
click at [63, 137] on input "text" at bounding box center [47, 136] width 67 height 18
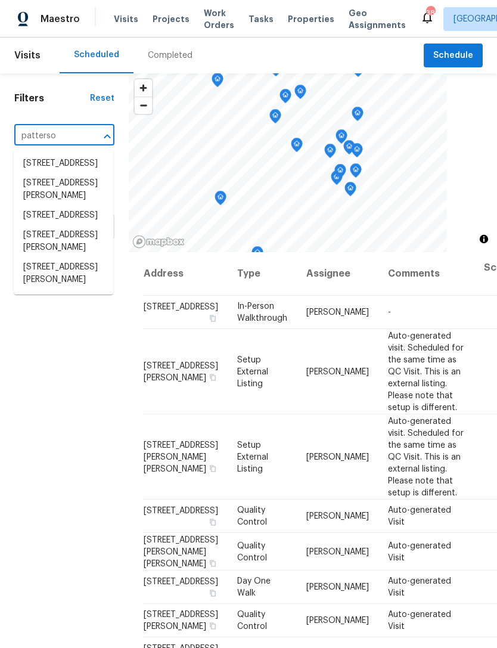
type input "[PERSON_NAME]"
click at [77, 290] on li "[STREET_ADDRESS][PERSON_NAME]" at bounding box center [64, 274] width 100 height 32
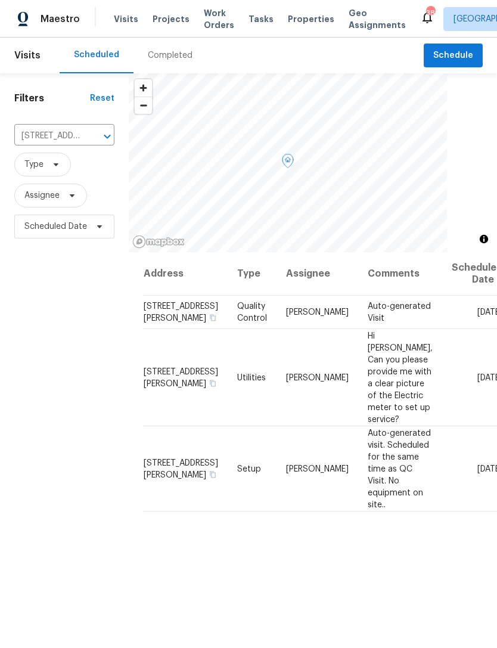
click at [0, 0] on icon at bounding box center [0, 0] width 0 height 0
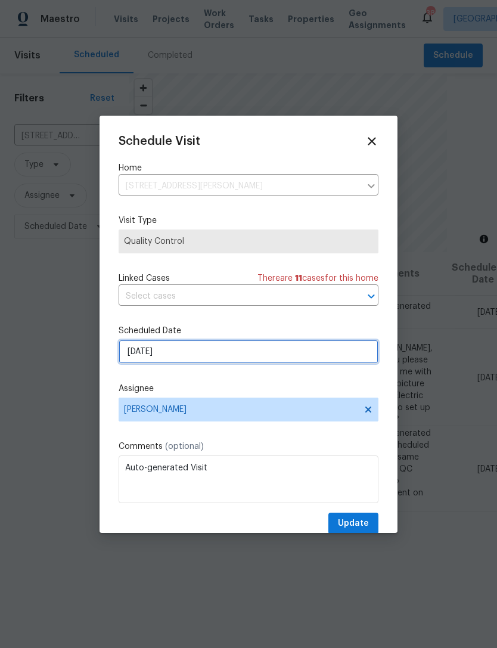
click at [246, 358] on input "[DATE]" at bounding box center [249, 352] width 260 height 24
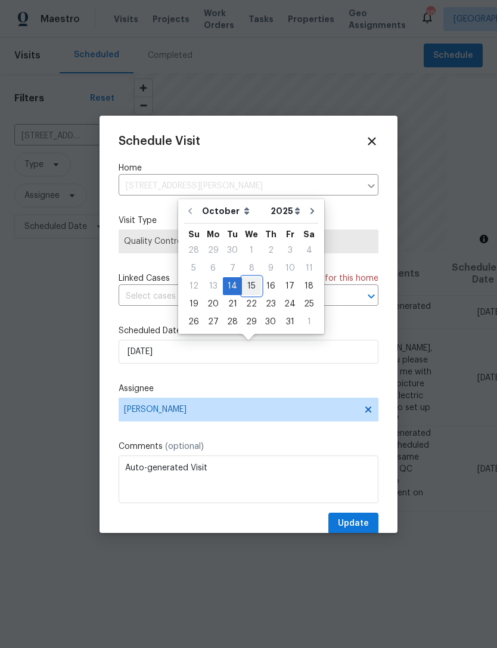
click at [252, 287] on div "15" at bounding box center [251, 286] width 19 height 17
type input "[DATE]"
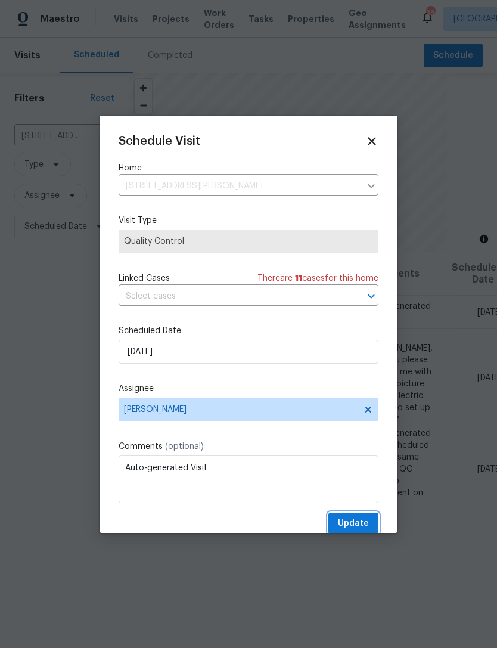
click at [366, 528] on span "Update" at bounding box center [353, 523] width 31 height 15
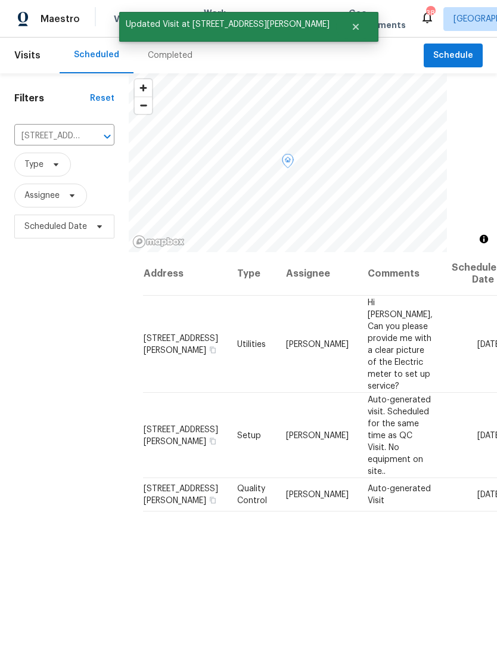
click at [0, 0] on icon at bounding box center [0, 0] width 0 height 0
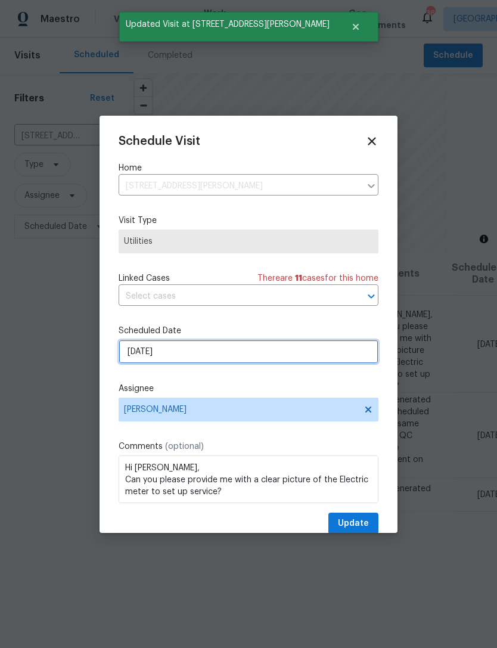
click at [246, 350] on input "[DATE]" at bounding box center [249, 352] width 260 height 24
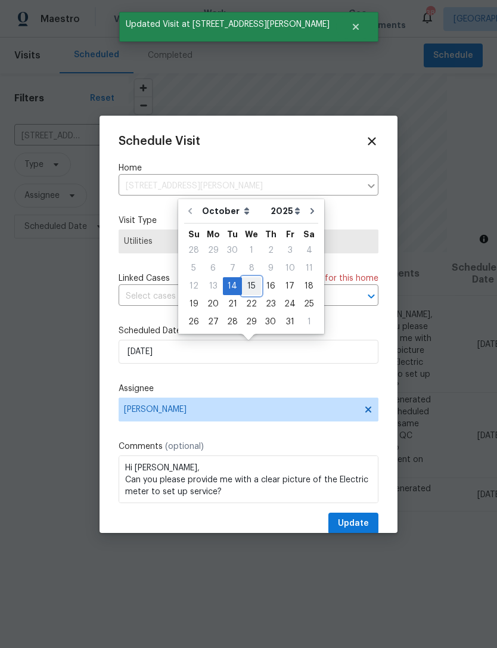
click at [250, 287] on div "15" at bounding box center [251, 286] width 19 height 17
type input "[DATE]"
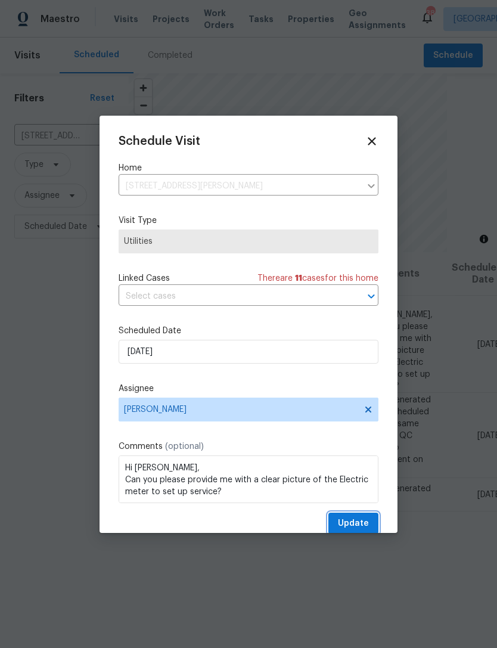
click at [358, 523] on span "Update" at bounding box center [353, 523] width 31 height 15
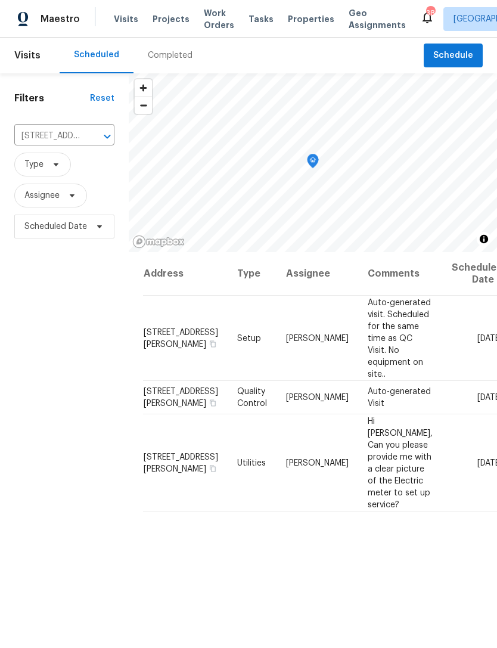
click at [48, 132] on input "[STREET_ADDRESS][PERSON_NAME]" at bounding box center [47, 136] width 67 height 18
type input "galena"
click at [44, 162] on li "[STREET_ADDRESS]" at bounding box center [64, 164] width 100 height 20
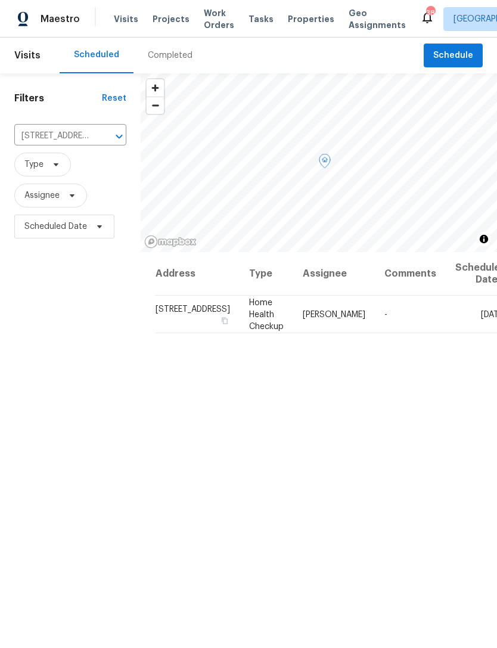
click at [0, 0] on icon at bounding box center [0, 0] width 0 height 0
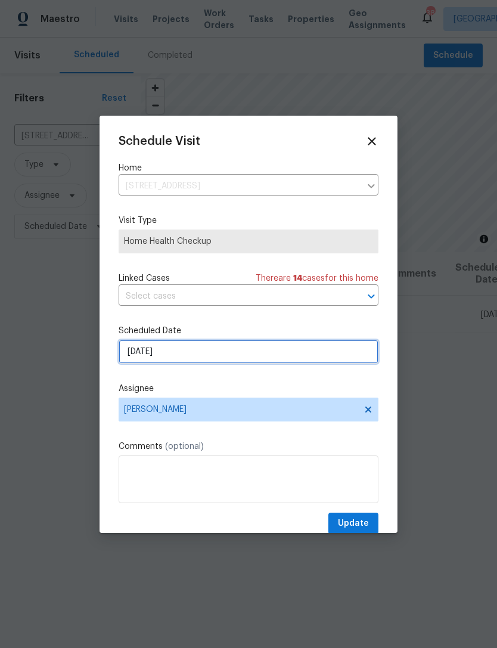
click at [299, 356] on input "[DATE]" at bounding box center [249, 352] width 260 height 24
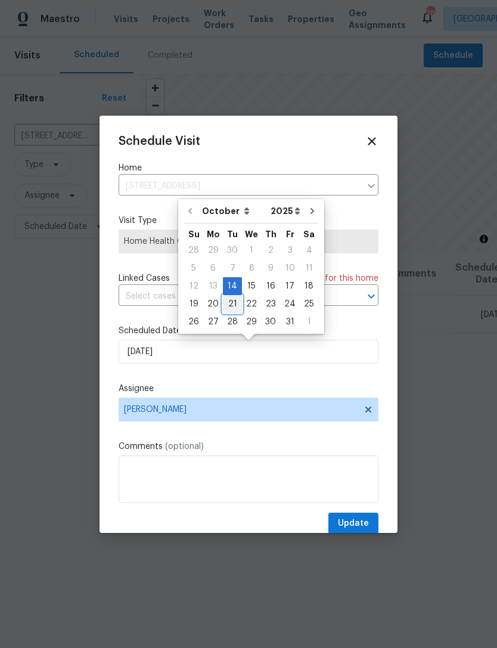
click at [231, 302] on div "21" at bounding box center [232, 304] width 19 height 17
type input "10/21/2025"
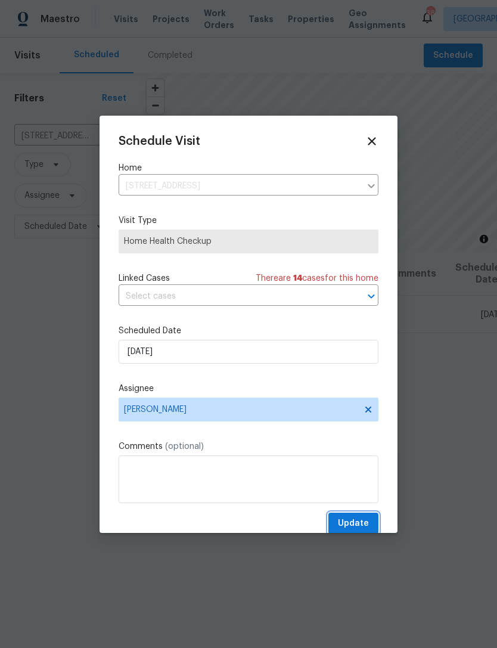
click at [362, 528] on span "Update" at bounding box center [353, 523] width 31 height 15
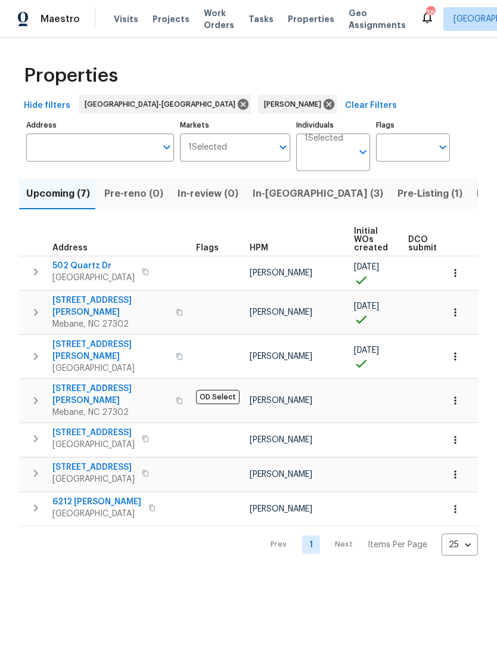
click at [64, 298] on span "[STREET_ADDRESS][PERSON_NAME]" at bounding box center [110, 306] width 116 height 24
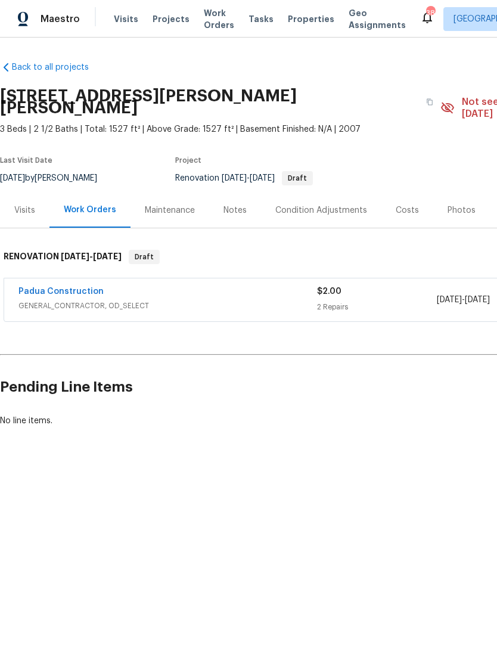
click at [229, 204] on div "Notes" at bounding box center [235, 210] width 23 height 12
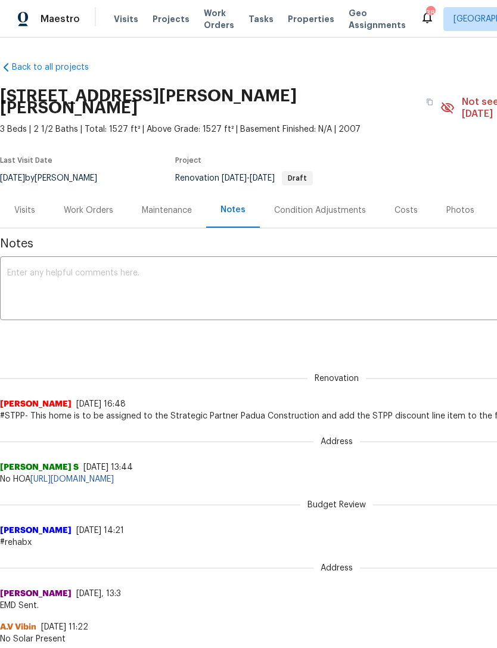
click at [330, 204] on div "Condition Adjustments" at bounding box center [320, 210] width 92 height 12
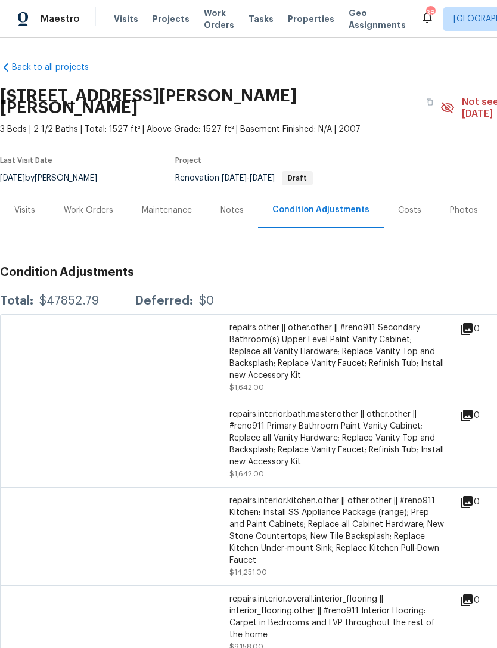
click at [36, 204] on div "Visits" at bounding box center [24, 210] width 49 height 35
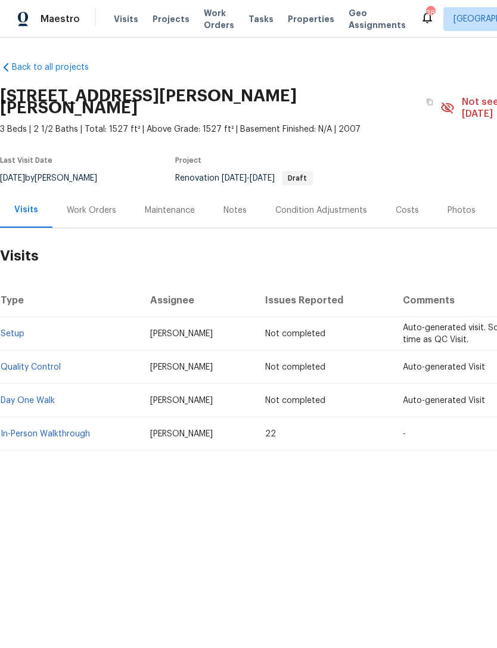
click at [341, 204] on div "Condition Adjustments" at bounding box center [321, 210] width 92 height 12
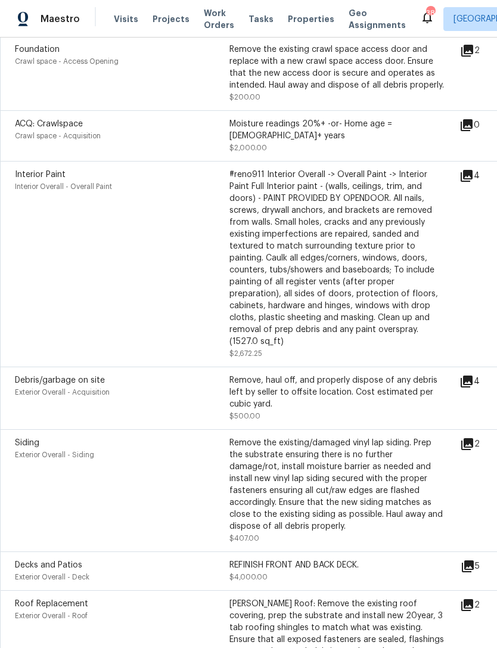
scroll to position [1984, 0]
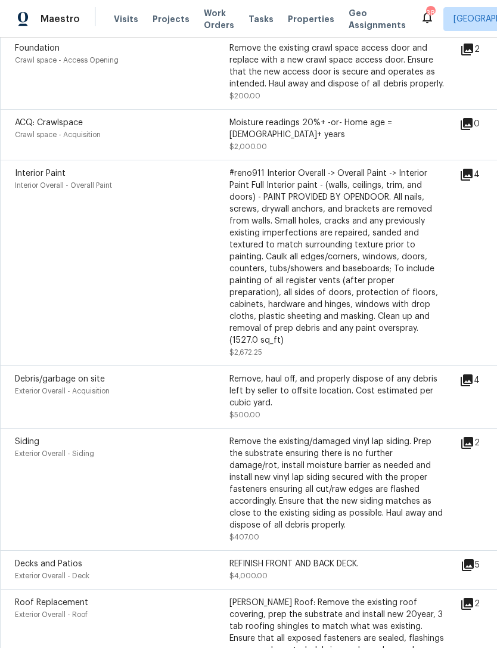
click at [482, 558] on div "5" at bounding box center [489, 565] width 57 height 14
click at [474, 559] on icon at bounding box center [468, 565] width 12 height 12
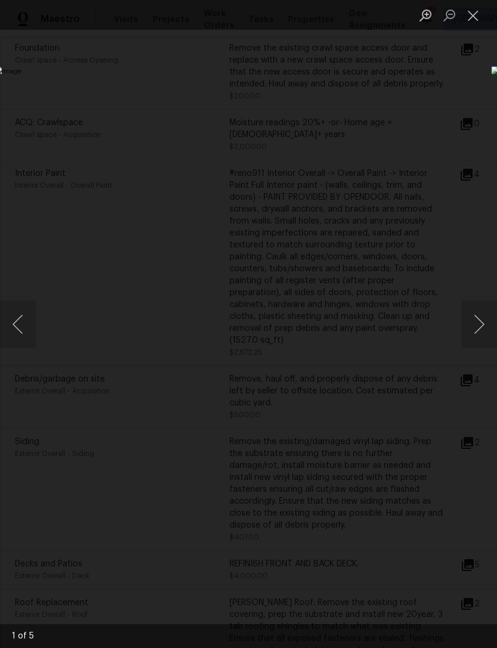
click at [480, 317] on button "Next image" at bounding box center [479, 324] width 36 height 48
click at [474, 321] on button "Next image" at bounding box center [479, 324] width 36 height 48
click at [480, 320] on button "Next image" at bounding box center [479, 324] width 36 height 48
click at [473, 327] on button "Next image" at bounding box center [479, 324] width 36 height 48
click at [473, 8] on button "Close lightbox" at bounding box center [473, 15] width 24 height 21
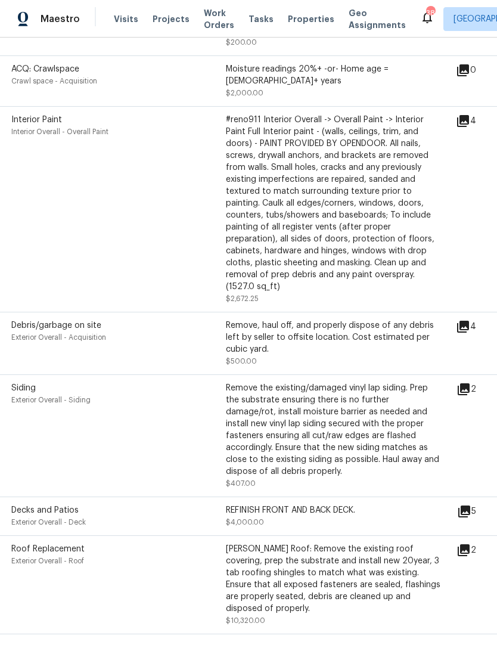
scroll to position [2038, 4]
click at [166, 21] on span "Projects" at bounding box center [171, 19] width 37 height 12
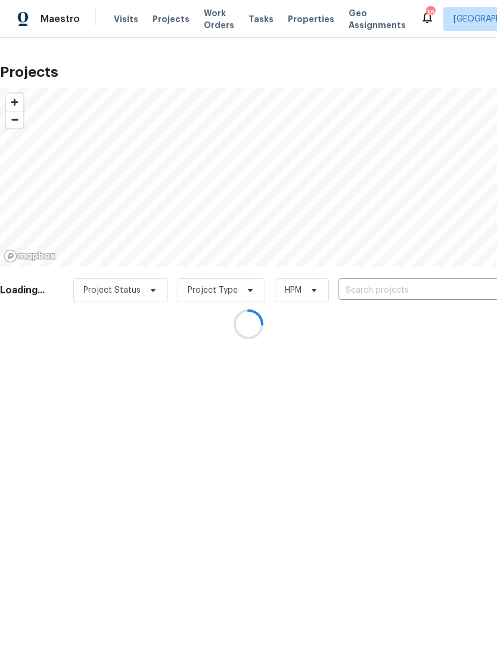
click at [404, 291] on div at bounding box center [248, 324] width 497 height 648
click at [407, 286] on div at bounding box center [248, 324] width 497 height 648
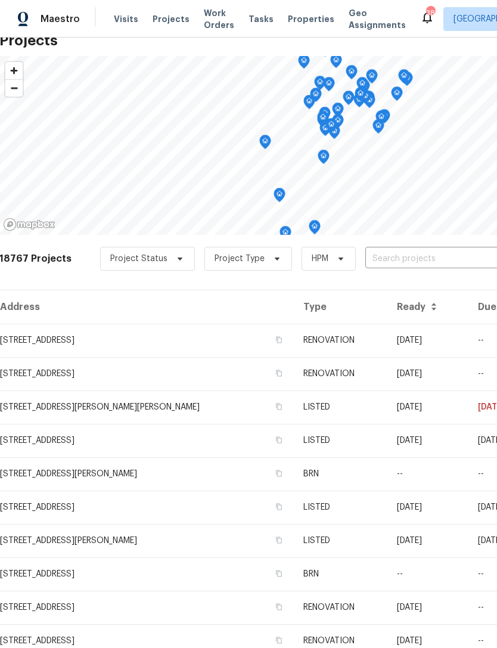
scroll to position [38, 4]
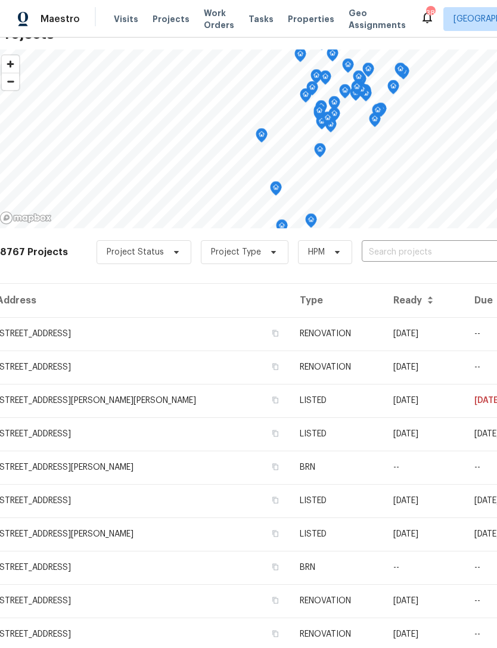
click at [419, 259] on input "text" at bounding box center [430, 252] width 137 height 18
type input "gany"
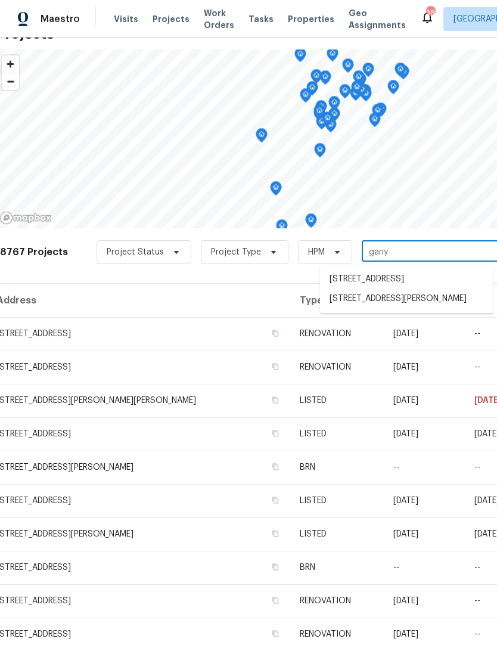
click at [411, 306] on li "[STREET_ADDRESS][PERSON_NAME]" at bounding box center [406, 299] width 173 height 20
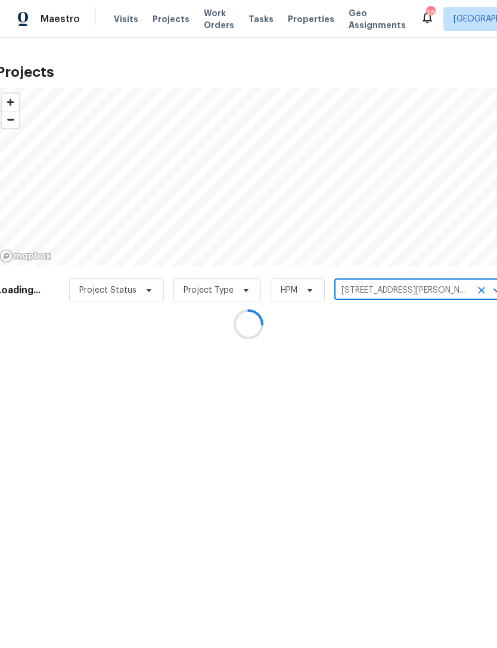
scroll to position [0, 4]
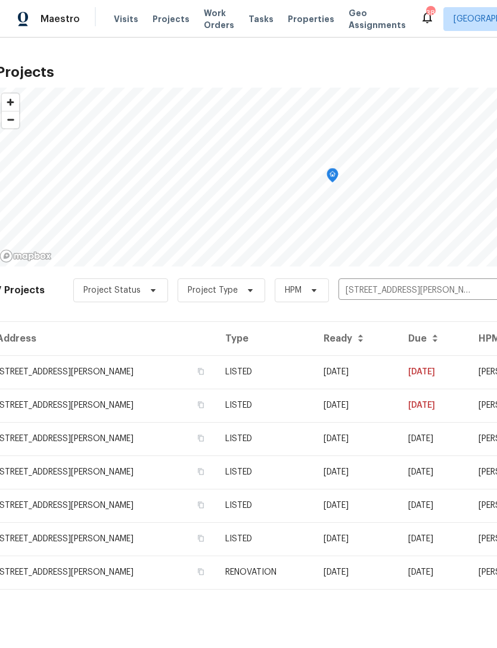
click at [32, 374] on td "[STREET_ADDRESS][PERSON_NAME]" at bounding box center [106, 371] width 220 height 33
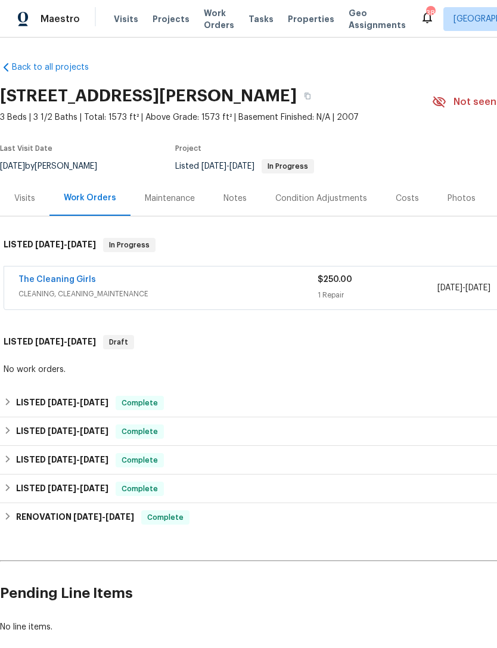
click at [456, 199] on div "Photos" at bounding box center [462, 199] width 28 height 12
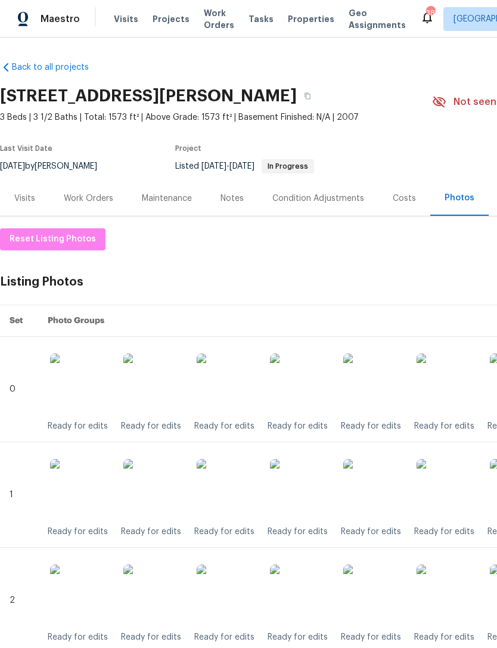
click at [89, 193] on div "Work Orders" at bounding box center [88, 199] width 49 height 12
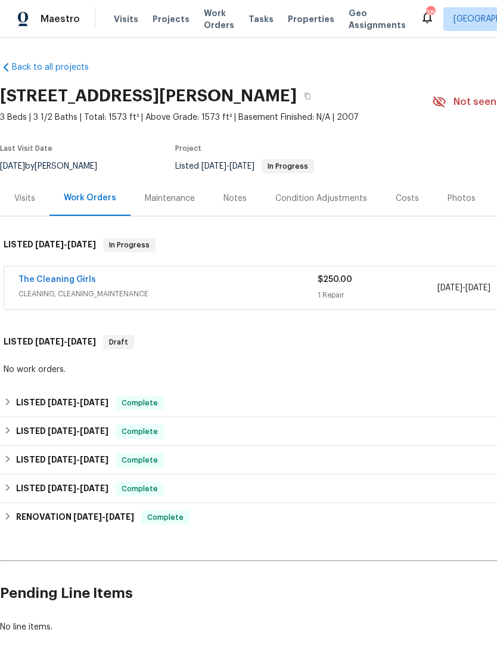
click at [48, 283] on link "The Cleaning Girls" at bounding box center [56, 279] width 77 height 8
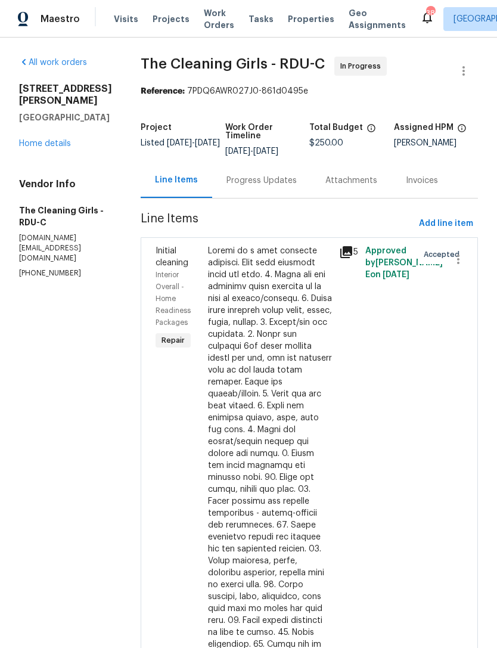
click at [293, 196] on div "Progress Updates" at bounding box center [261, 180] width 99 height 35
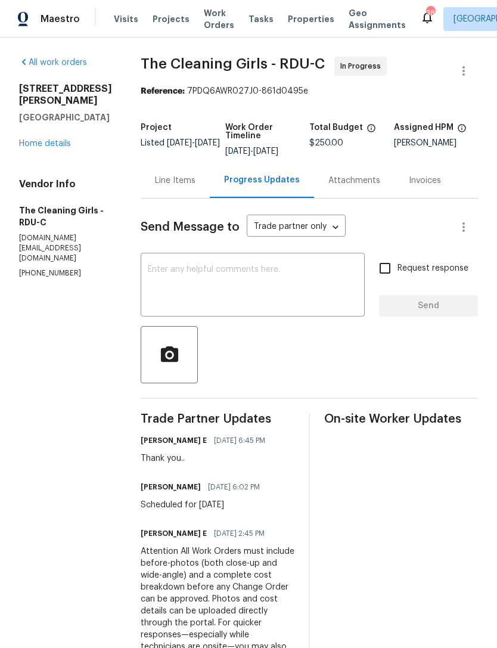
click at [38, 139] on link "Home details" at bounding box center [45, 143] width 52 height 8
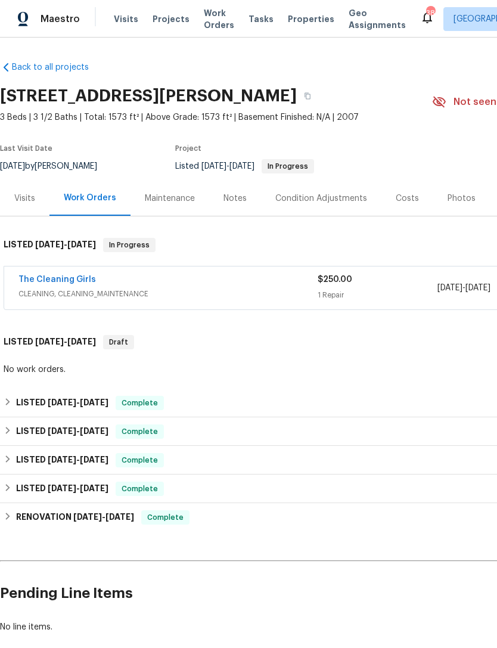
click at [198, 642] on div "Back to all projects [STREET_ADDRESS][PERSON_NAME] 3 Beds | 3 1/2 Baths | Total…" at bounding box center [248, 343] width 497 height 610
